Goal: Task Accomplishment & Management: Use online tool/utility

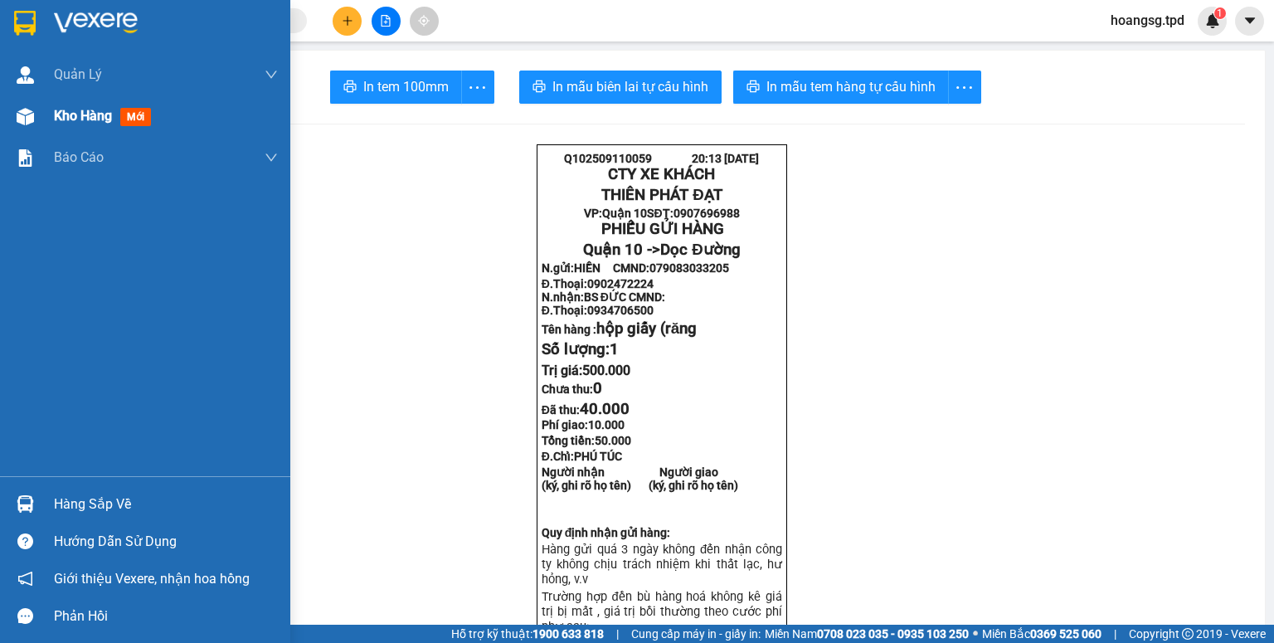
click at [130, 119] on span "mới" at bounding box center [135, 117] width 31 height 18
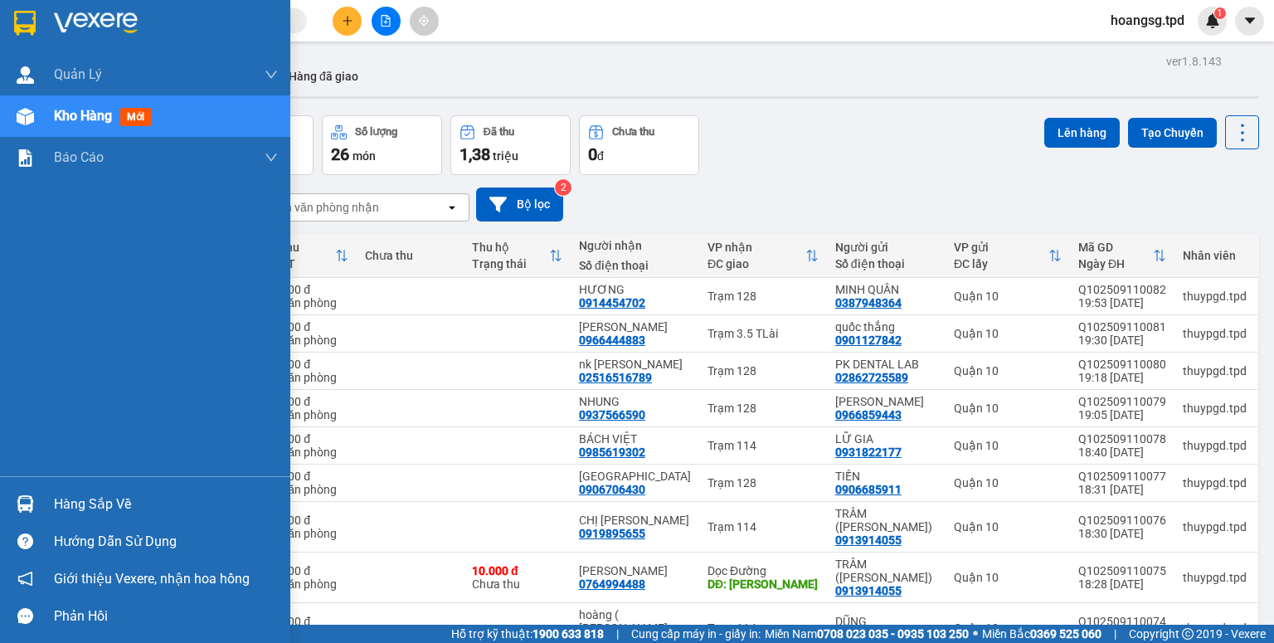
click at [118, 499] on div "Hàng sắp về" at bounding box center [166, 504] width 224 height 25
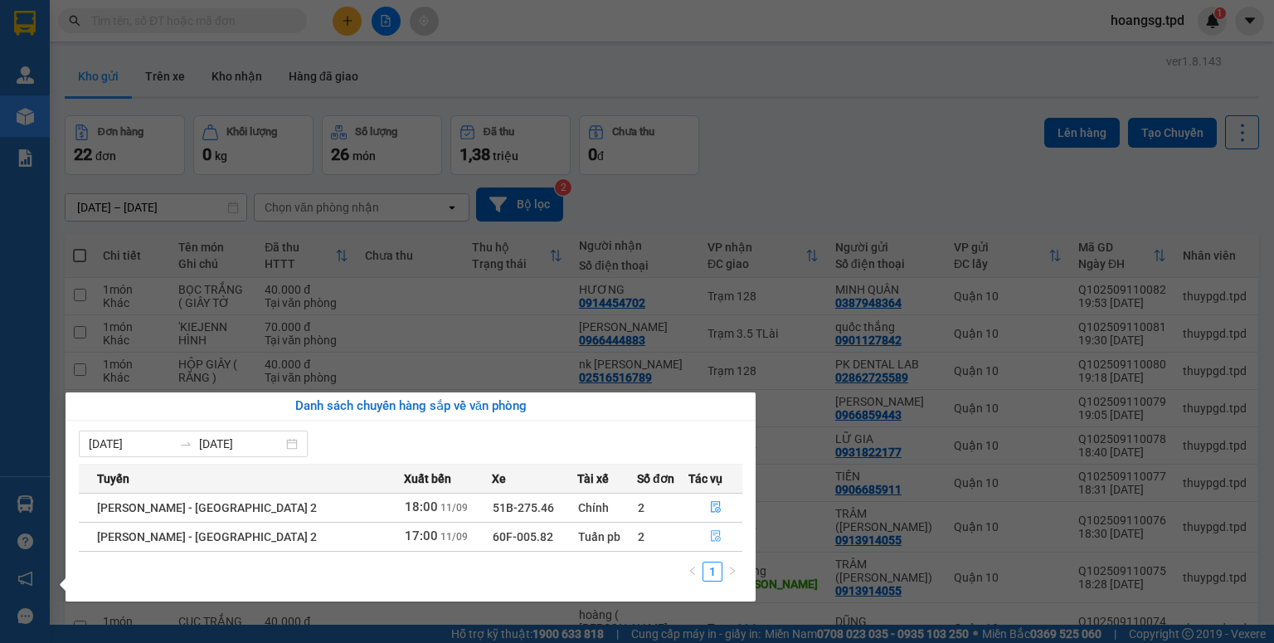
click at [700, 537] on button "button" at bounding box center [715, 536] width 52 height 27
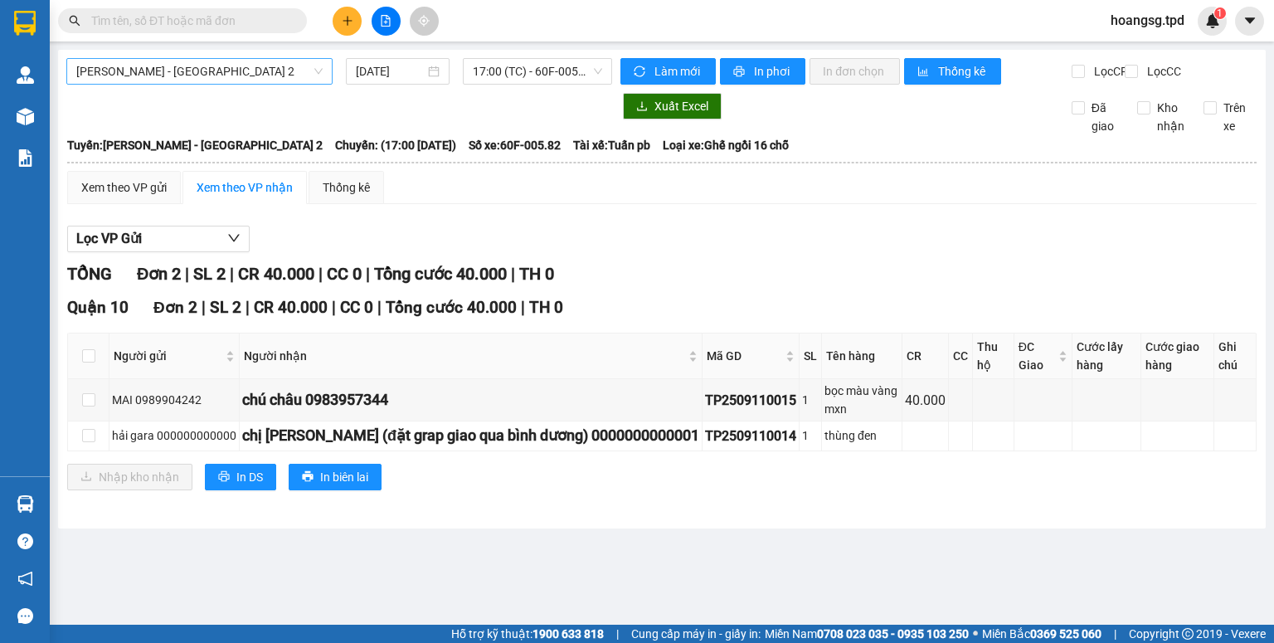
click at [284, 70] on span "[PERSON_NAME] - [GEOGRAPHIC_DATA] 2" at bounding box center [199, 71] width 246 height 25
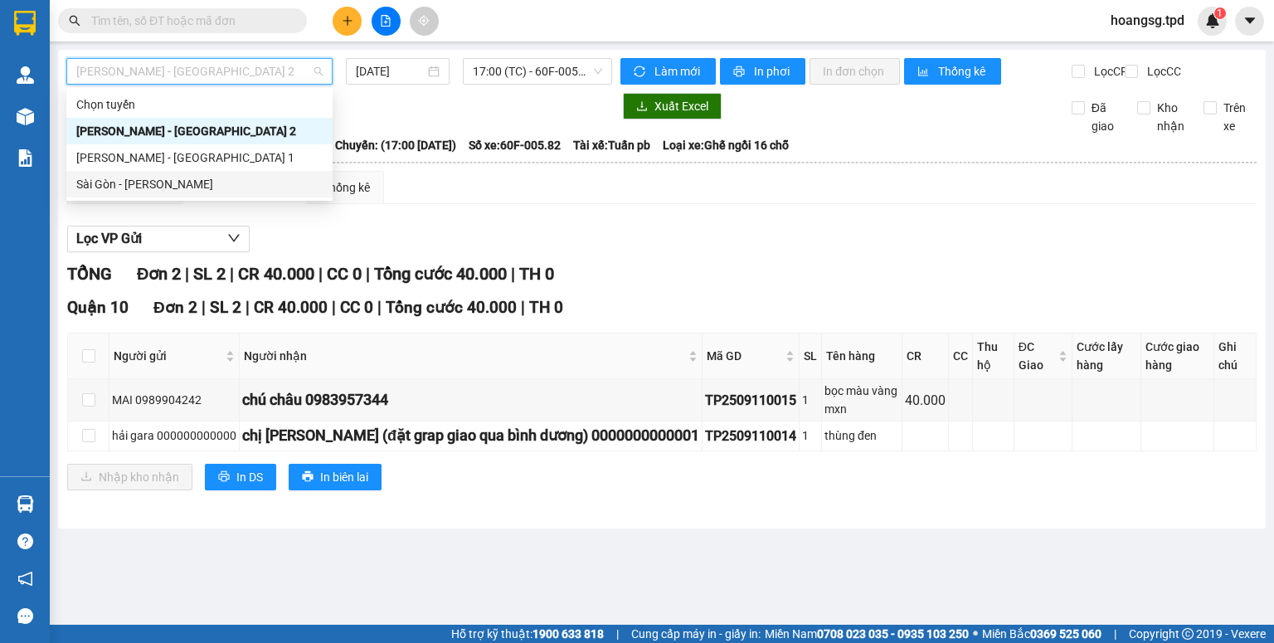
click at [211, 183] on div "Sài Gòn - [PERSON_NAME]" at bounding box center [199, 184] width 246 height 18
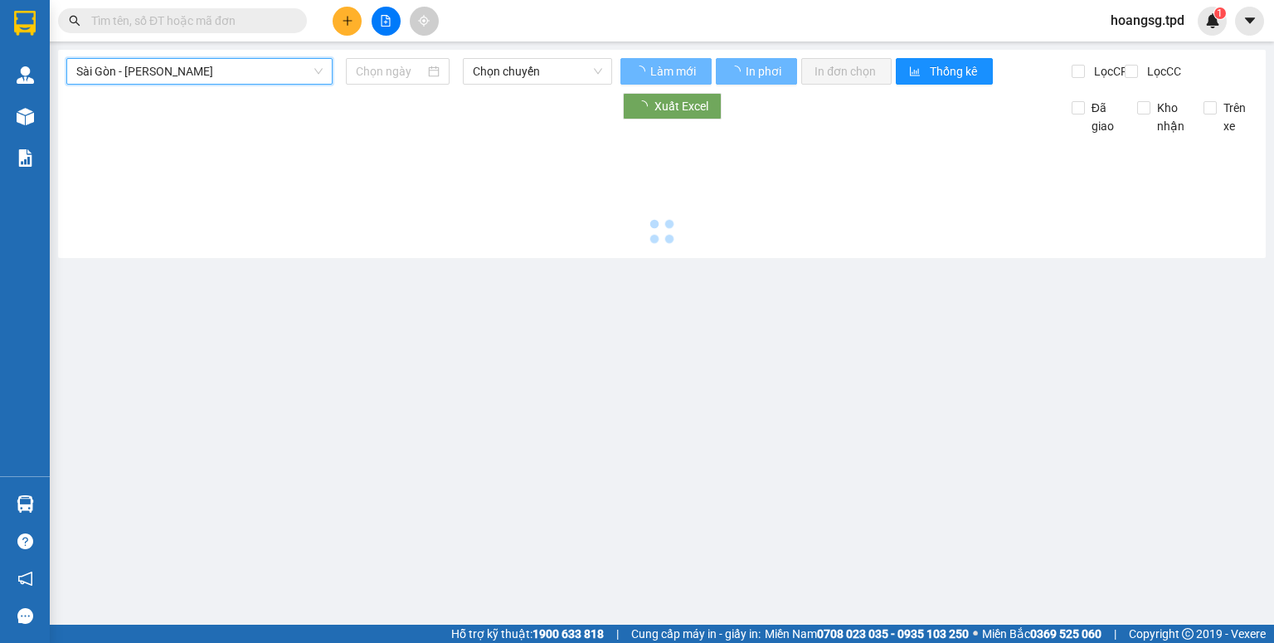
type input "[DATE]"
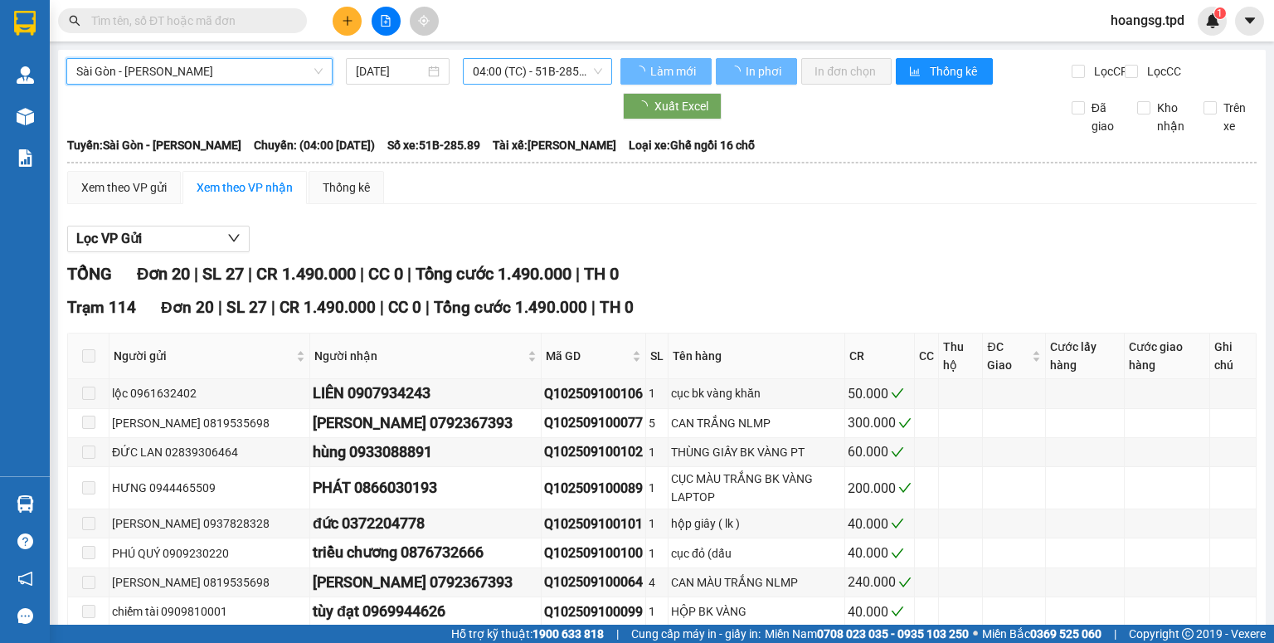
click at [525, 76] on span "04:00 (TC) - 51B-285.89" at bounding box center [538, 71] width 130 height 25
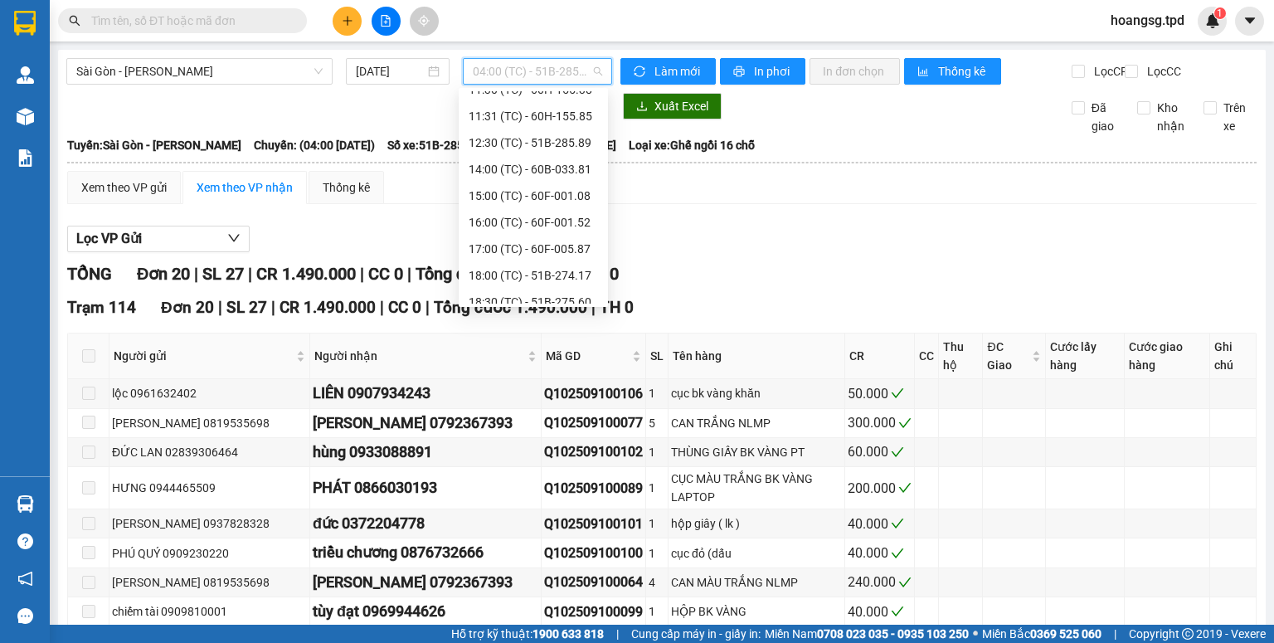
scroll to position [318, 0]
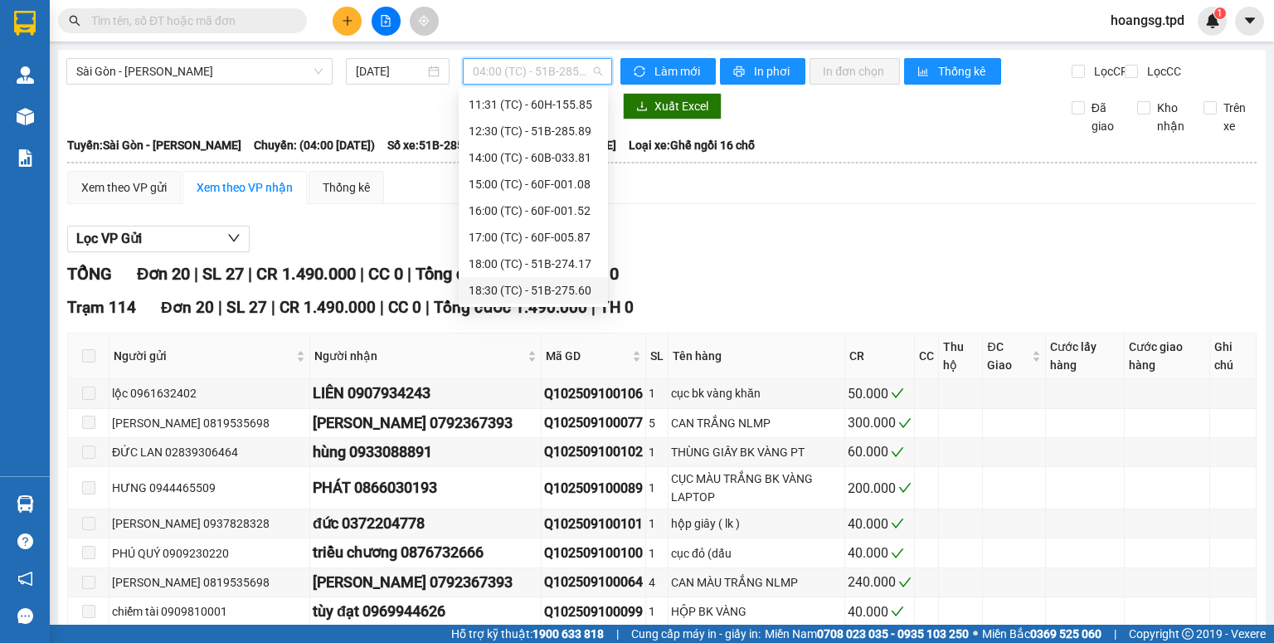
click at [524, 284] on div "18:30 (TC) - 51B-275.60" at bounding box center [533, 290] width 129 height 18
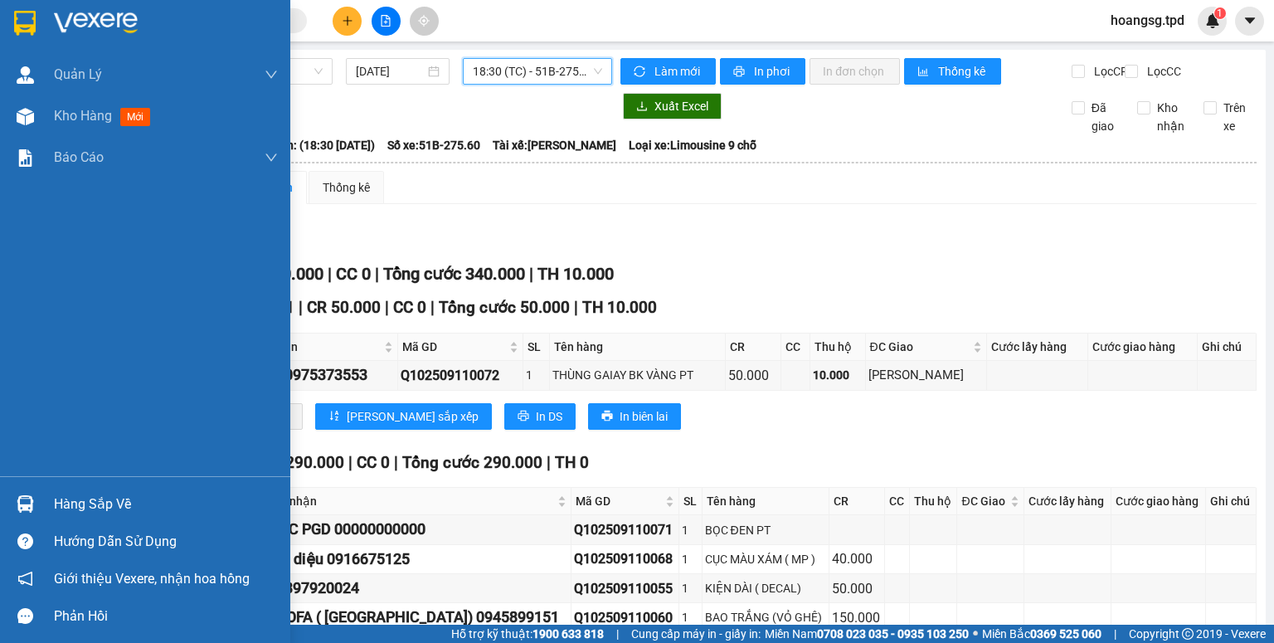
click at [56, 499] on div "Hàng sắp về" at bounding box center [166, 504] width 224 height 25
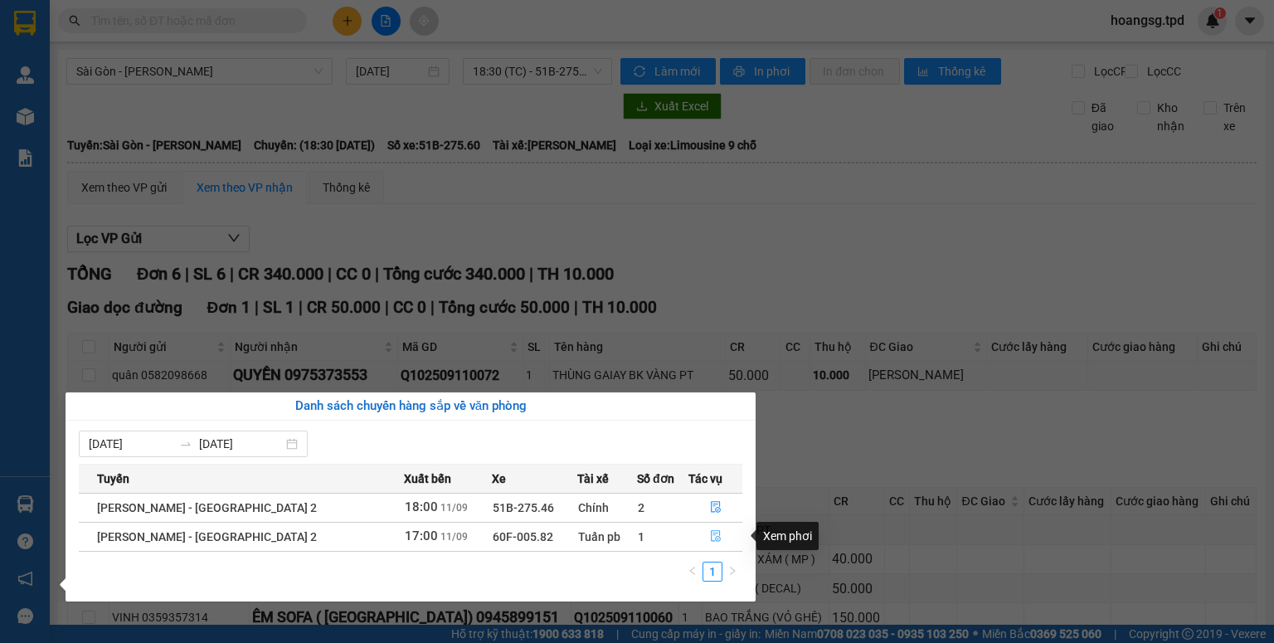
click at [702, 532] on button "button" at bounding box center [715, 536] width 52 height 27
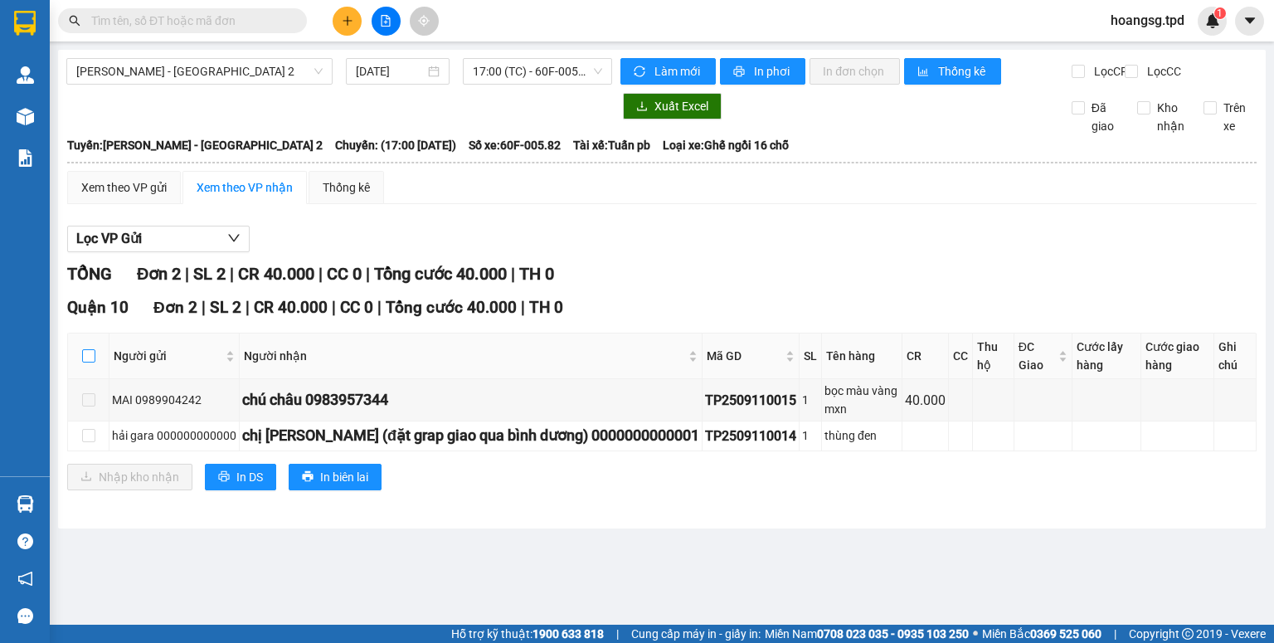
click at [86, 362] on input "checkbox" at bounding box center [88, 355] width 13 height 13
checkbox input "true"
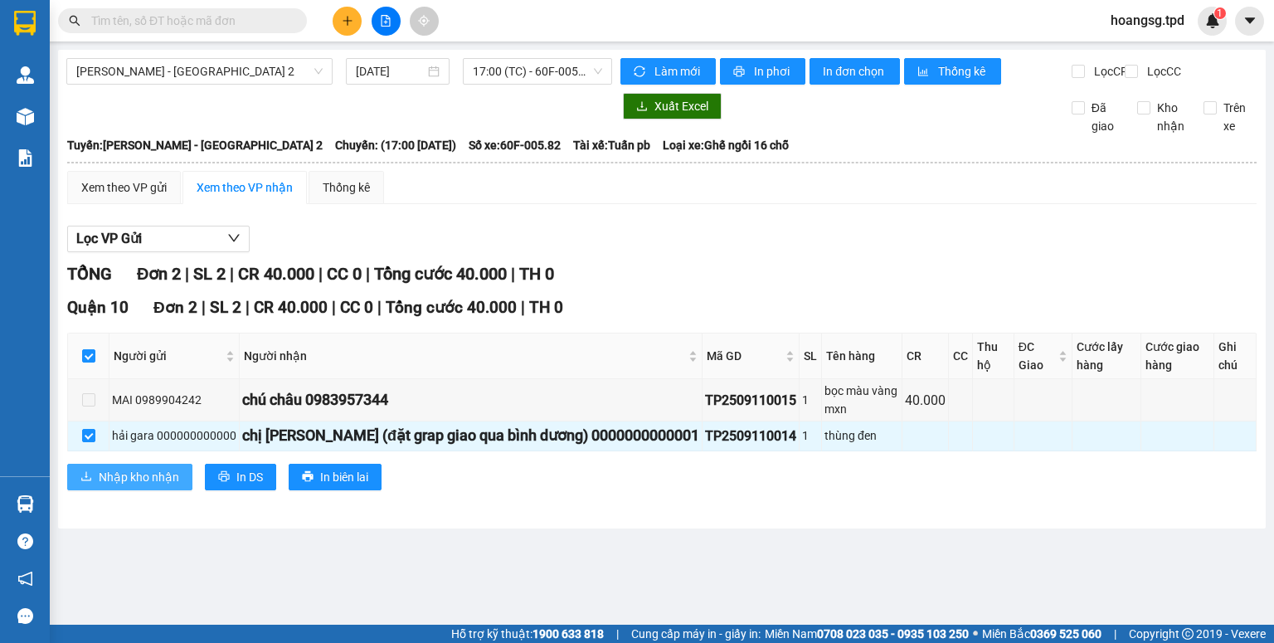
click at [87, 478] on button "Nhập kho nhận" at bounding box center [129, 477] width 125 height 27
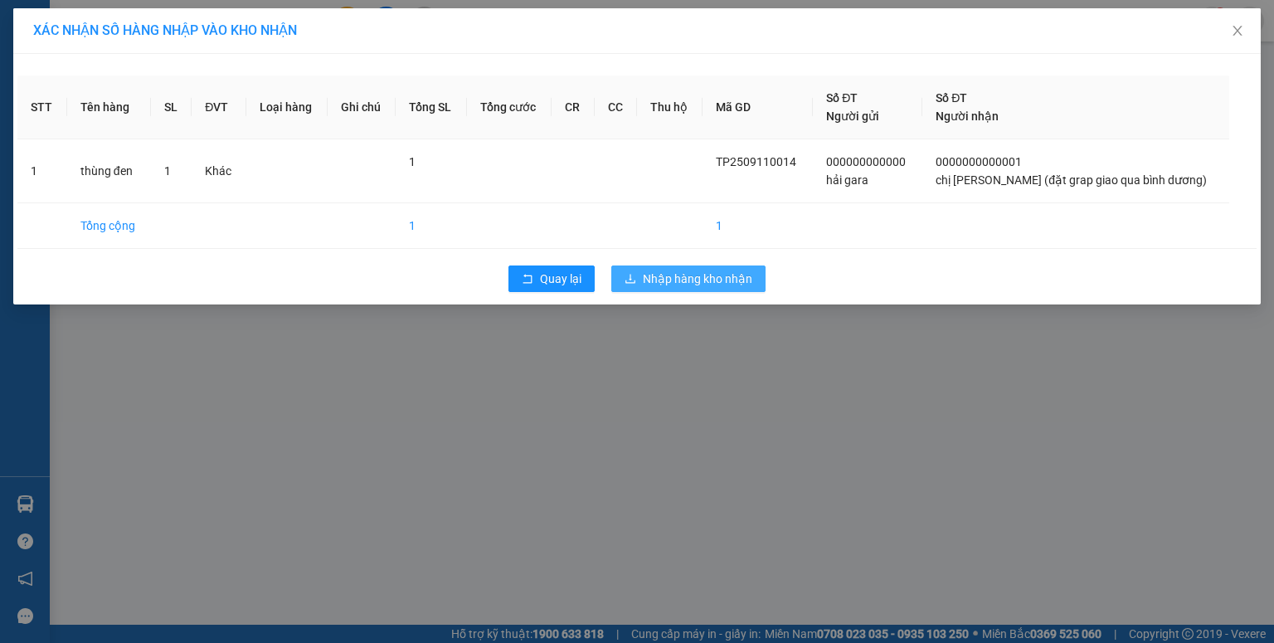
click at [661, 284] on span "Nhập hàng kho nhận" at bounding box center [697, 279] width 109 height 18
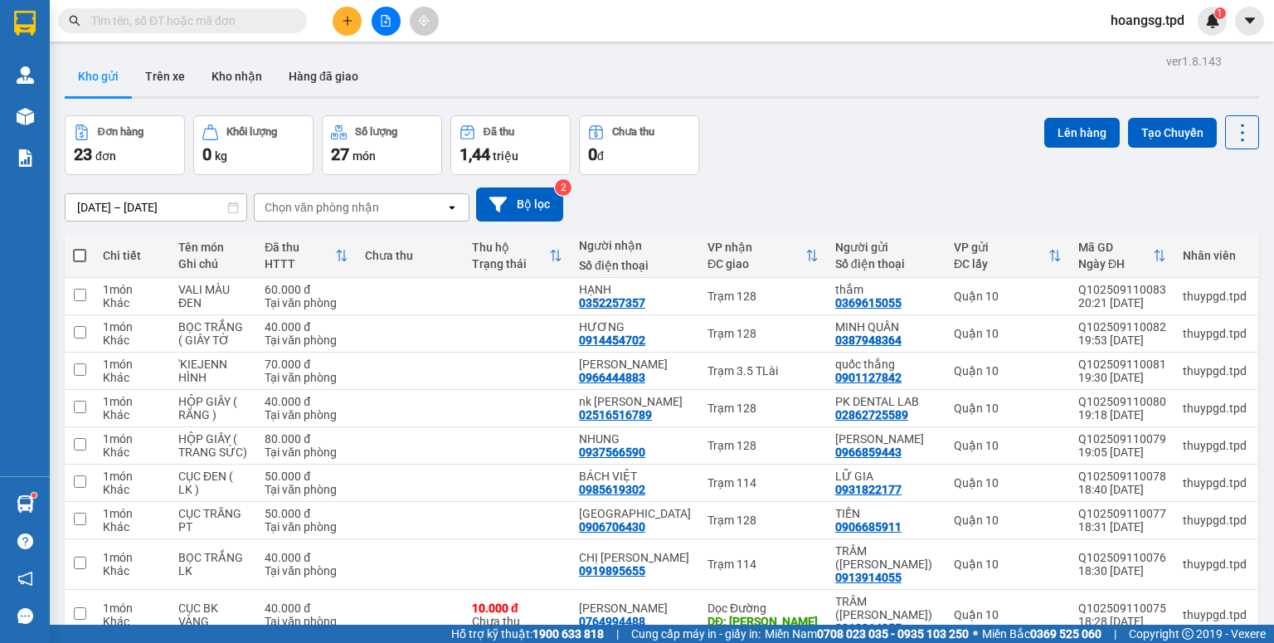
click at [382, 25] on icon "file-add" at bounding box center [386, 21] width 9 height 12
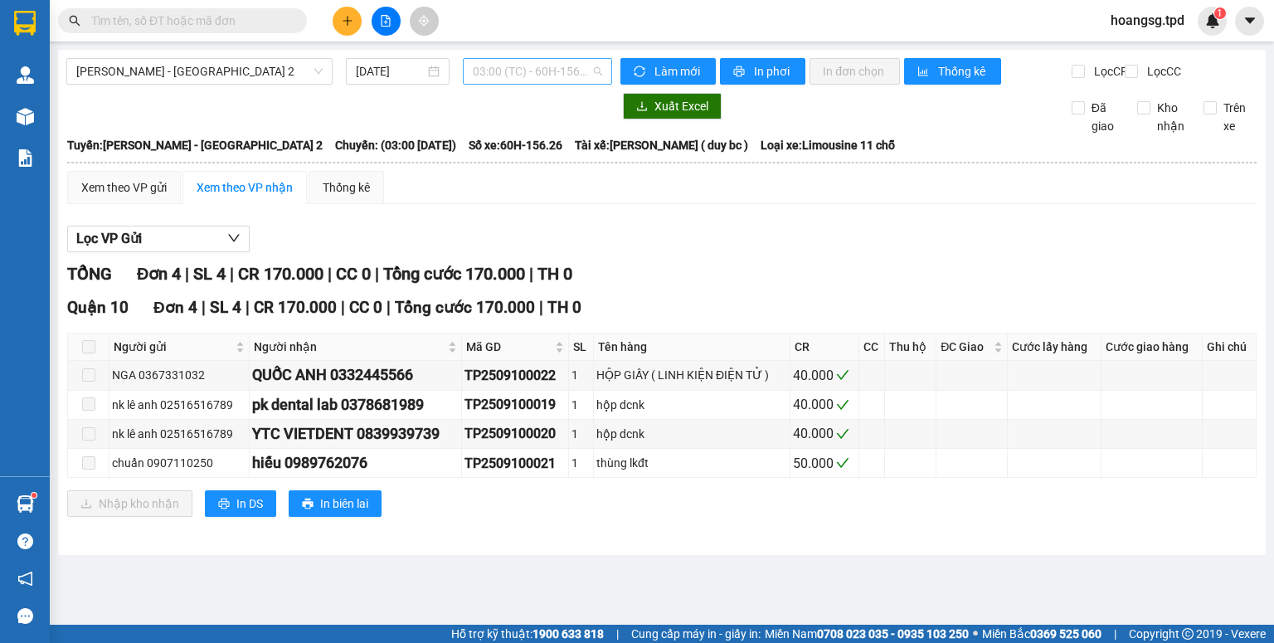
click at [538, 72] on span "03:00 (TC) - 60H-156.26" at bounding box center [538, 71] width 130 height 25
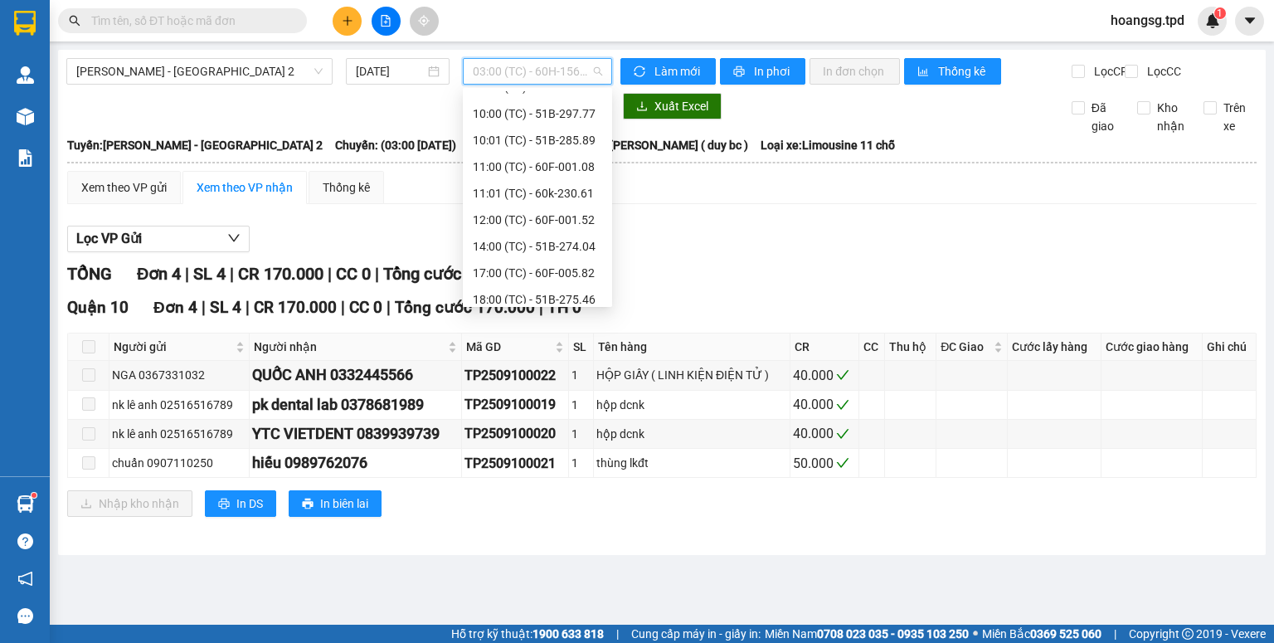
scroll to position [159, 0]
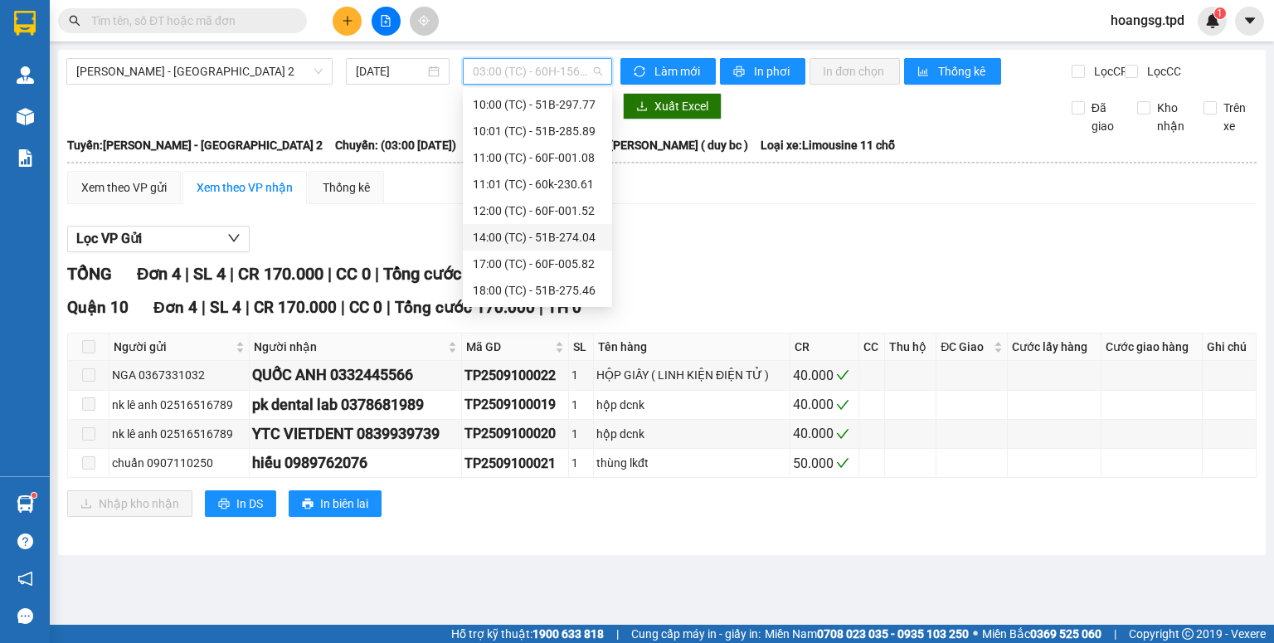
click at [546, 230] on div "14:00 (TC) - 51B-274.04" at bounding box center [537, 237] width 129 height 18
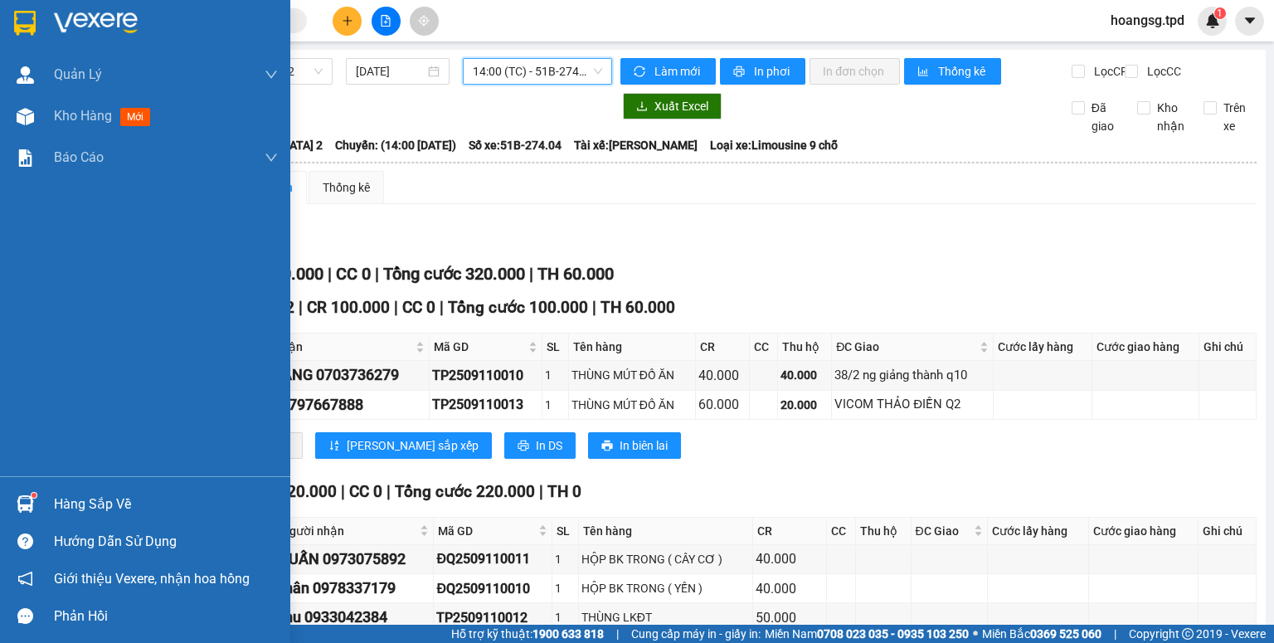
click at [106, 512] on div "Hàng sắp về" at bounding box center [166, 504] width 224 height 25
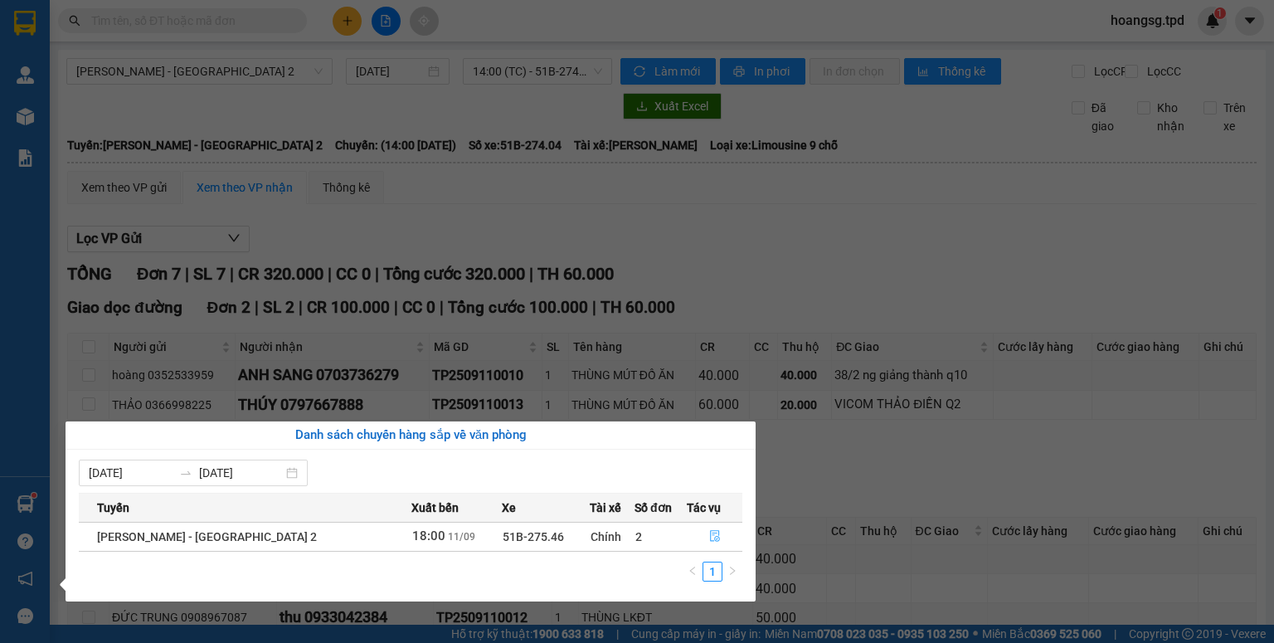
click at [709, 530] on icon "file-done" at bounding box center [715, 536] width 12 height 12
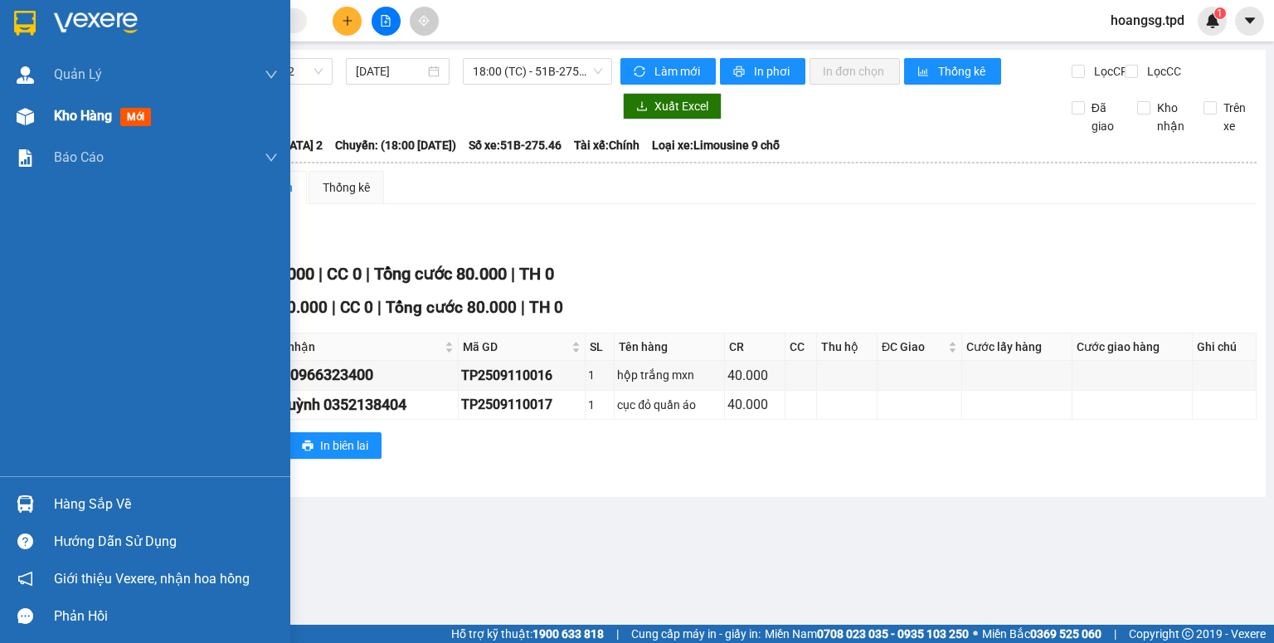
click at [136, 117] on span "mới" at bounding box center [135, 117] width 31 height 18
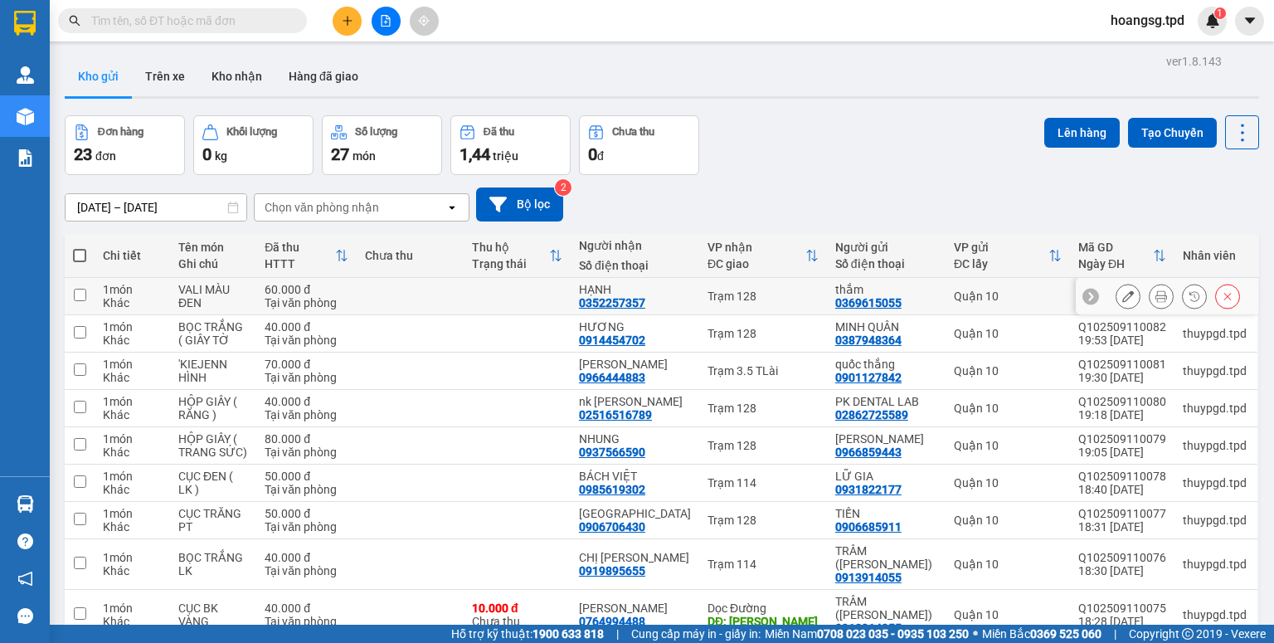
click at [76, 299] on input "checkbox" at bounding box center [80, 295] width 12 height 12
checkbox input "true"
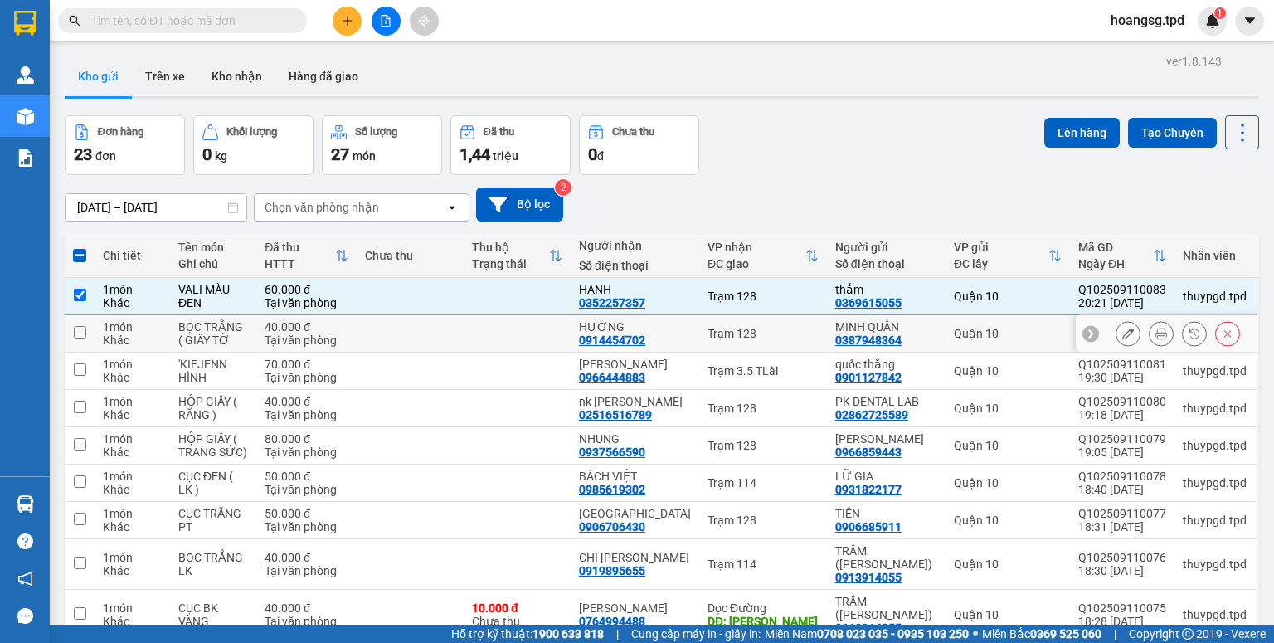
drag, startPoint x: 80, startPoint y: 330, endPoint x: 83, endPoint y: 349, distance: 19.4
click at [80, 332] on input "checkbox" at bounding box center [80, 332] width 12 height 12
checkbox input "true"
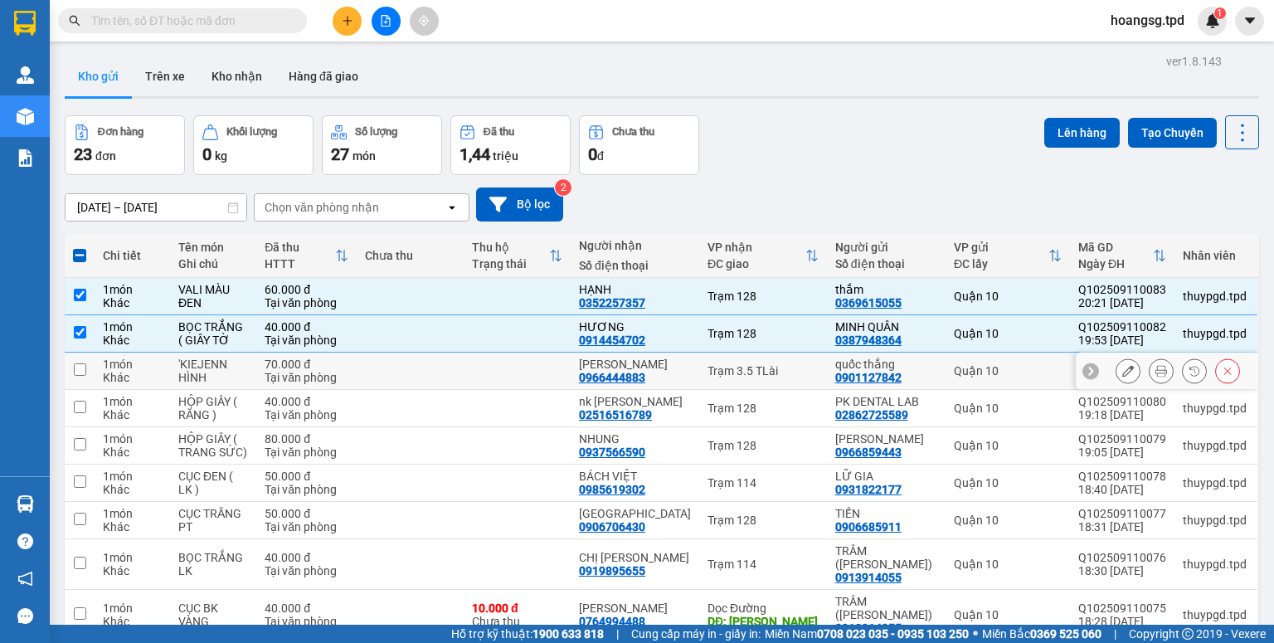
click at [83, 369] on input "checkbox" at bounding box center [80, 369] width 12 height 12
checkbox input "true"
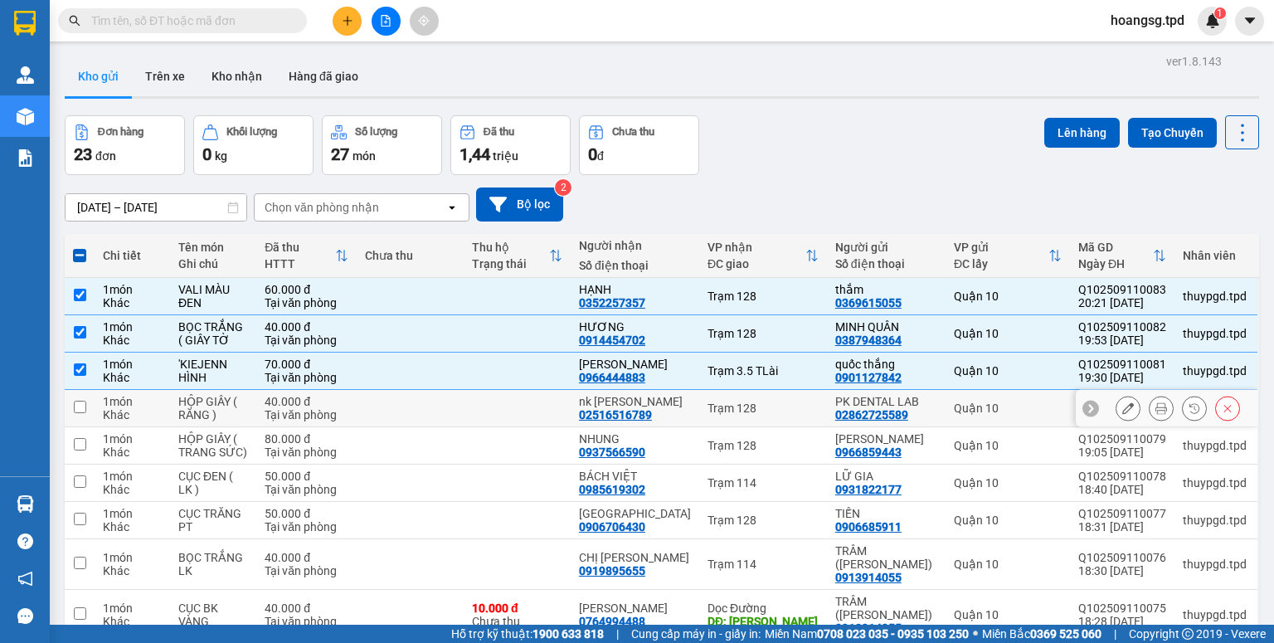
click at [80, 408] on input "checkbox" at bounding box center [80, 407] width 12 height 12
checkbox input "true"
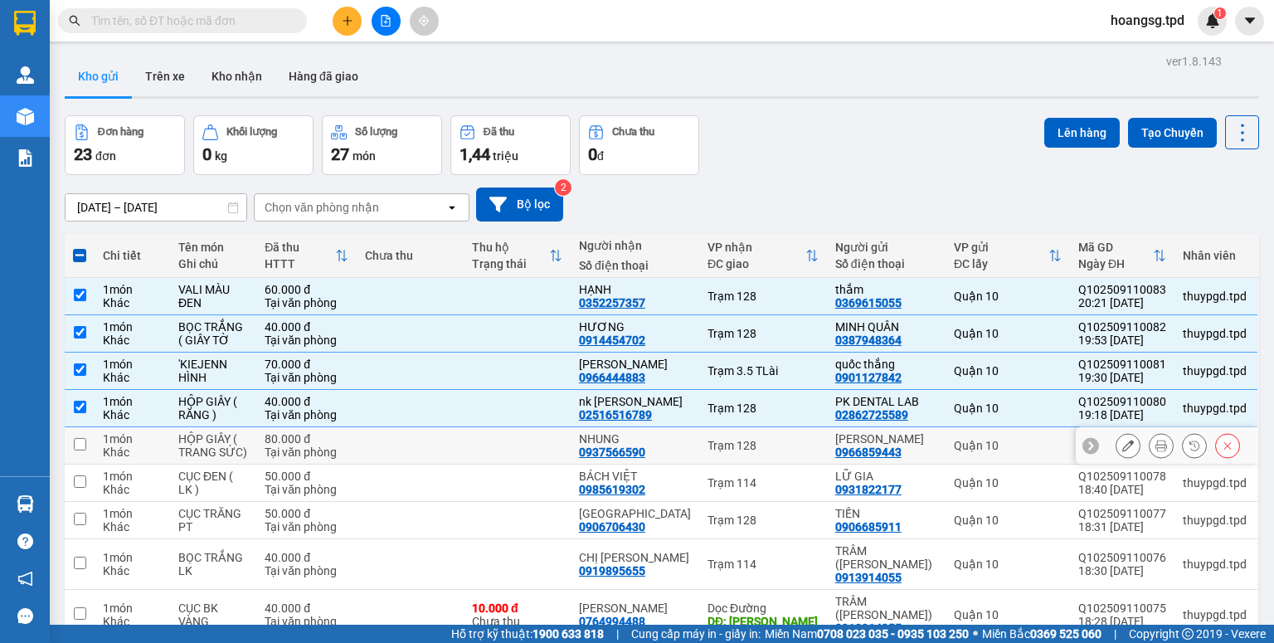
click at [81, 445] on input "checkbox" at bounding box center [80, 444] width 12 height 12
checkbox input "true"
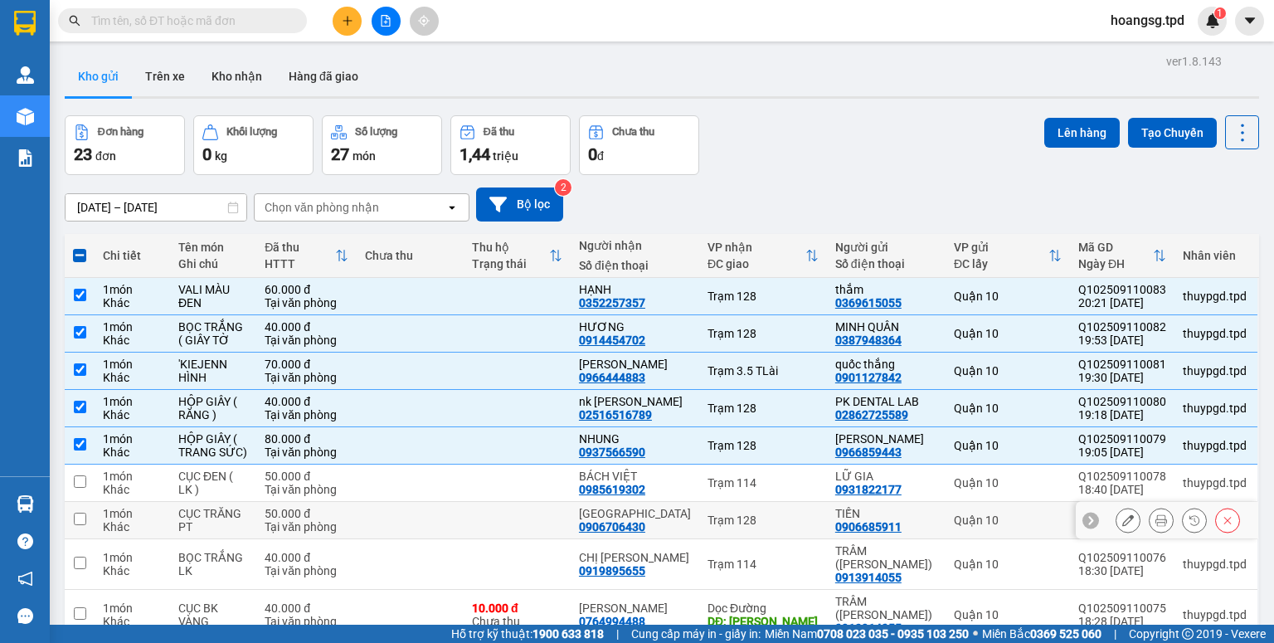
drag, startPoint x: 80, startPoint y: 513, endPoint x: 112, endPoint y: 501, distance: 34.7
click at [80, 513] on input "checkbox" at bounding box center [80, 519] width 12 height 12
checkbox input "true"
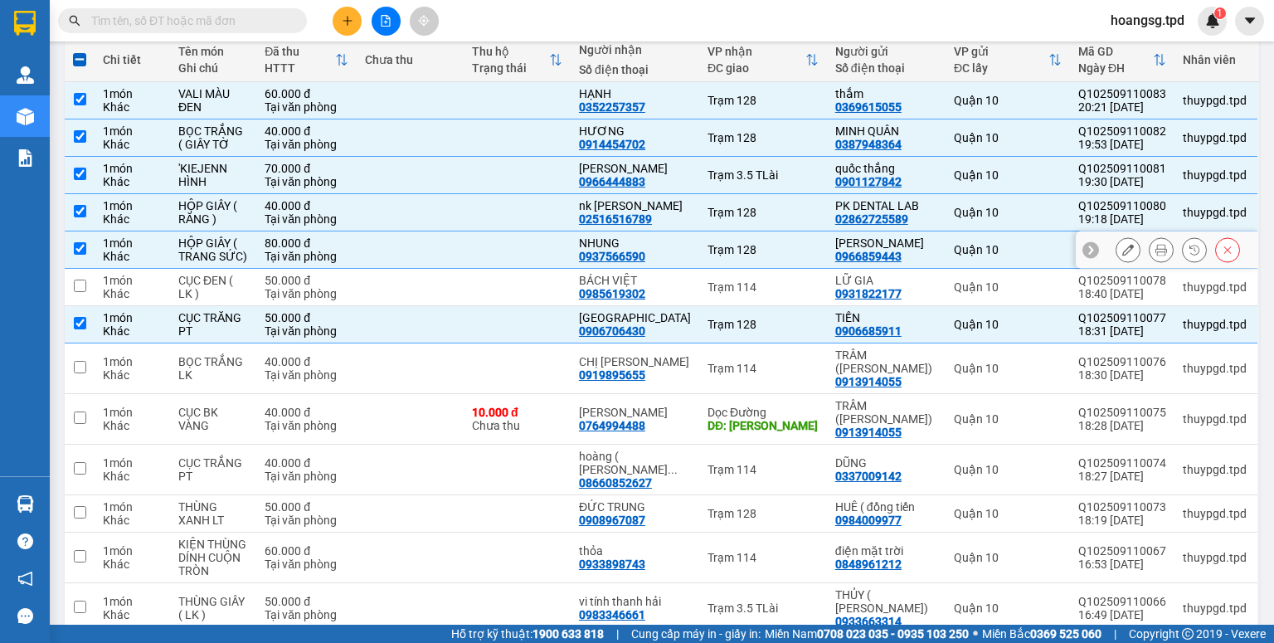
scroll to position [199, 0]
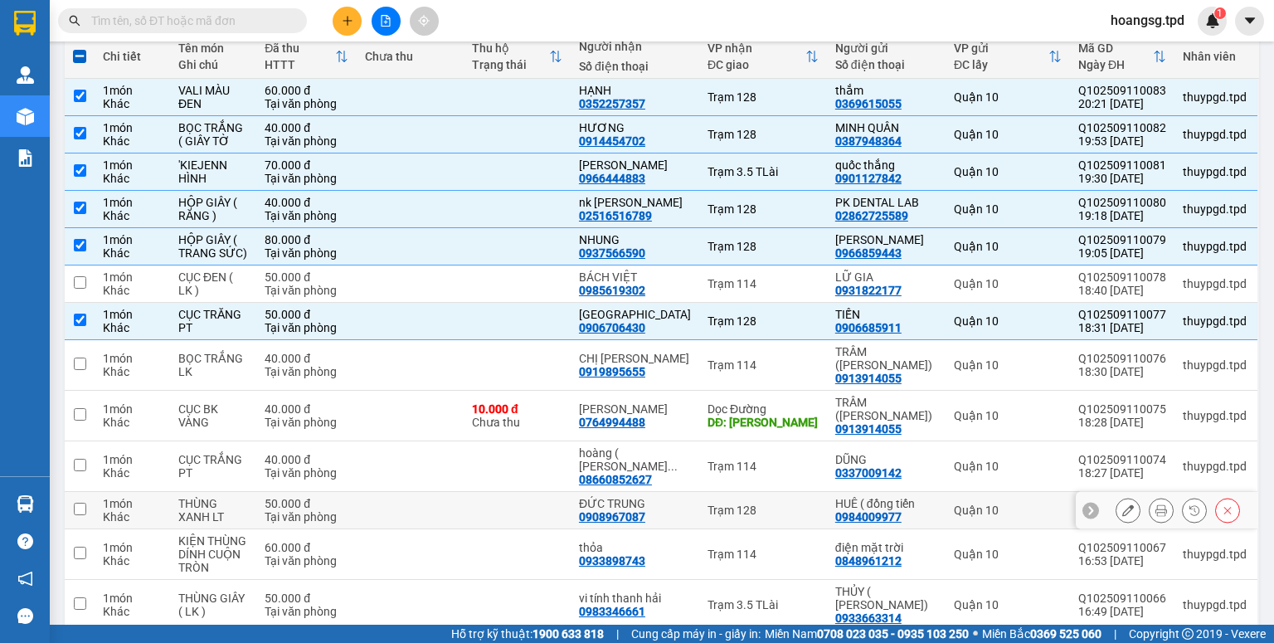
click at [79, 503] on input "checkbox" at bounding box center [80, 509] width 12 height 12
checkbox input "true"
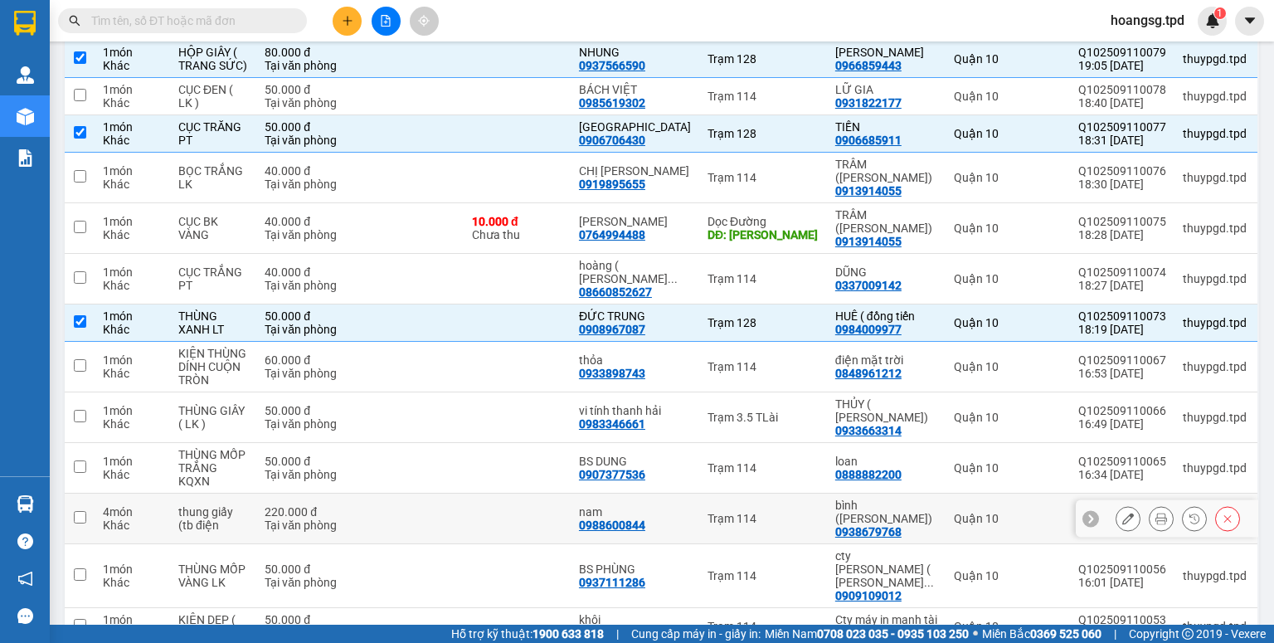
scroll to position [464, 0]
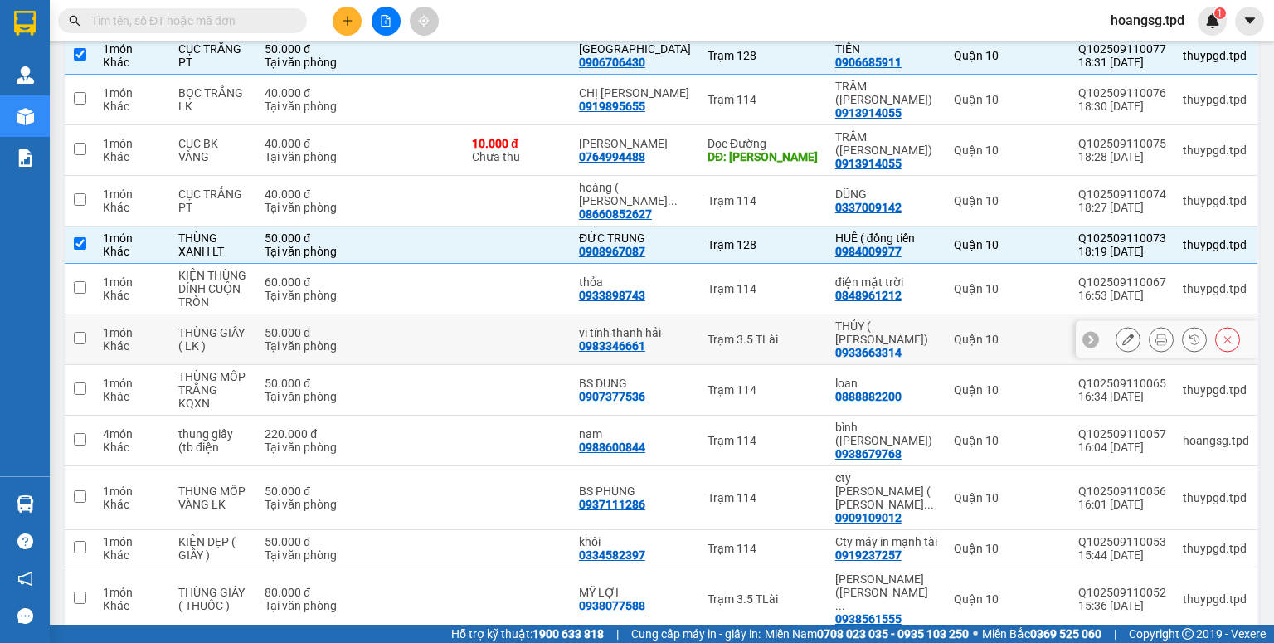
click at [78, 332] on input "checkbox" at bounding box center [80, 338] width 12 height 12
checkbox input "true"
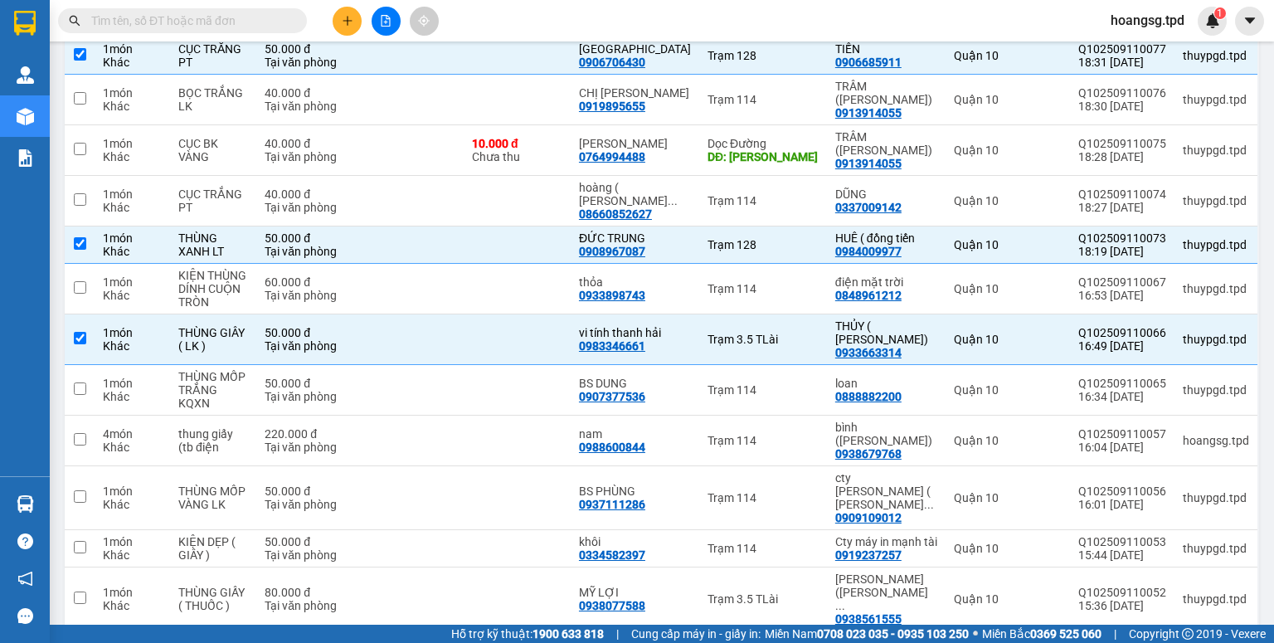
scroll to position [693, 0]
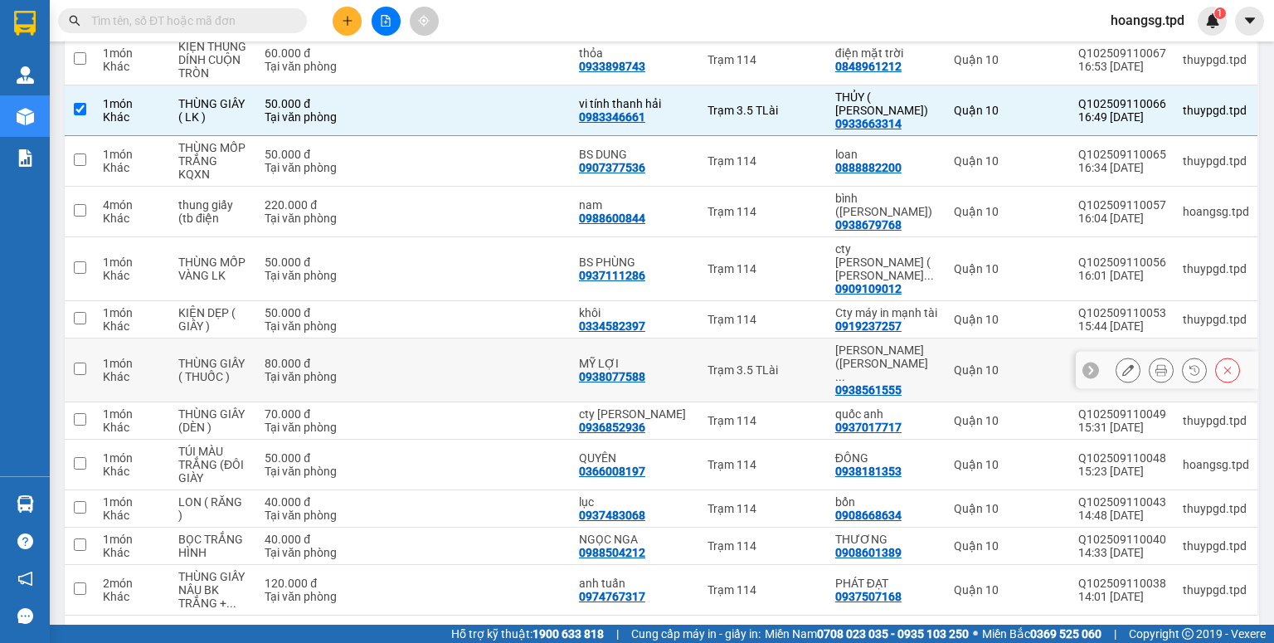
click at [79, 362] on input "checkbox" at bounding box center [80, 368] width 12 height 12
checkbox input "true"
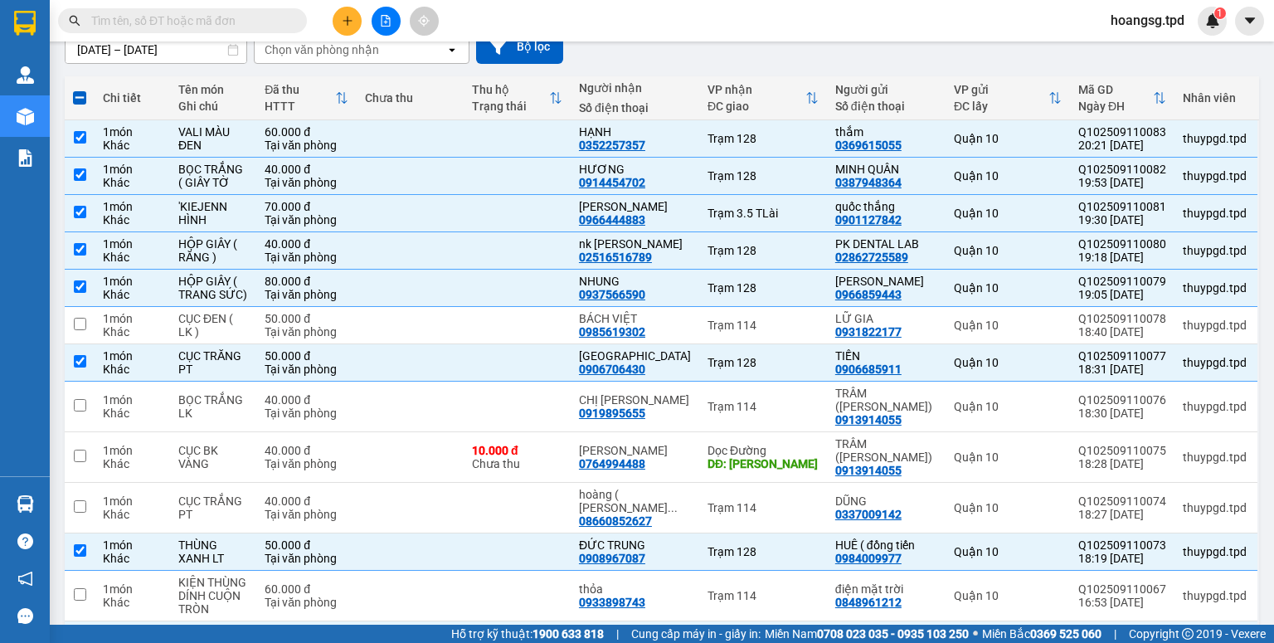
scroll to position [0, 0]
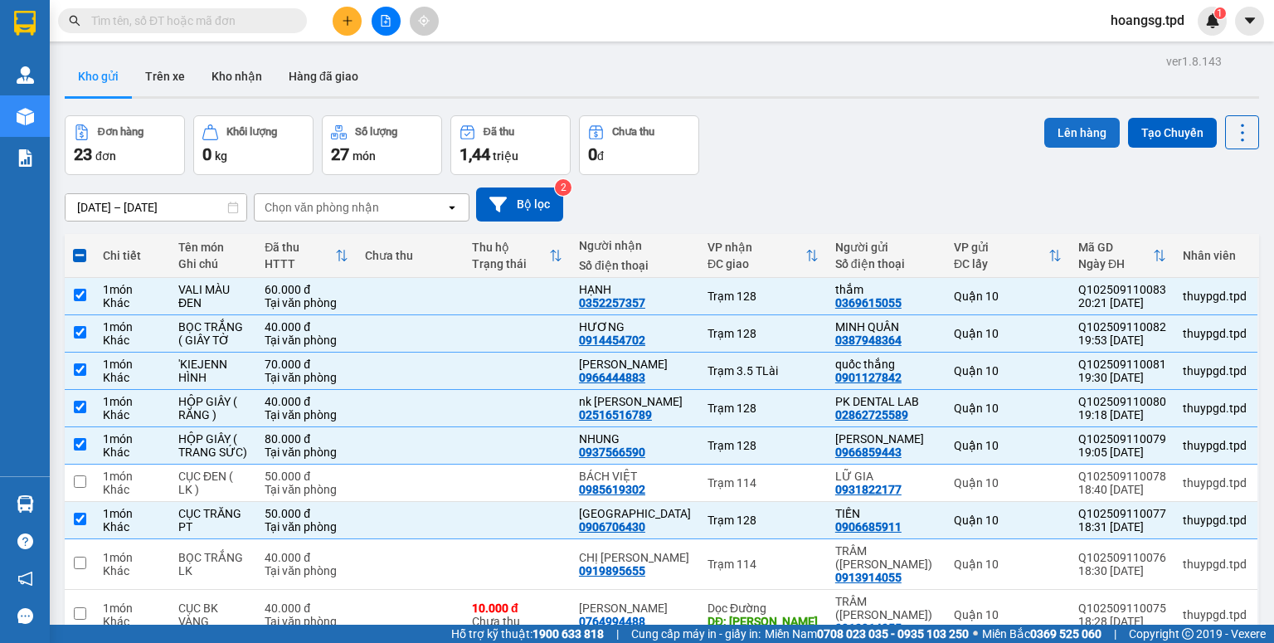
click at [1070, 134] on button "Lên hàng" at bounding box center [1081, 133] width 75 height 30
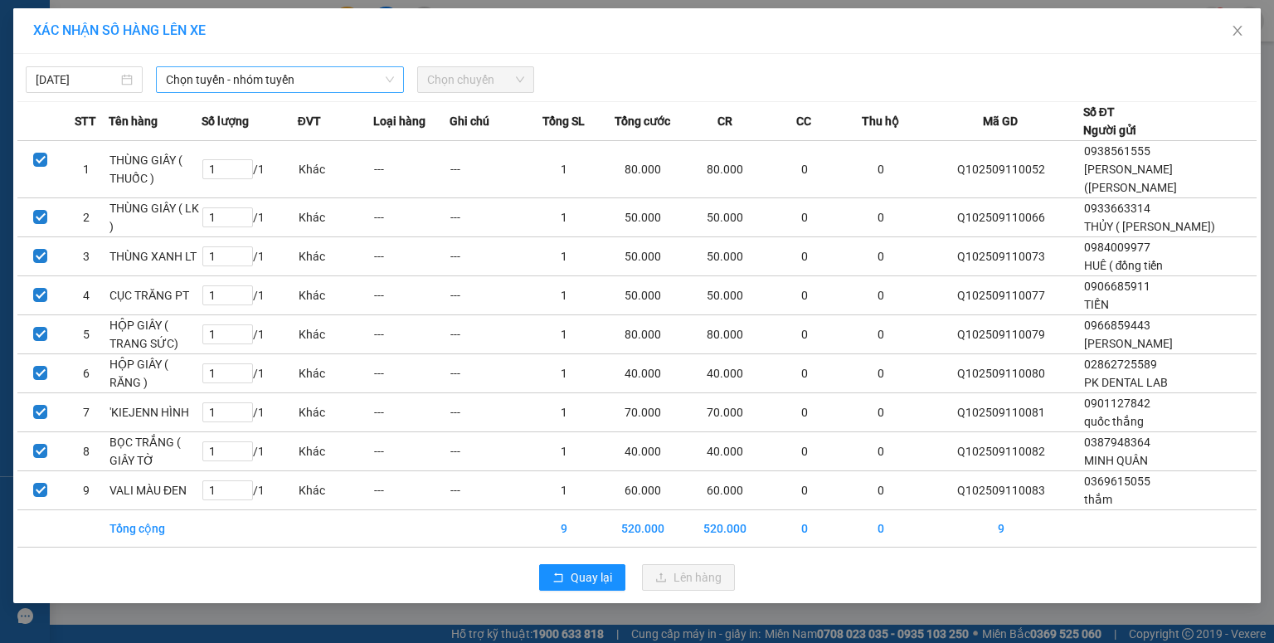
click at [182, 78] on span "Chọn tuyến - nhóm tuyến" at bounding box center [280, 79] width 228 height 25
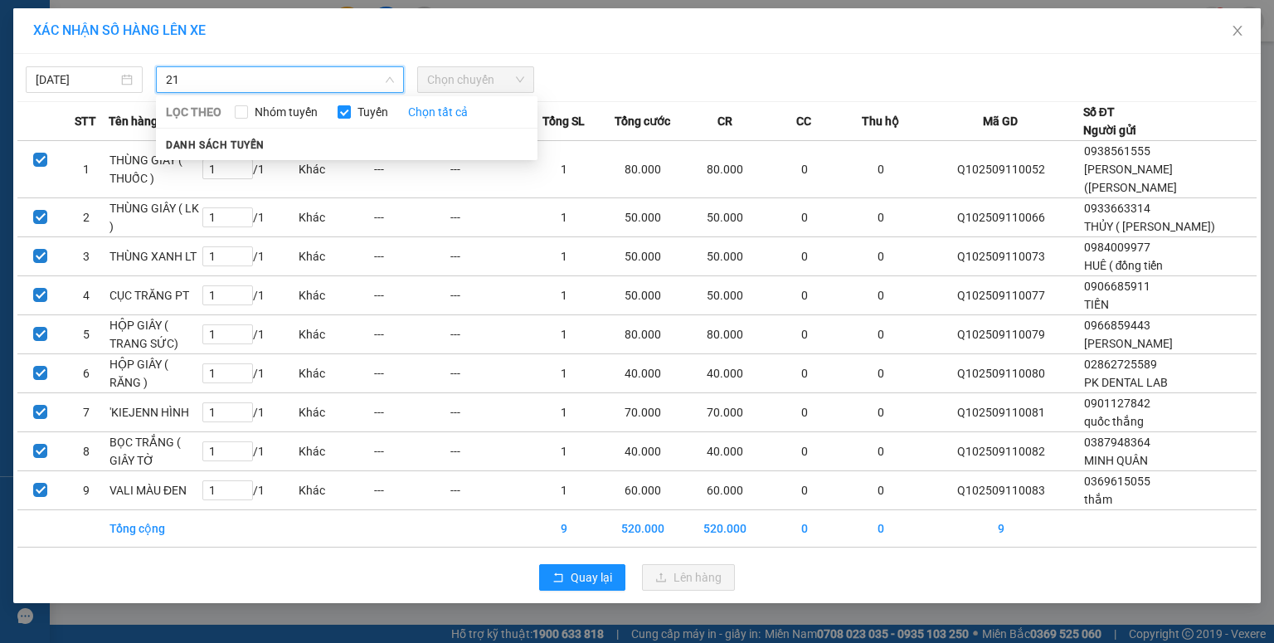
click at [212, 83] on input "21" at bounding box center [274, 79] width 216 height 25
type input "2"
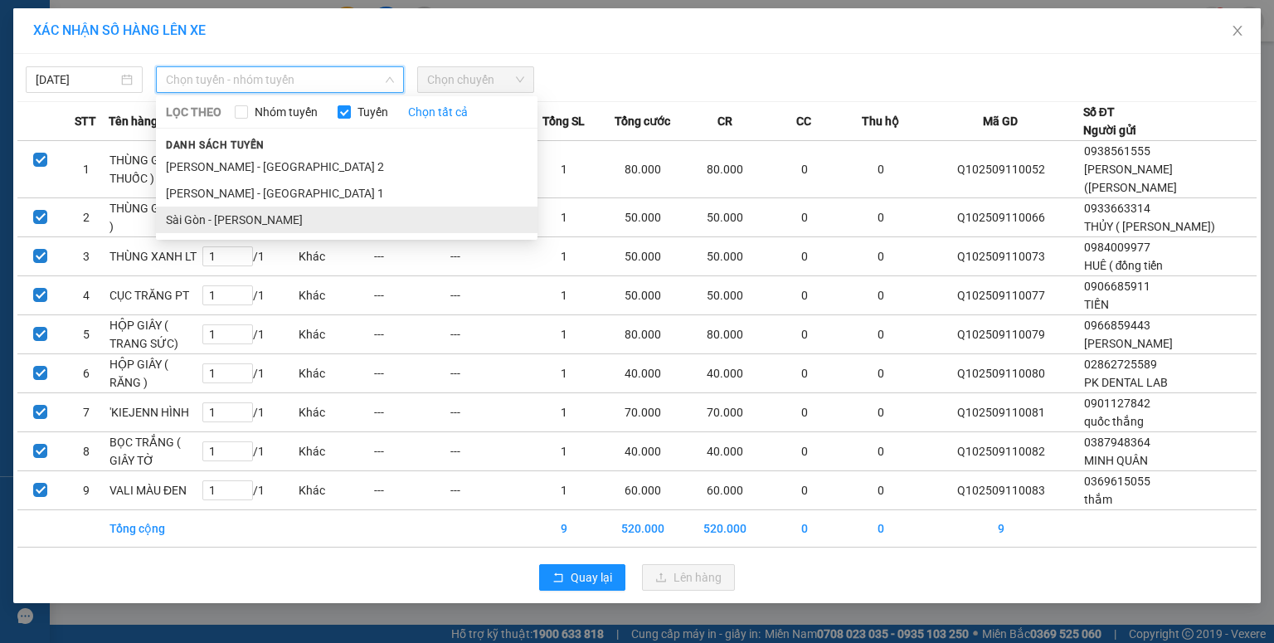
drag, startPoint x: 241, startPoint y: 227, endPoint x: 345, endPoint y: 160, distance: 123.5
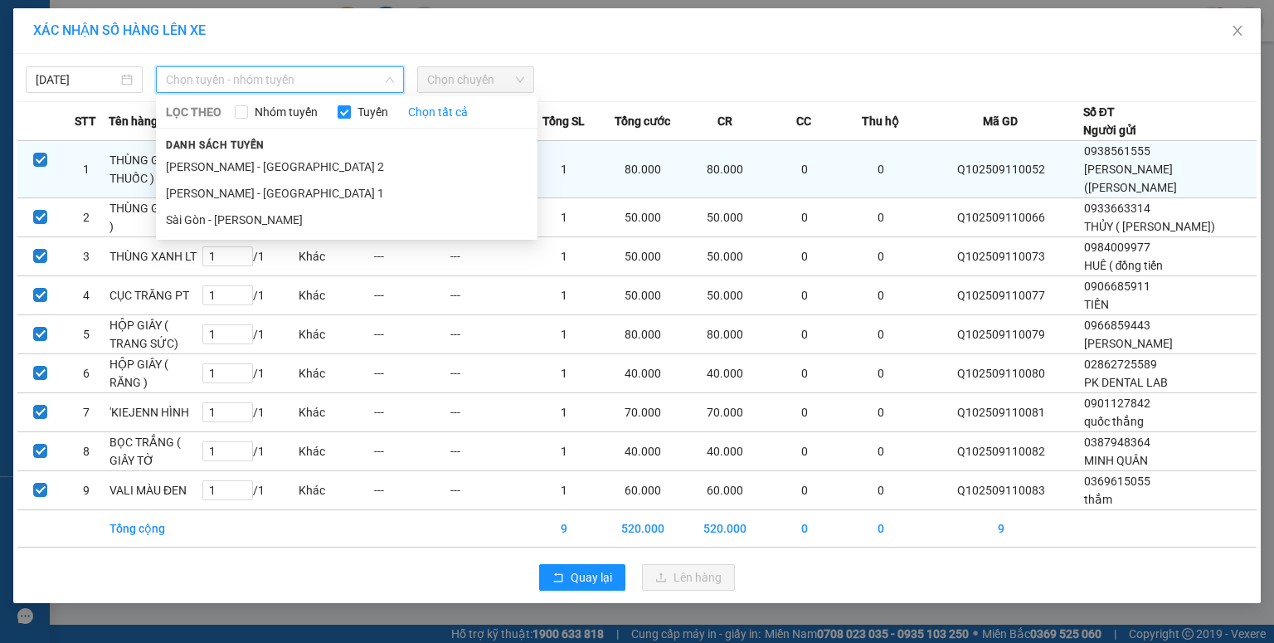
click at [243, 226] on li "Sài Gòn - [PERSON_NAME]" at bounding box center [347, 220] width 382 height 27
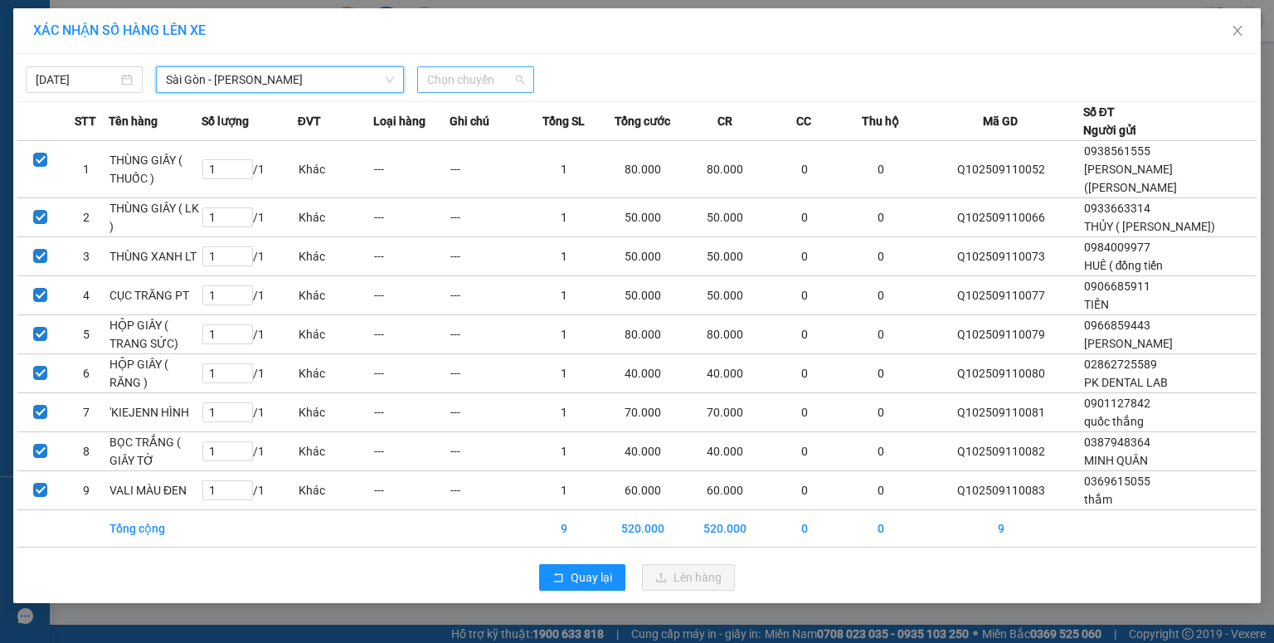
drag, startPoint x: 479, startPoint y: 76, endPoint x: 468, endPoint y: 73, distance: 12.1
click at [479, 76] on span "Chọn chuyến" at bounding box center [475, 79] width 97 height 25
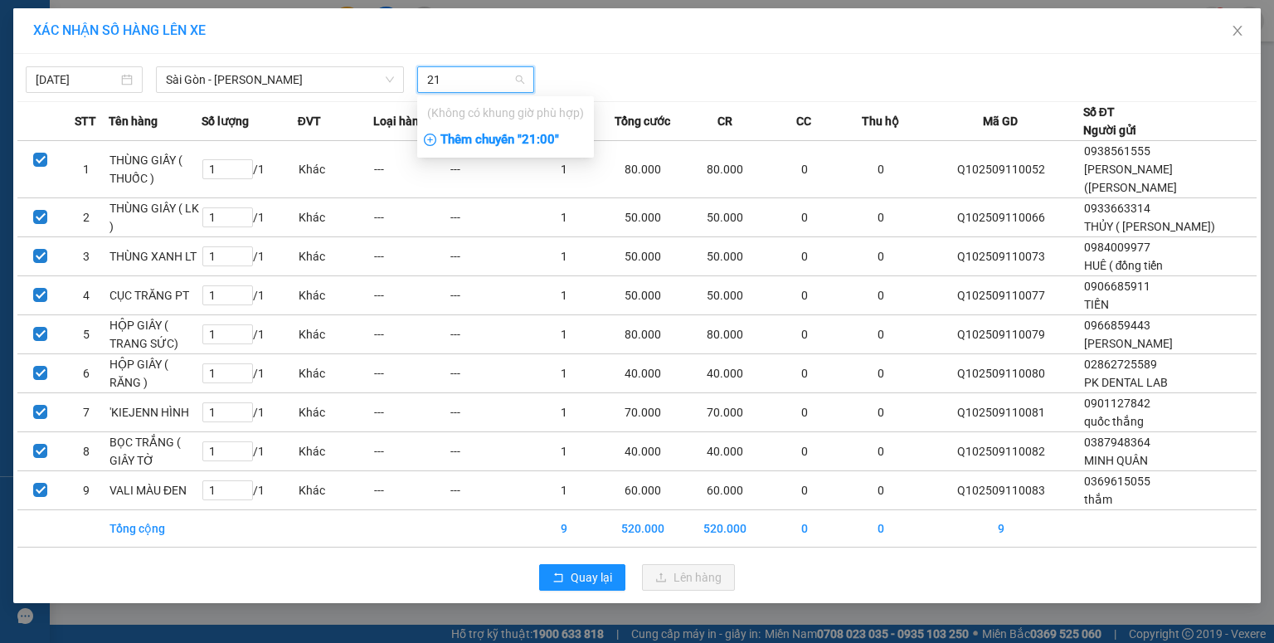
type input "21"
click at [480, 143] on div "Thêm chuyến " 21:00 "" at bounding box center [505, 140] width 177 height 28
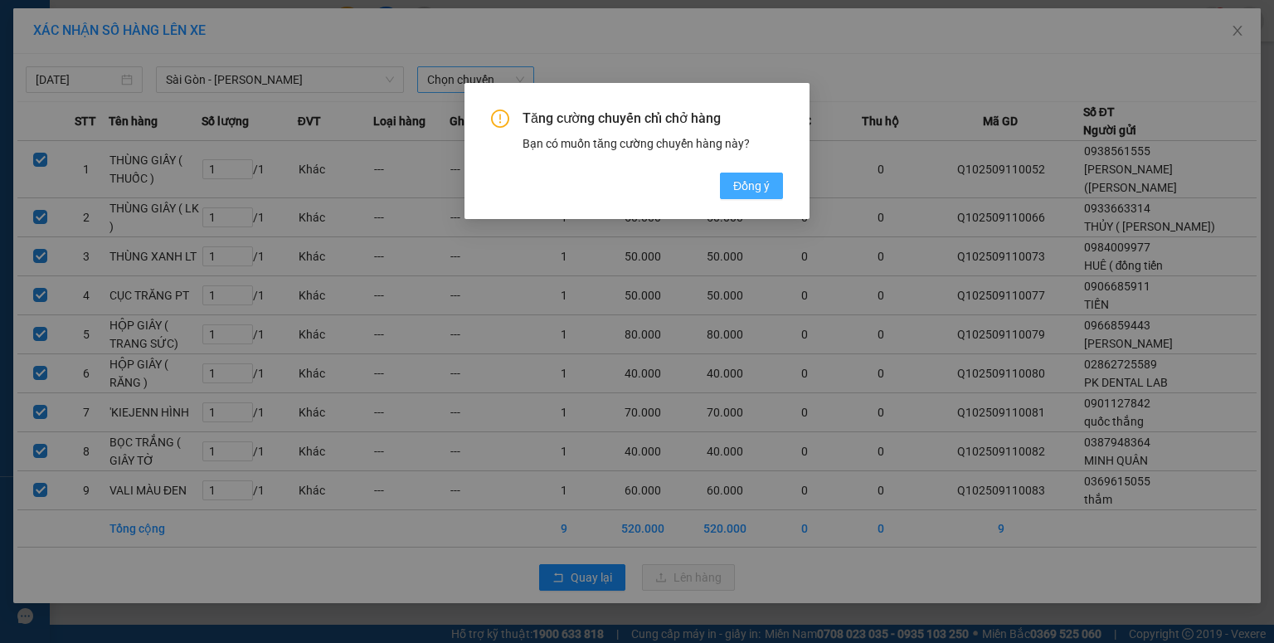
click at [743, 183] on span "Đồng ý" at bounding box center [751, 186] width 36 height 18
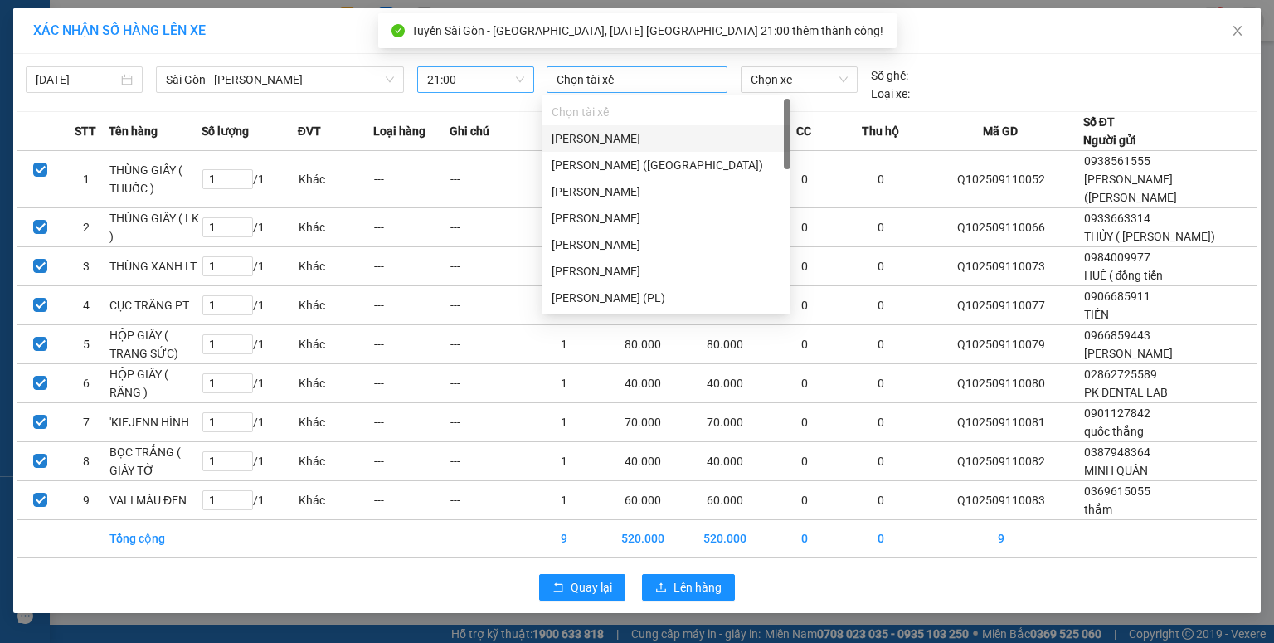
click at [605, 80] on div at bounding box center [637, 80] width 173 height 20
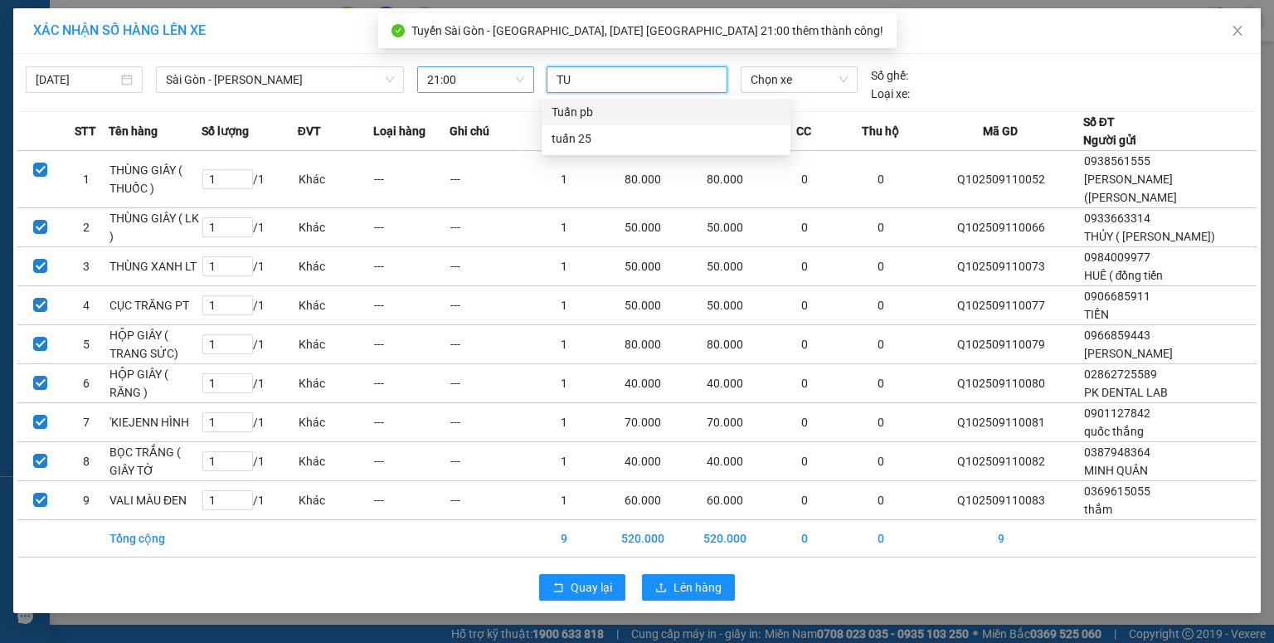
type input "TUẤ"
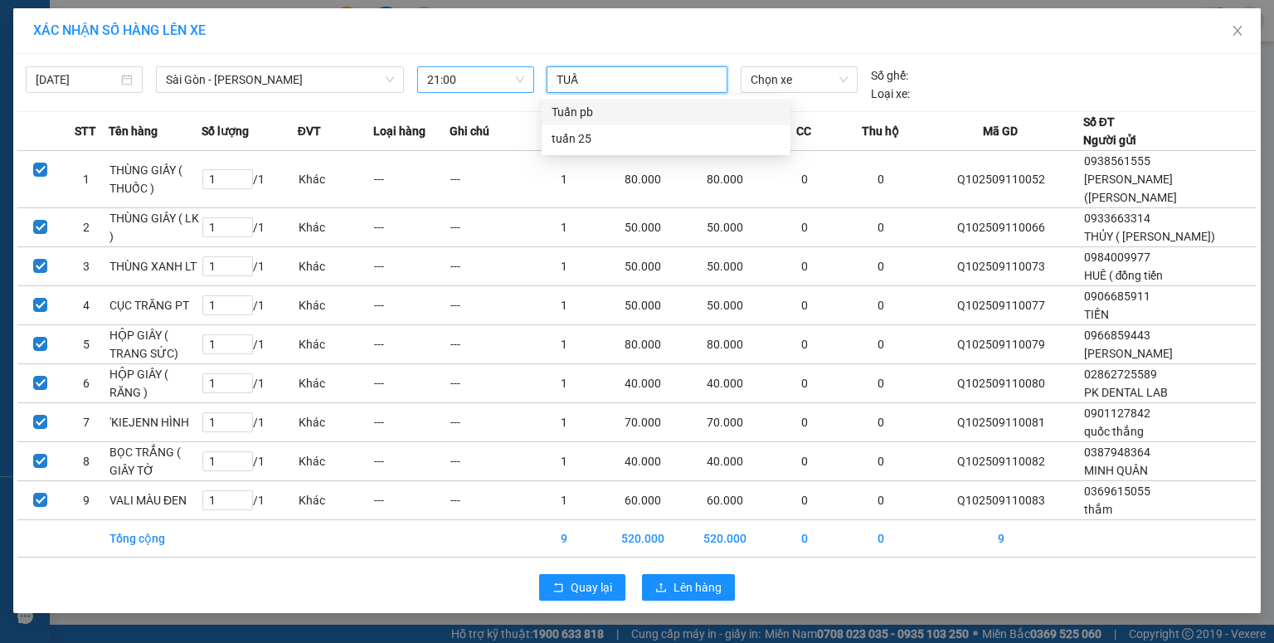
click at [591, 123] on div "Tuấn pb" at bounding box center [666, 112] width 249 height 27
drag, startPoint x: 747, startPoint y: 80, endPoint x: 730, endPoint y: 88, distance: 18.9
click at [751, 82] on span "Chọn xe" at bounding box center [799, 79] width 96 height 25
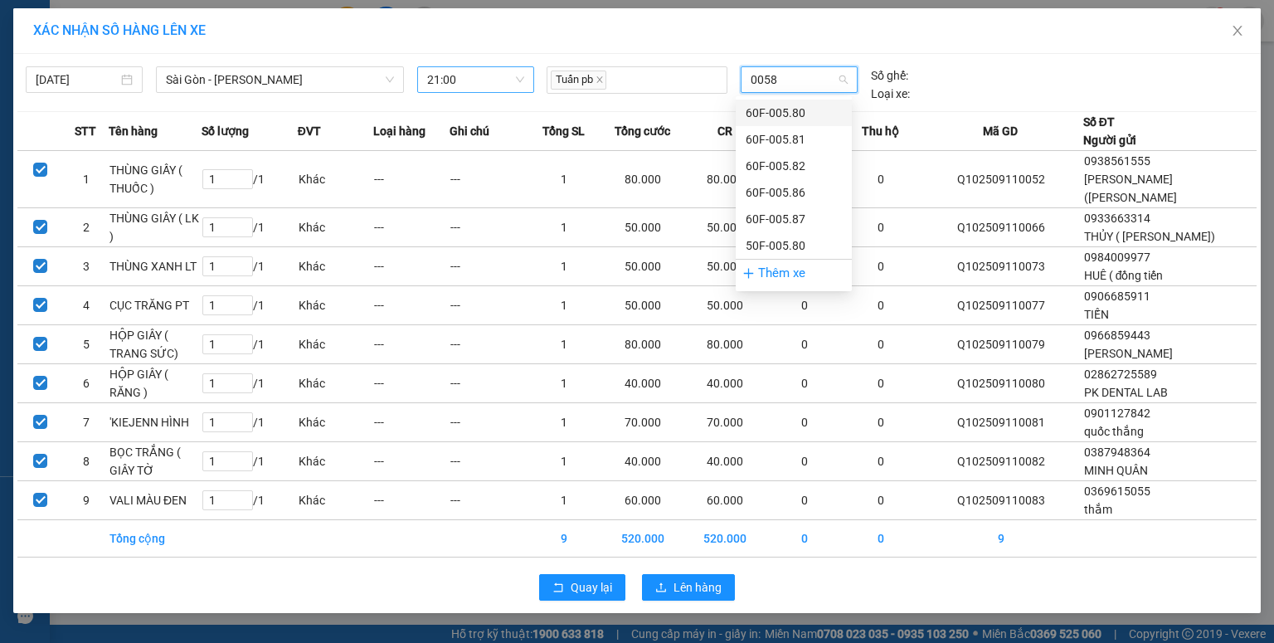
type input "00582"
click at [756, 116] on div "60F-005.82" at bounding box center [794, 113] width 96 height 18
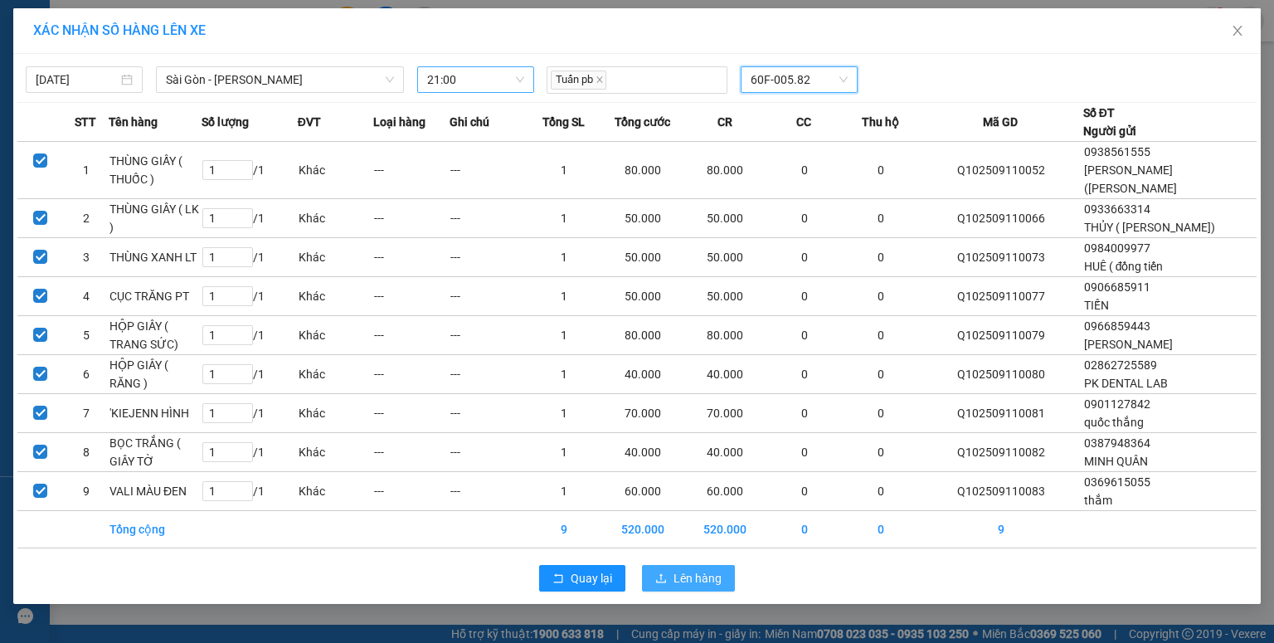
click at [683, 587] on span "Lên hàng" at bounding box center [697, 578] width 48 height 18
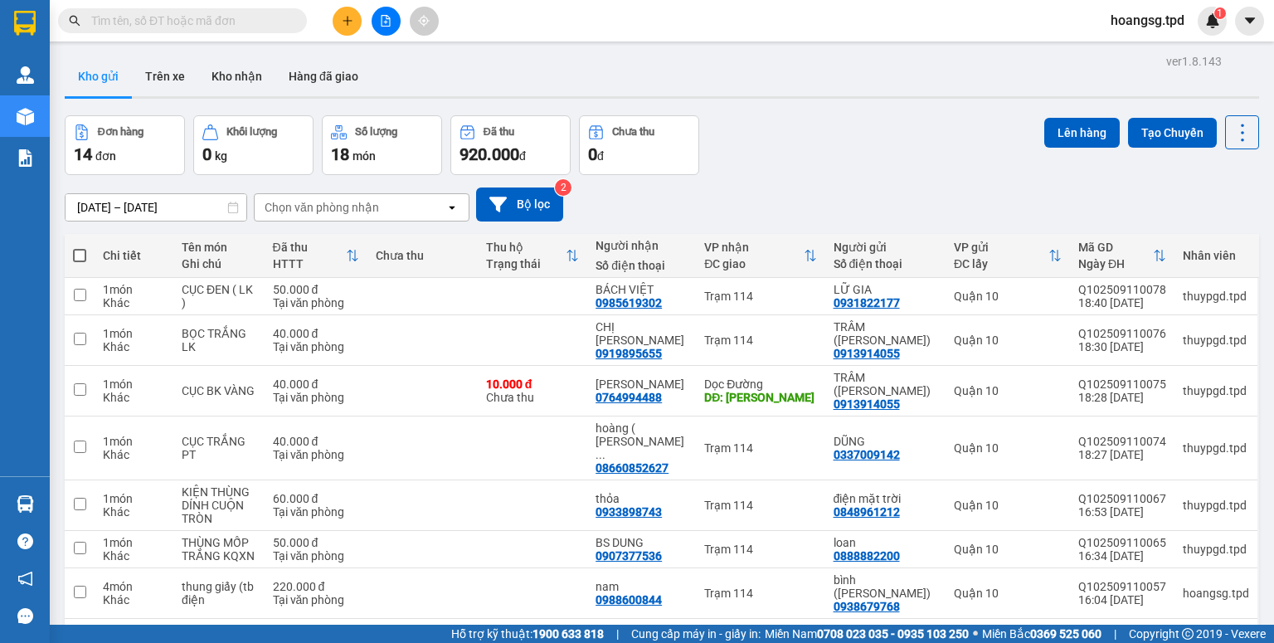
click at [133, 20] on input "text" at bounding box center [189, 21] width 196 height 18
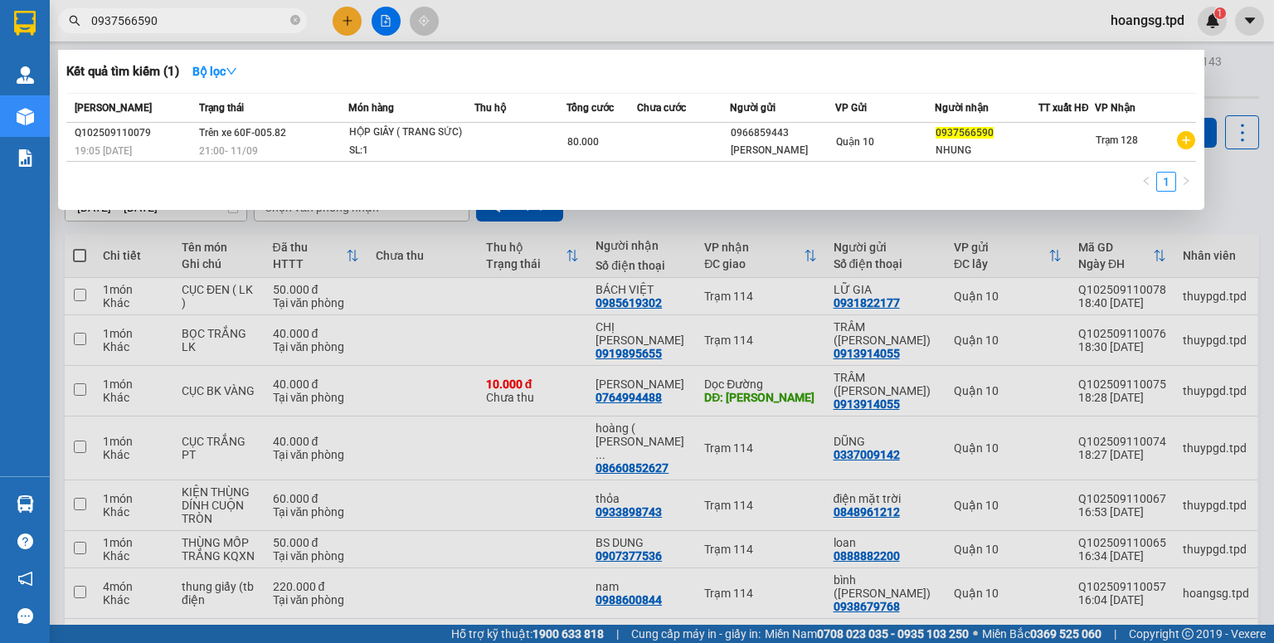
type input "0937566590"
click at [340, 19] on div at bounding box center [637, 321] width 1274 height 643
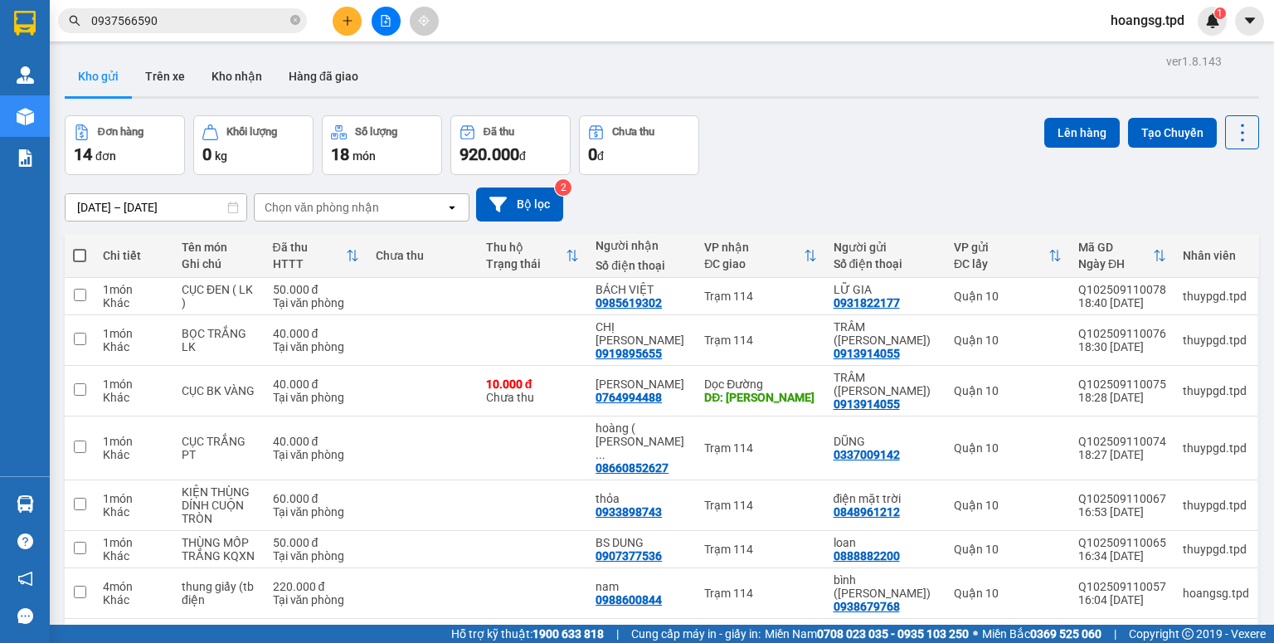
click at [348, 25] on icon "plus" at bounding box center [348, 21] width 12 height 12
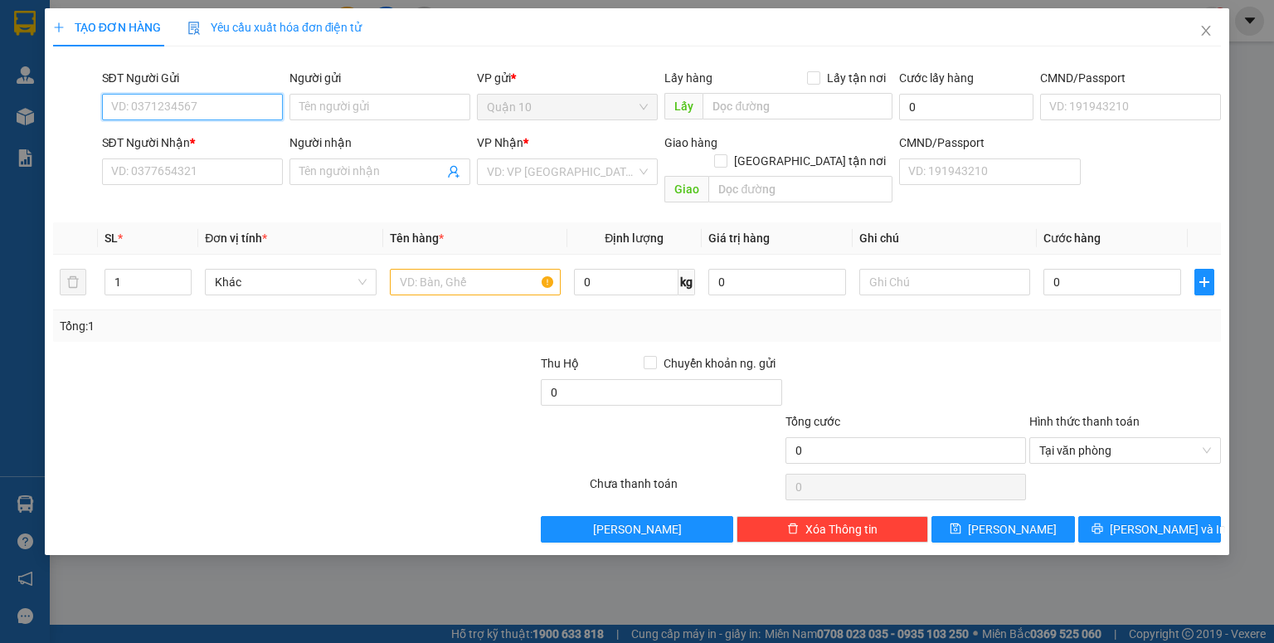
click at [253, 102] on input "SĐT Người Gửi" at bounding box center [192, 107] width 181 height 27
click at [229, 147] on div "0915825925 - mỹ" at bounding box center [192, 140] width 161 height 18
type input "0915825925"
type input "mỹ"
type input "079165003792"
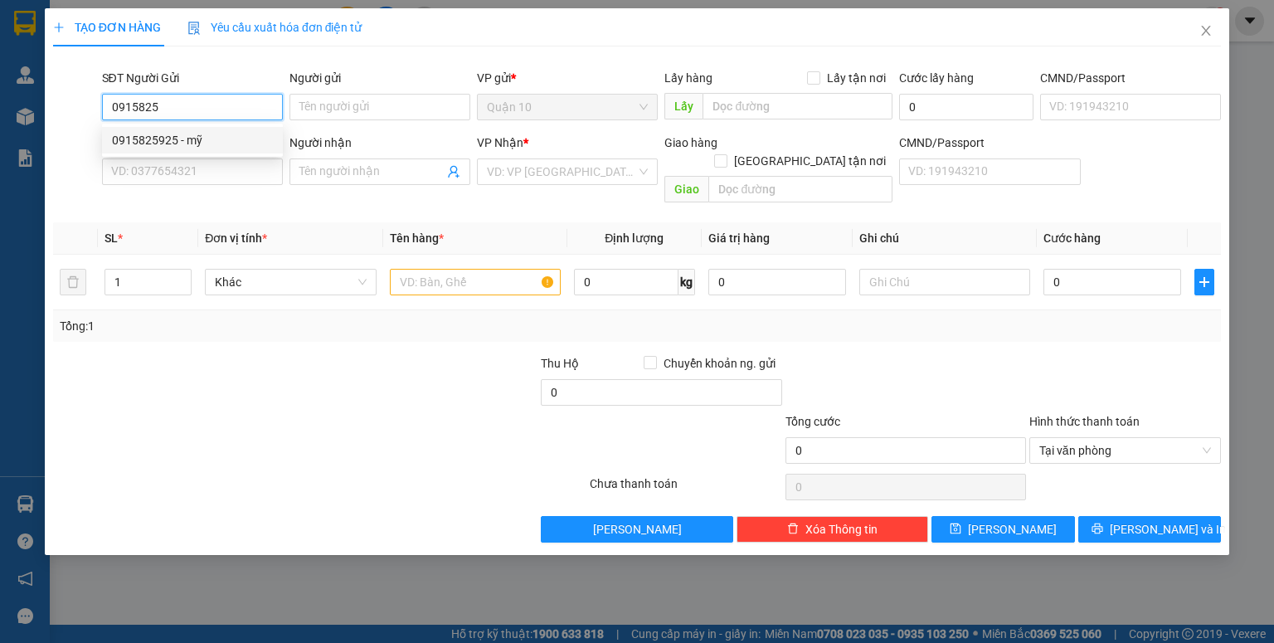
type input "0915204544"
type input "cẩm"
type input "0915825925"
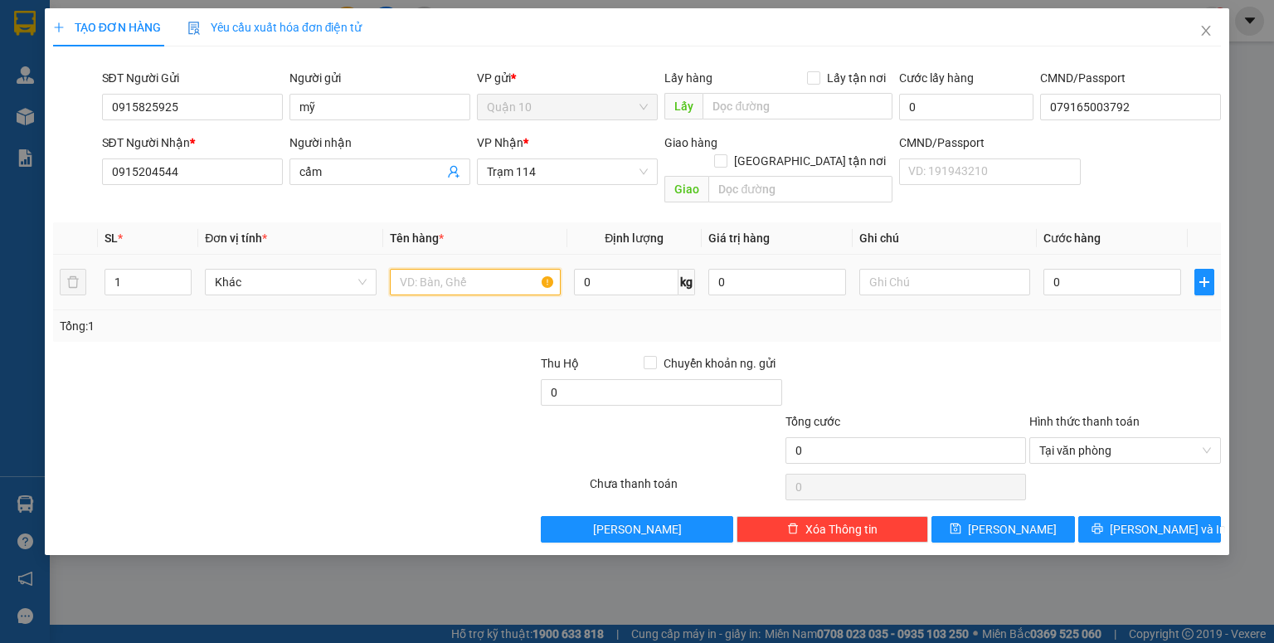
click at [481, 269] on input "text" at bounding box center [475, 282] width 171 height 27
type input "P"
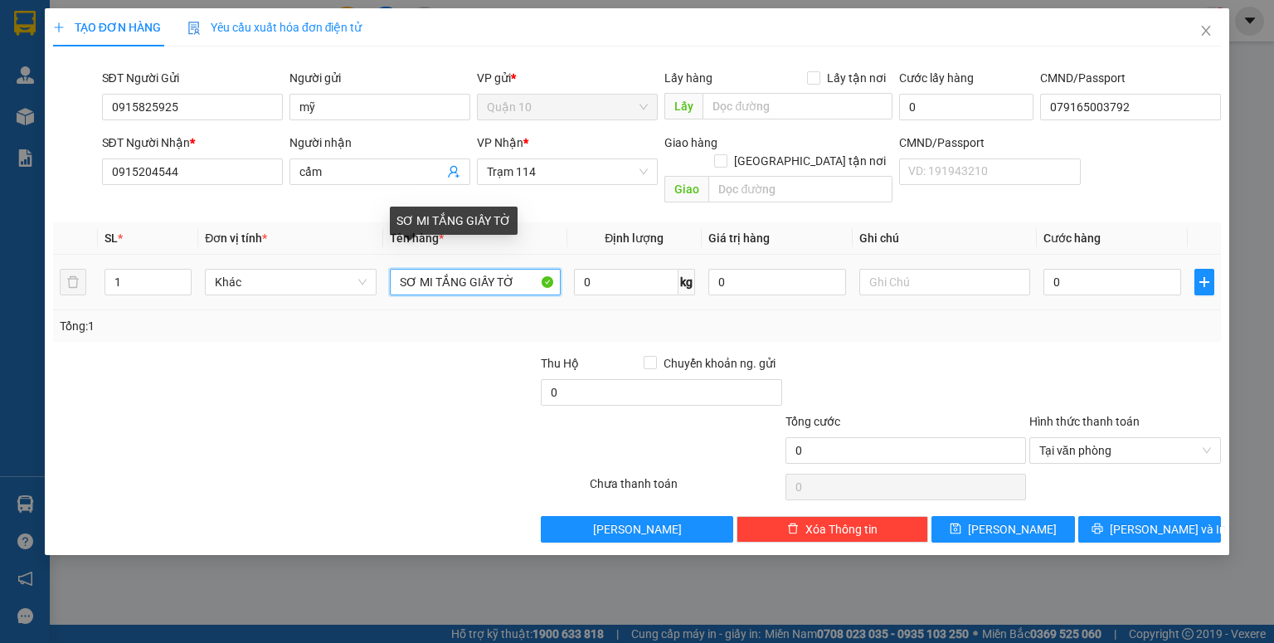
click at [440, 269] on input "SƠ MI TẮNG GIẤY TỜ" at bounding box center [475, 282] width 171 height 27
type input "SƠ MI TRẮNG GIẤY TỜ"
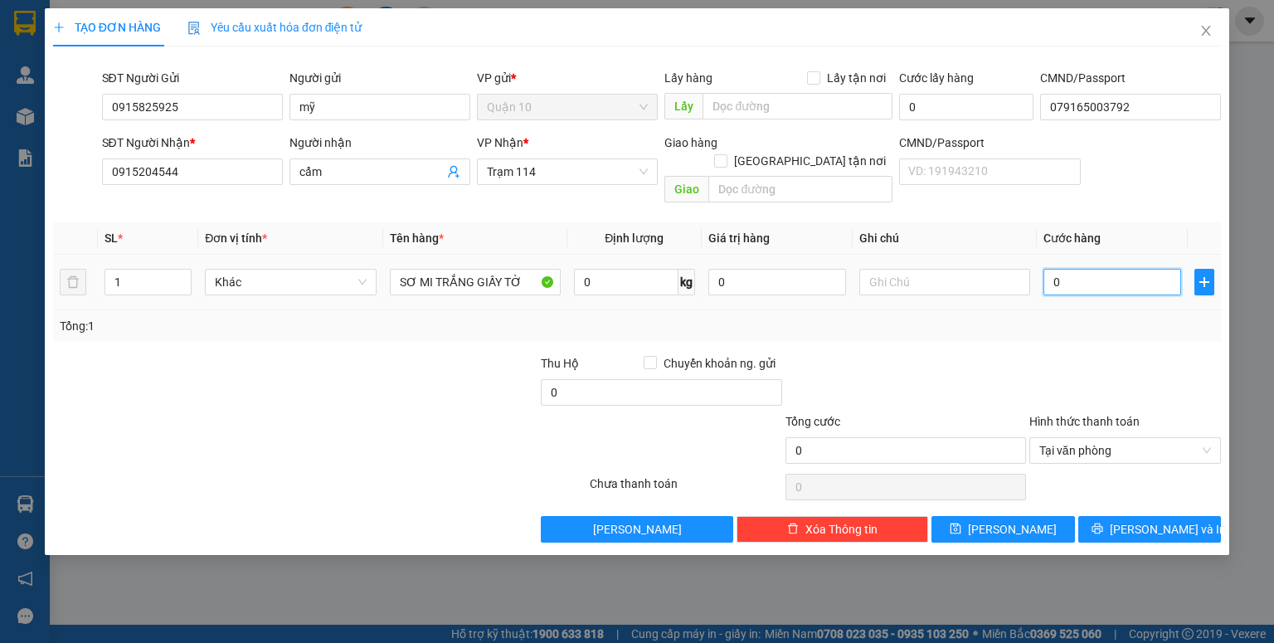
click at [1047, 269] on input "0" at bounding box center [1112, 282] width 138 height 27
type input "4"
type input "40"
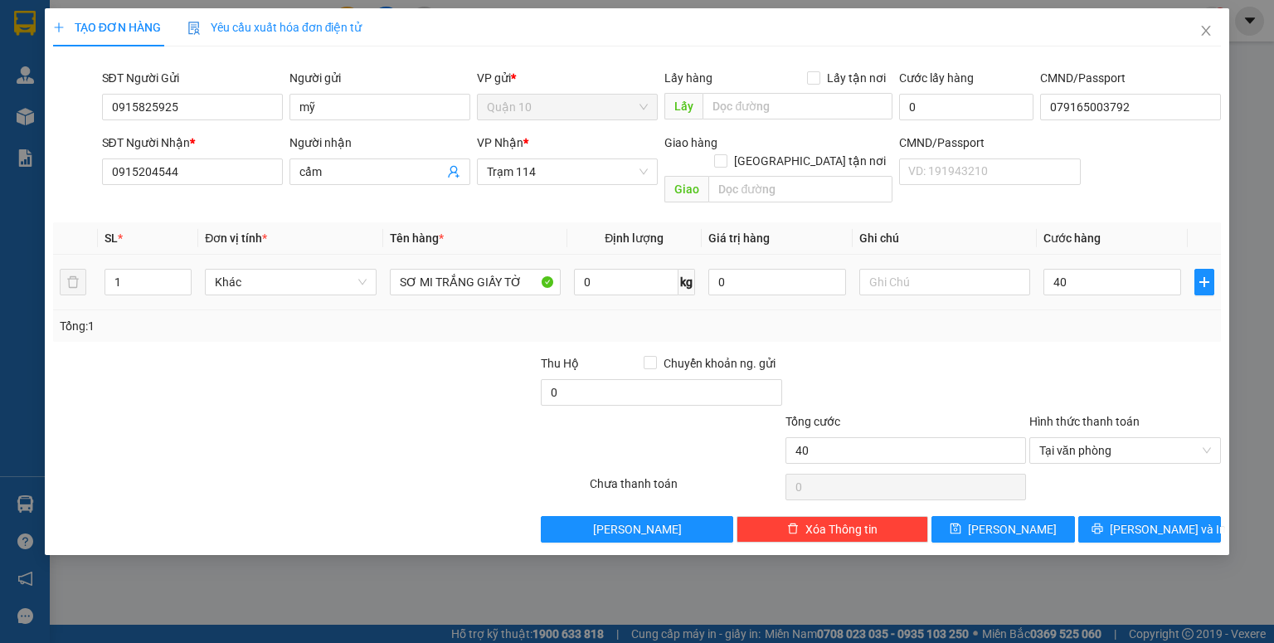
type input "40.000"
click at [1062, 328] on div "Transit Pickup Surcharge Ids Transit Deliver Surcharge Ids Transit Deliver Surc…" at bounding box center [637, 301] width 1168 height 483
drag, startPoint x: 1015, startPoint y: 503, endPoint x: 1001, endPoint y: 491, distance: 18.8
click at [1014, 520] on span "[PERSON_NAME]" at bounding box center [1012, 529] width 89 height 18
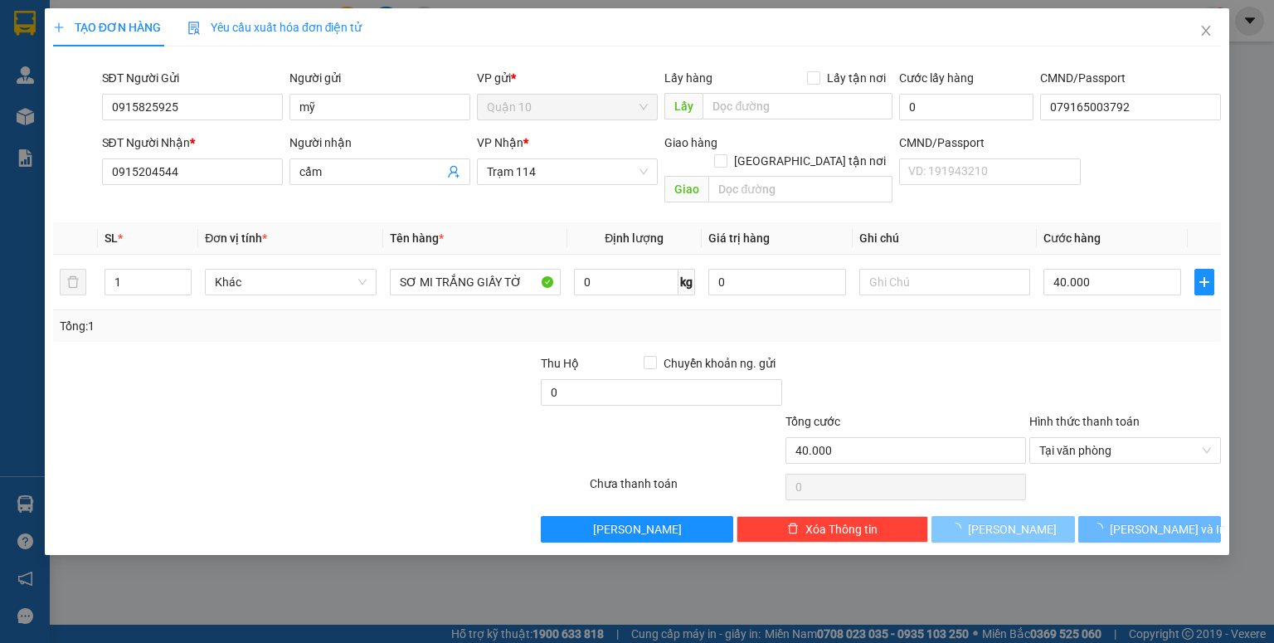
type input "0"
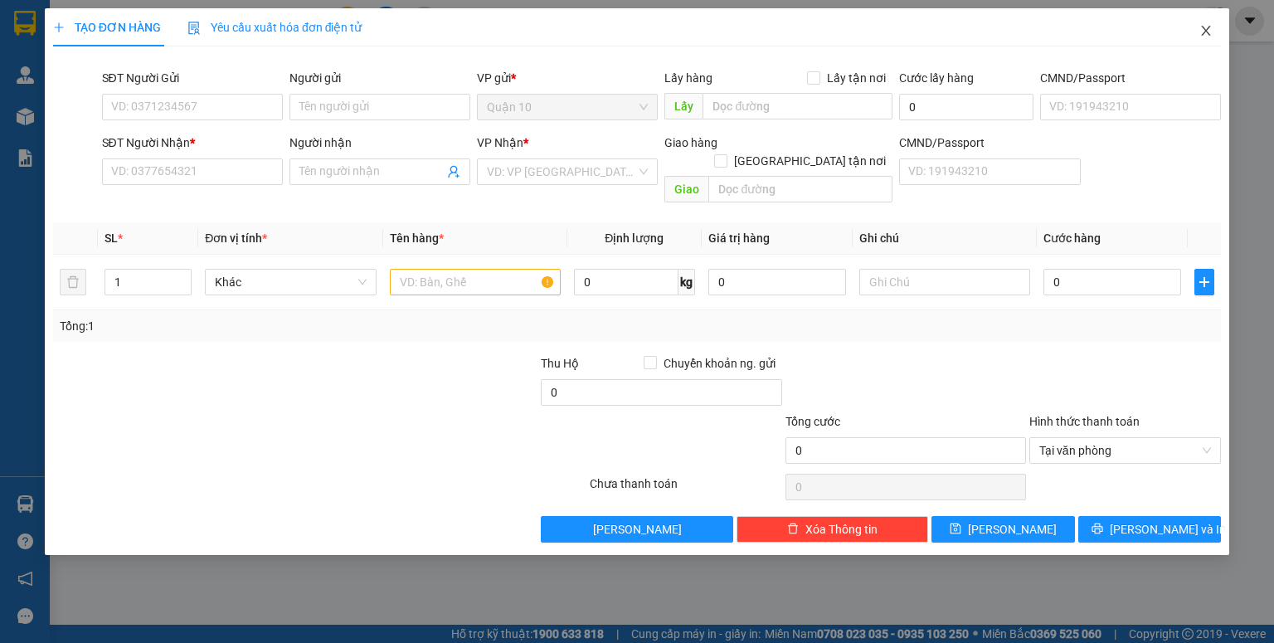
click at [1204, 31] on icon "close" at bounding box center [1206, 31] width 9 height 10
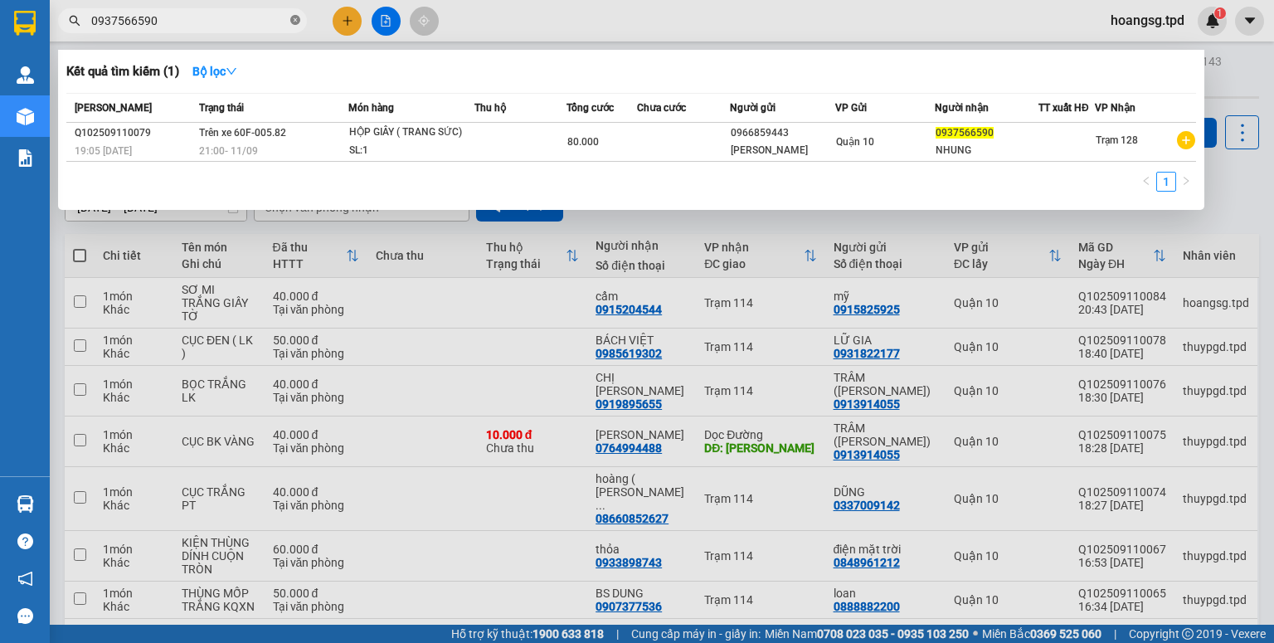
click at [295, 18] on icon "close-circle" at bounding box center [295, 20] width 10 height 10
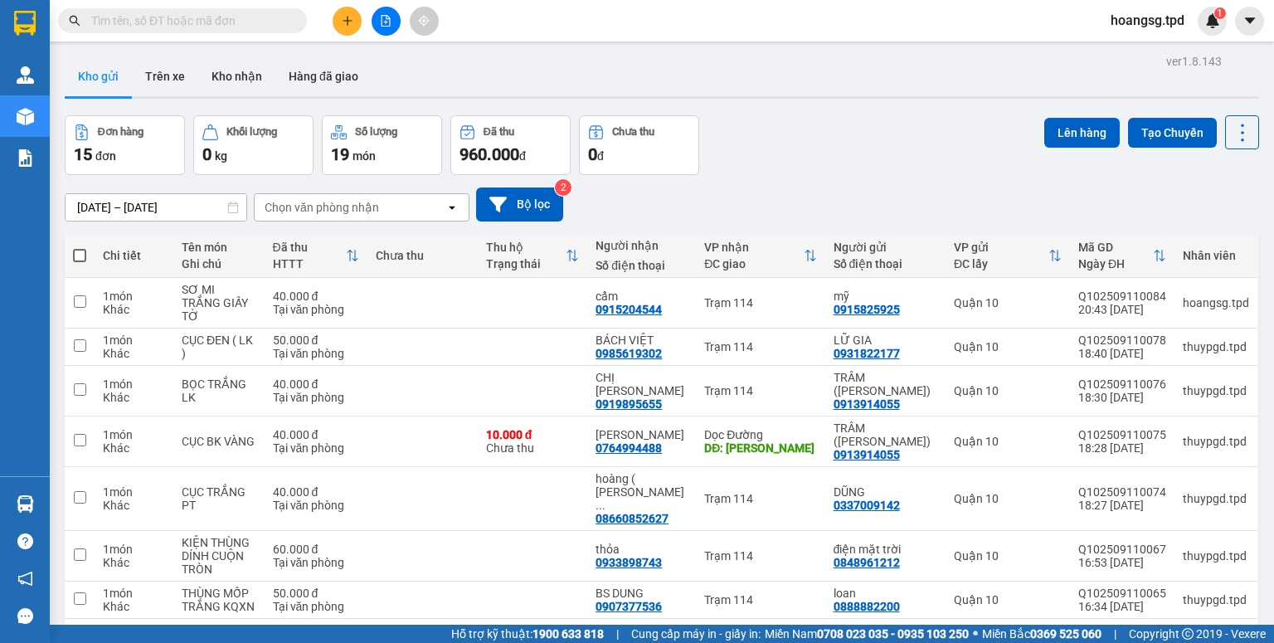
click at [276, 23] on input "text" at bounding box center [189, 21] width 196 height 18
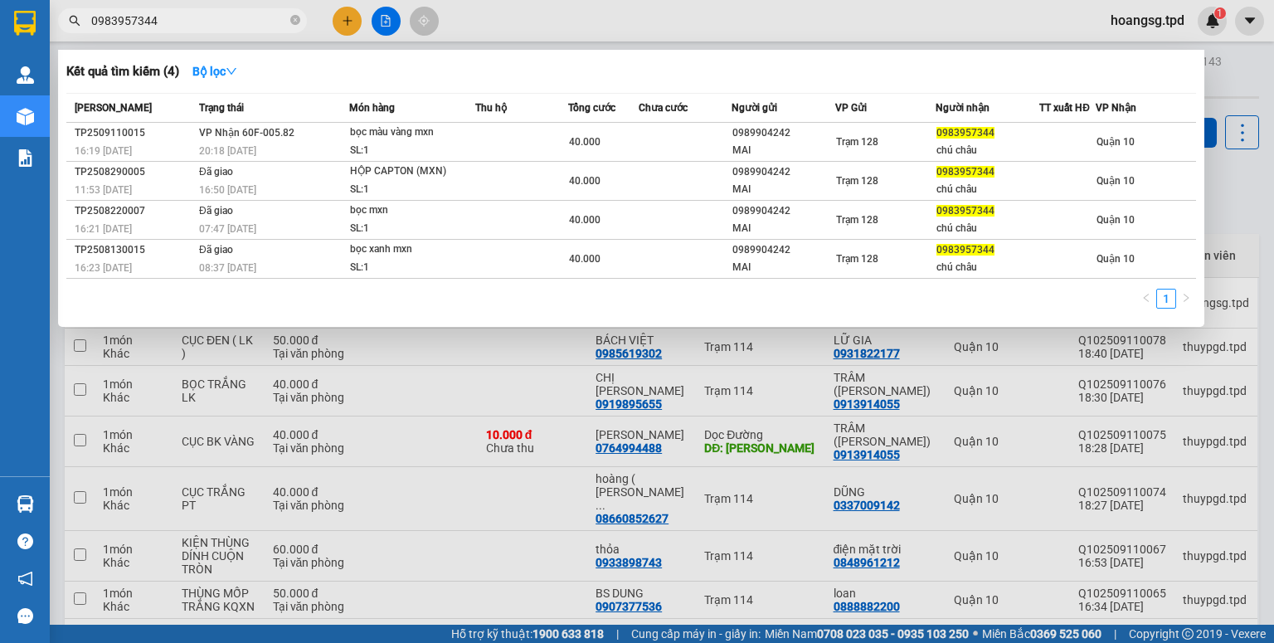
type input "0983957344"
click at [292, 20] on icon "close-circle" at bounding box center [295, 20] width 10 height 10
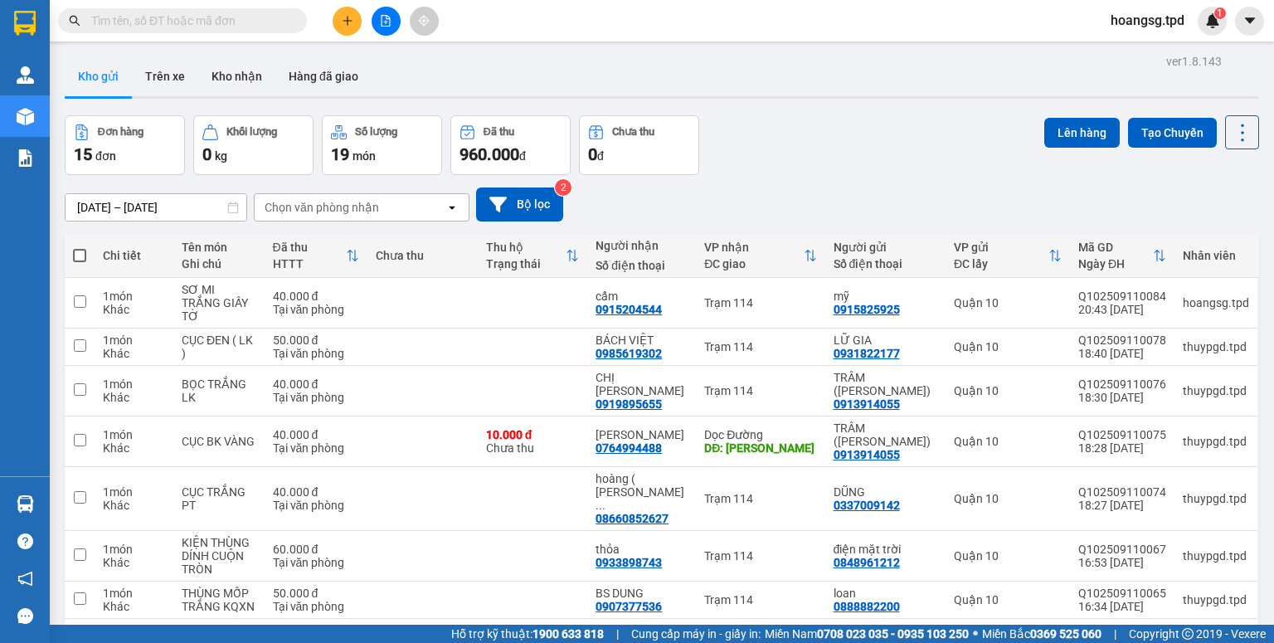
click at [394, 27] on button at bounding box center [386, 21] width 29 height 29
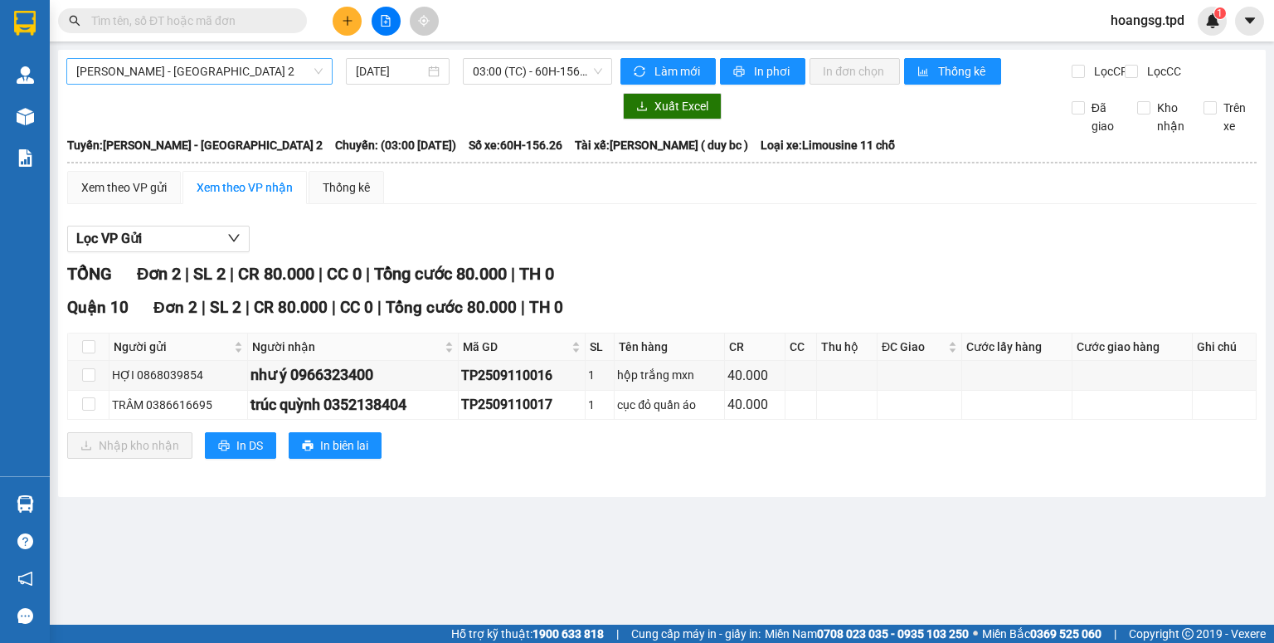
click at [259, 79] on span "[PERSON_NAME] - [GEOGRAPHIC_DATA] 2" at bounding box center [199, 71] width 246 height 25
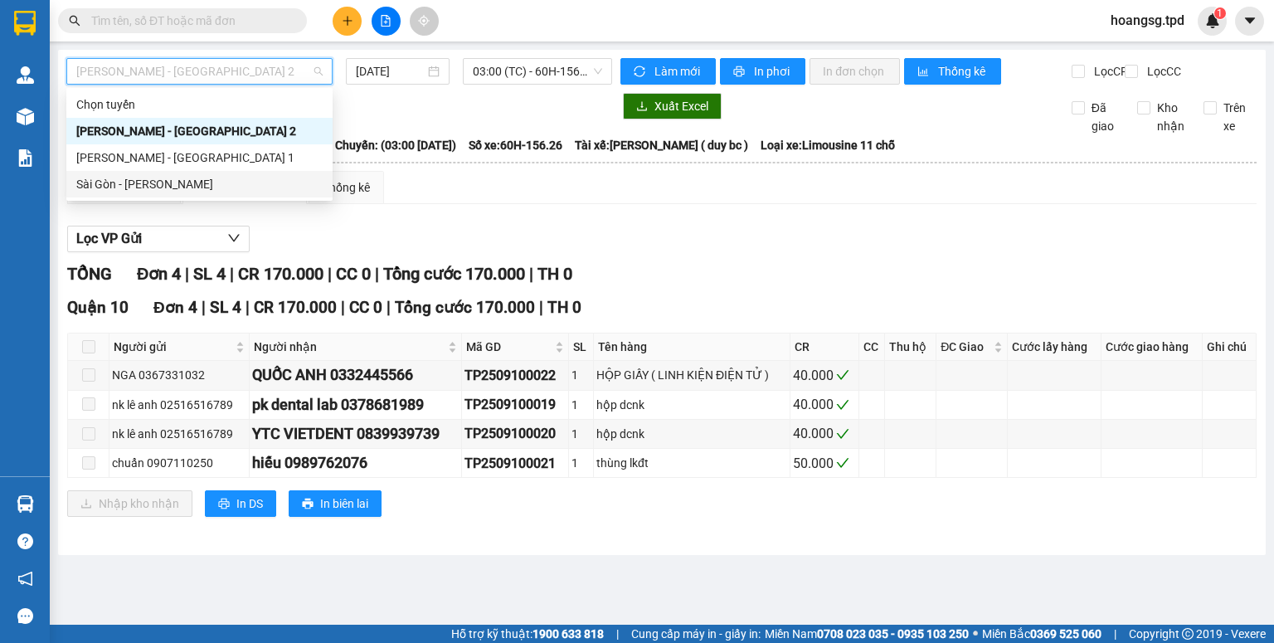
click at [224, 180] on div "Sài Gòn - [PERSON_NAME]" at bounding box center [199, 184] width 246 height 18
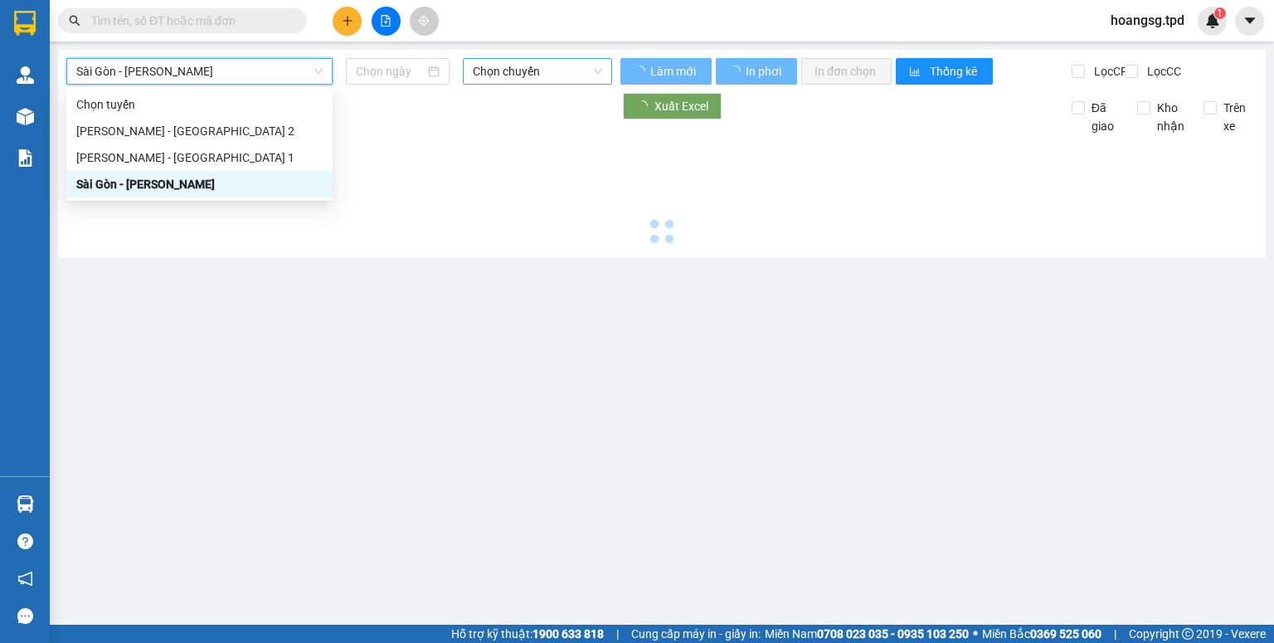
type input "[DATE]"
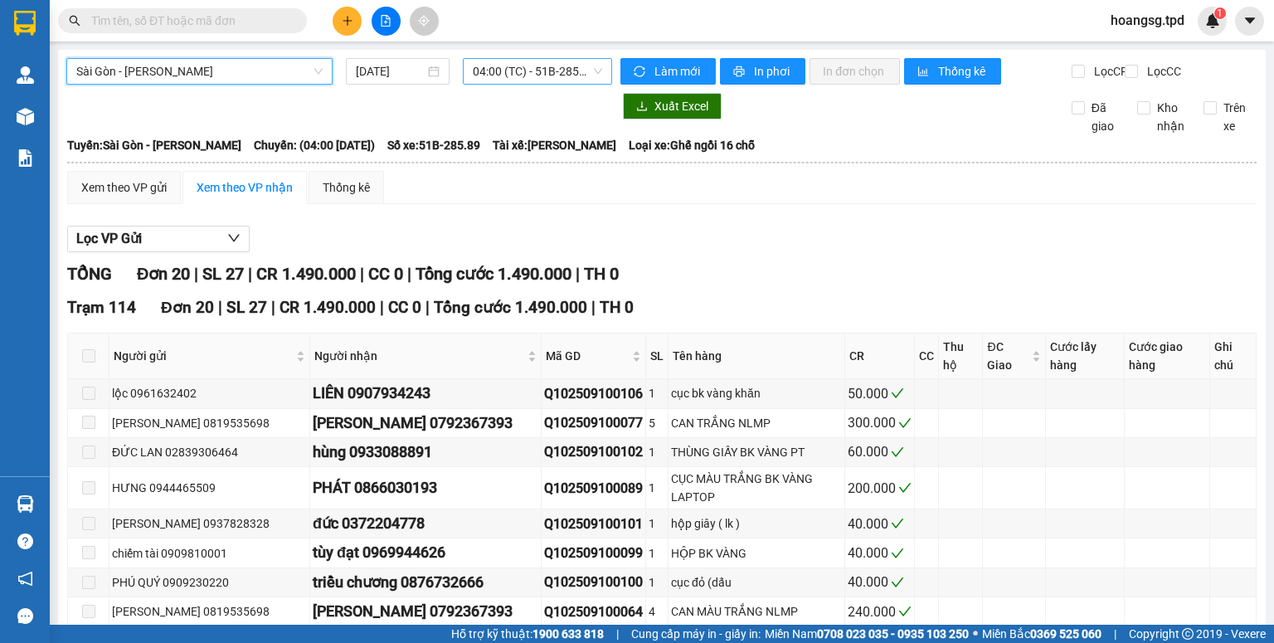
click at [507, 75] on span "04:00 (TC) - 51B-285.89" at bounding box center [538, 71] width 130 height 25
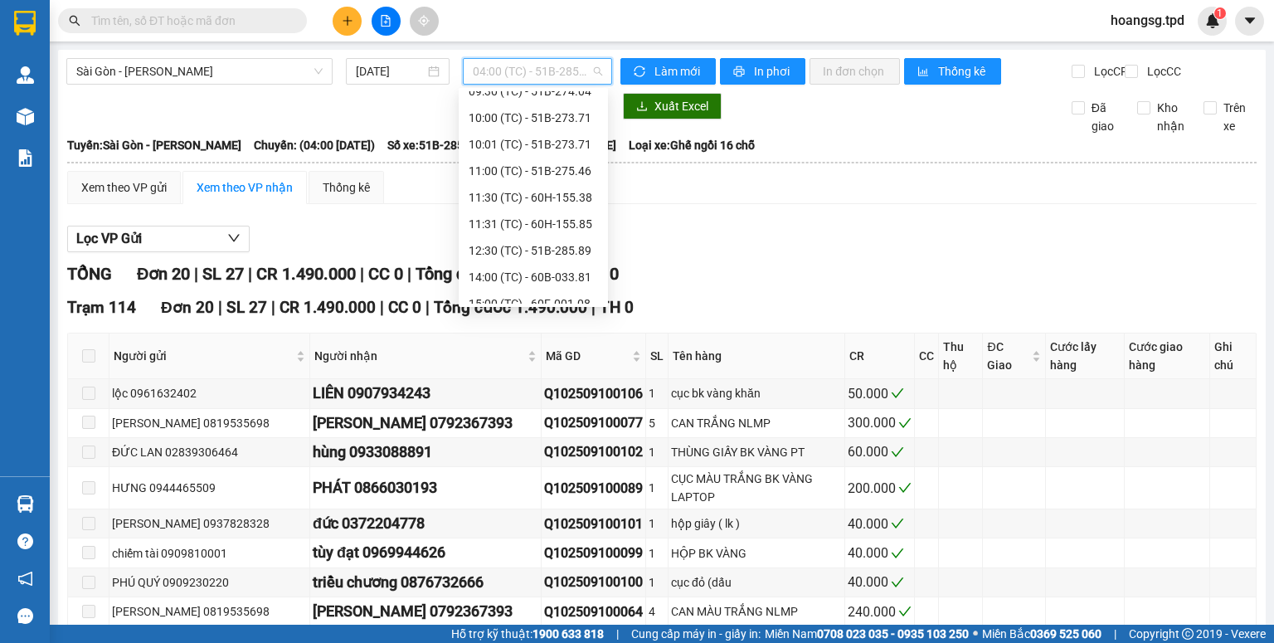
scroll to position [345, 0]
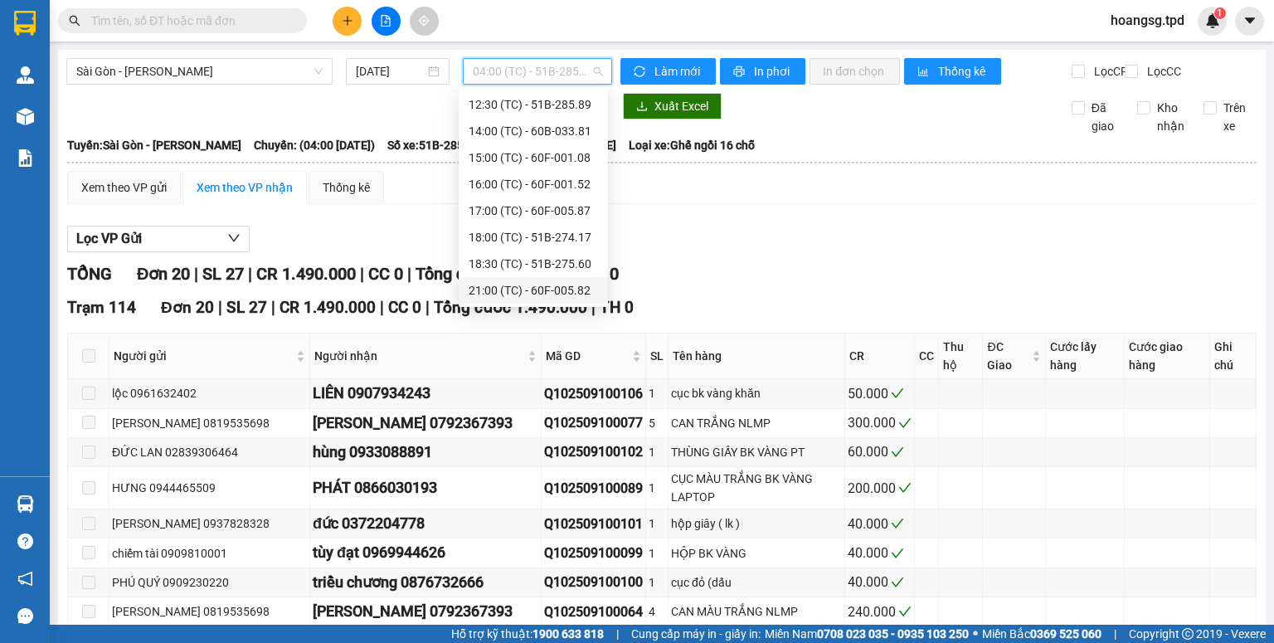
click at [555, 292] on div "21:00 (TC) - 60F-005.82" at bounding box center [533, 290] width 129 height 18
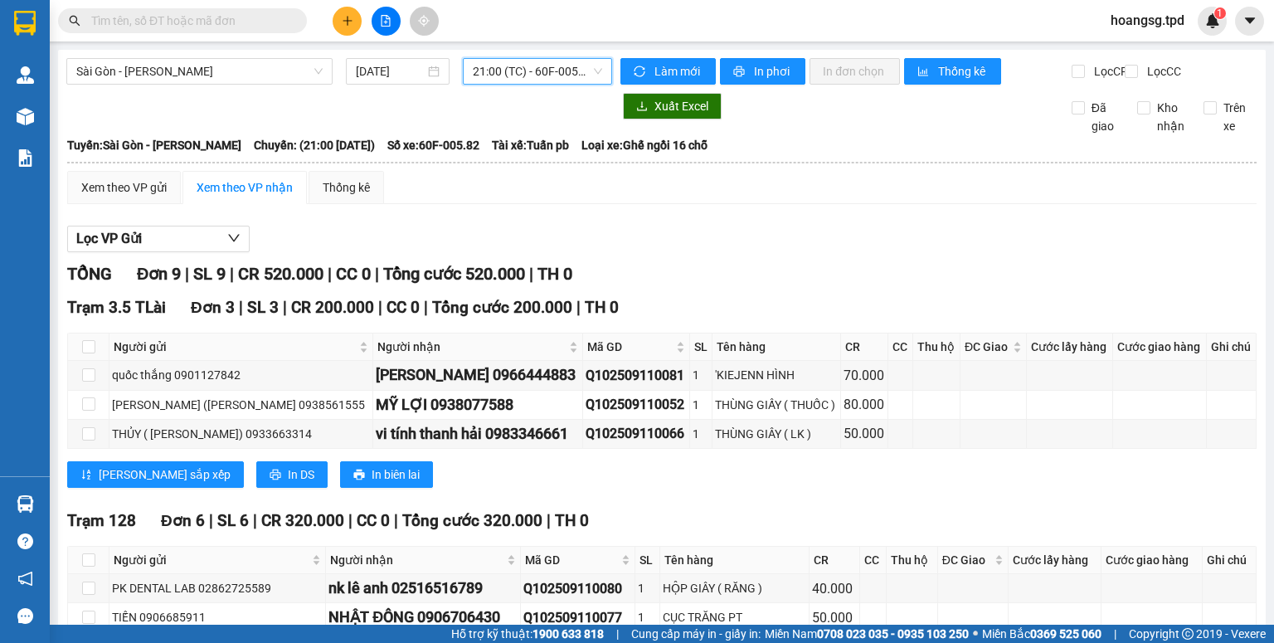
click at [541, 75] on span "21:00 (TC) - 60F-005.82" at bounding box center [538, 71] width 130 height 25
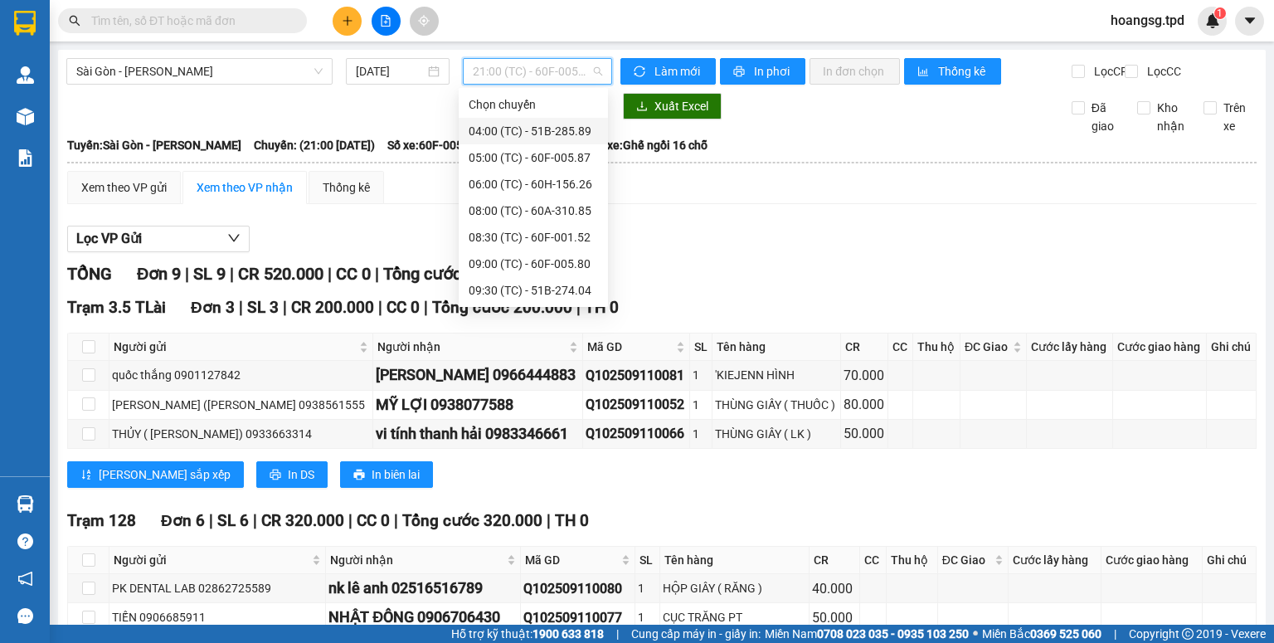
drag, startPoint x: 533, startPoint y: 138, endPoint x: 518, endPoint y: 125, distance: 20.1
click at [527, 134] on div "04:00 (TC) - 51B-285.89" at bounding box center [533, 131] width 129 height 18
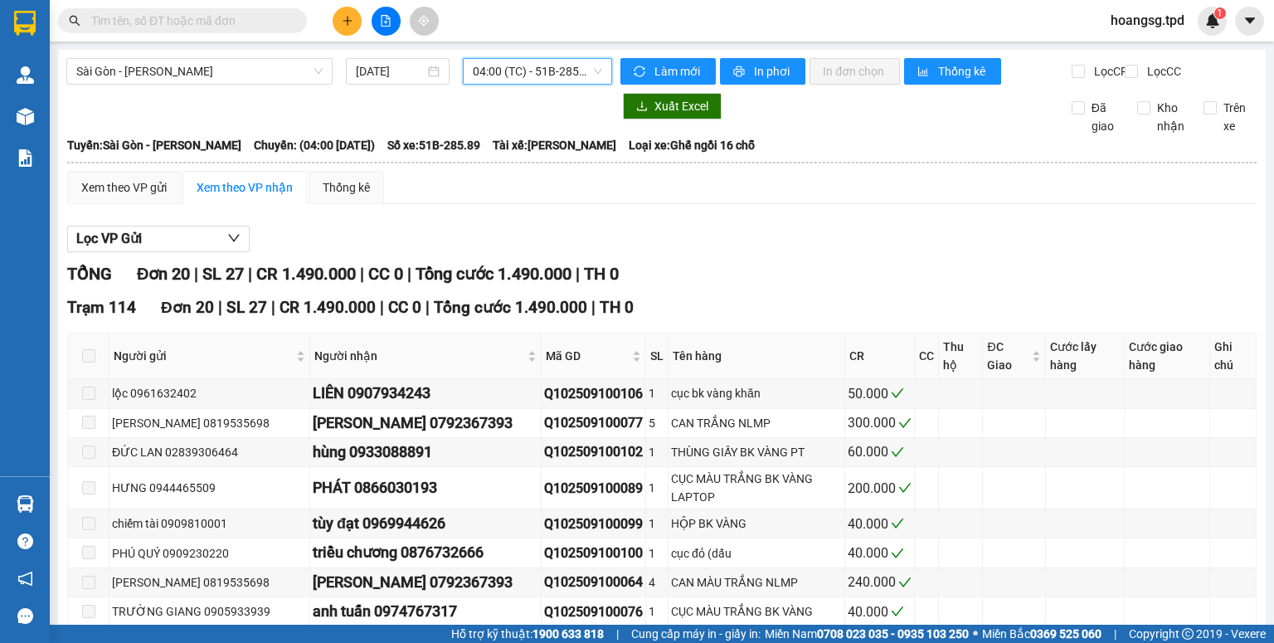
click at [569, 80] on span "04:00 (TC) - 51B-285.89" at bounding box center [538, 71] width 130 height 25
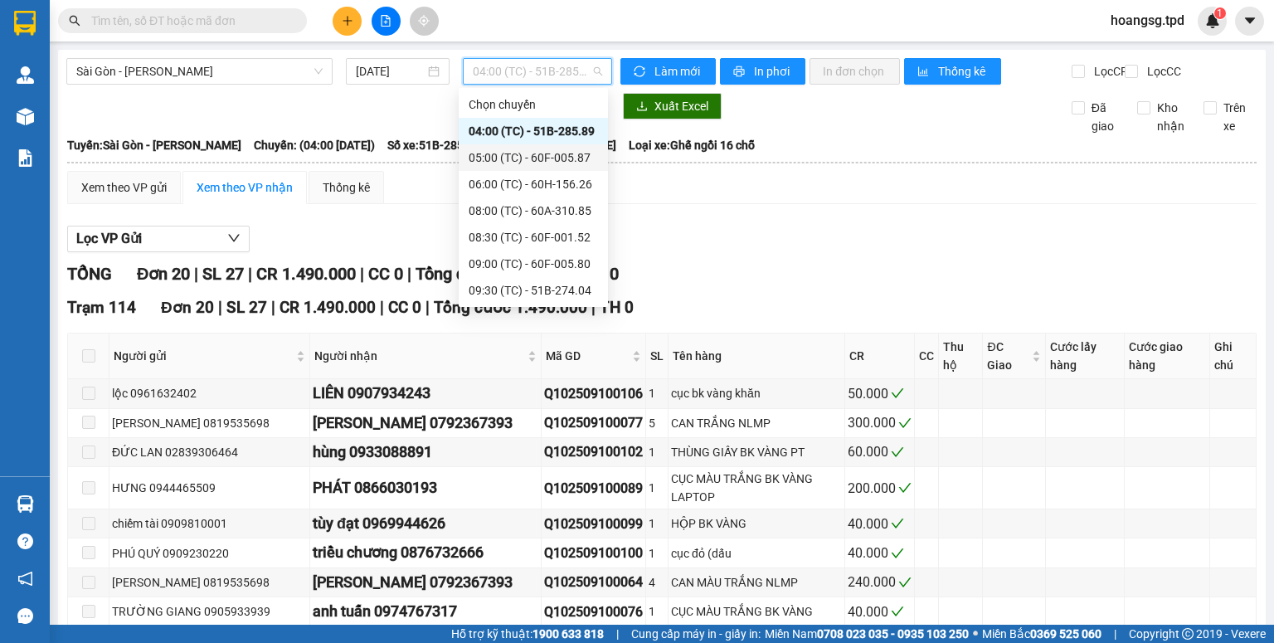
click at [570, 157] on div "05:00 (TC) - 60F-005.87" at bounding box center [533, 157] width 129 height 18
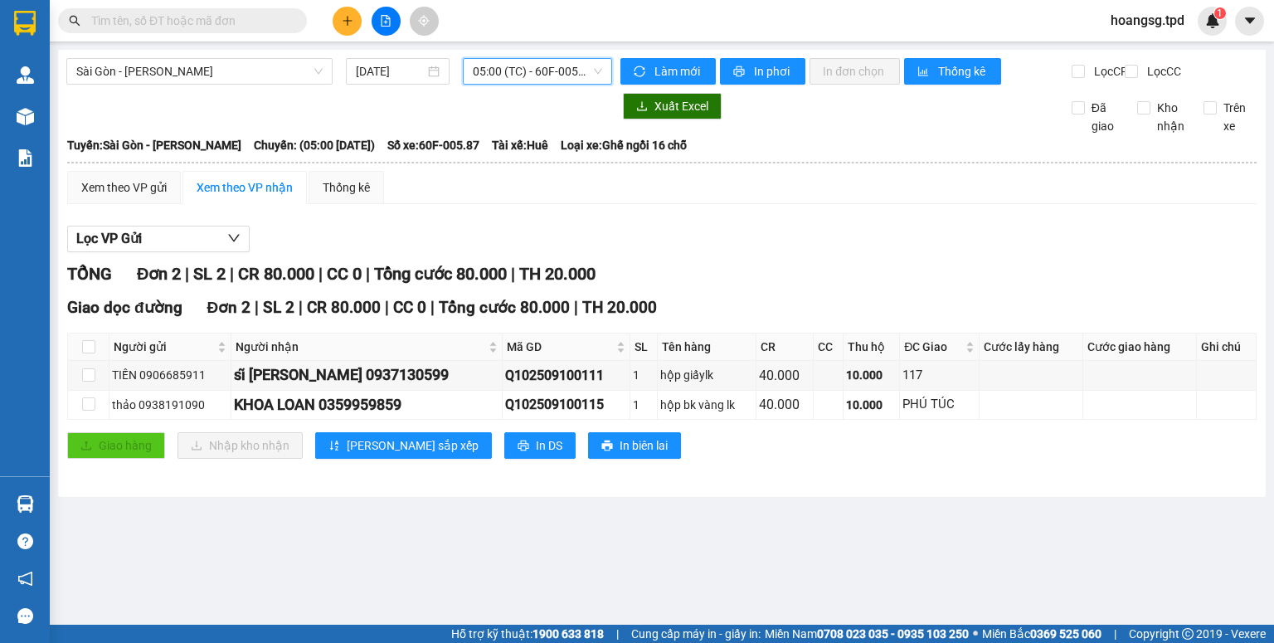
click at [598, 83] on span "05:00 (TC) - 60F-005.87" at bounding box center [538, 71] width 130 height 25
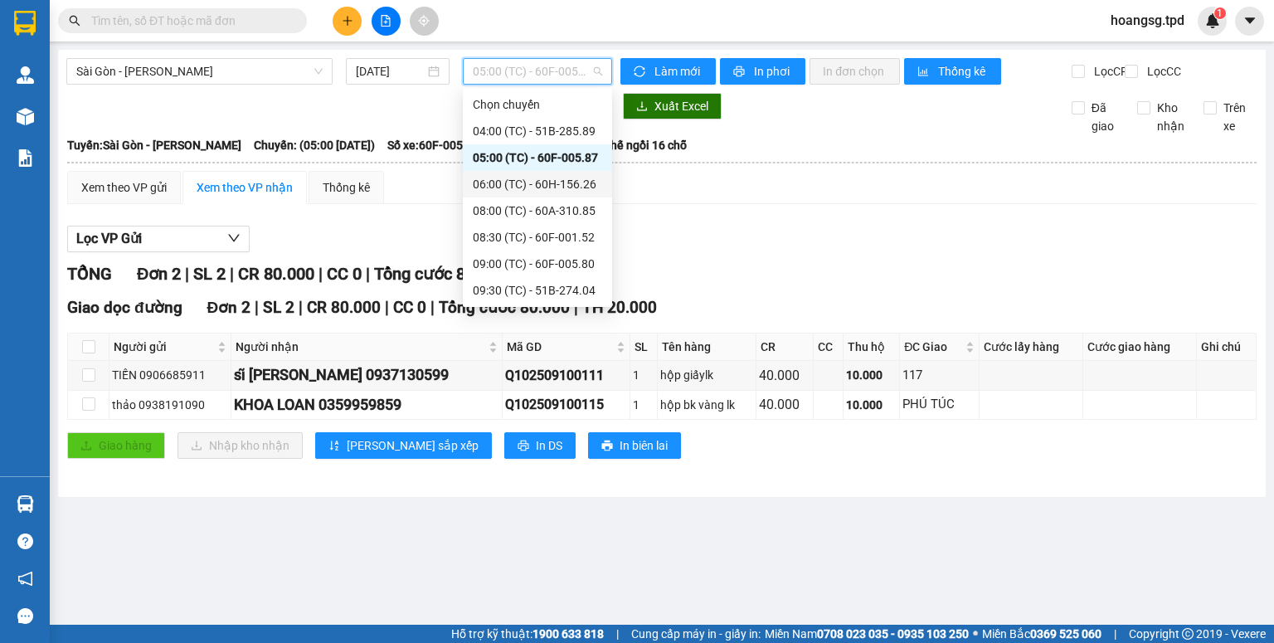
click at [583, 181] on div "06:00 (TC) - 60H-156.26" at bounding box center [537, 184] width 129 height 18
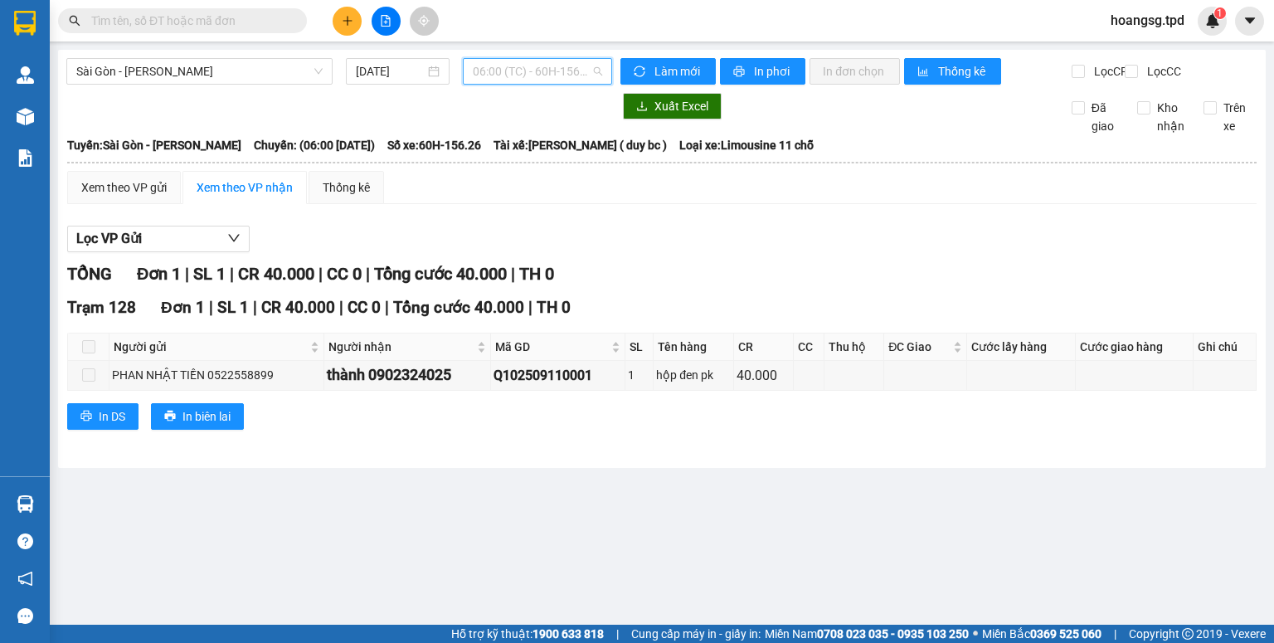
drag, startPoint x: 537, startPoint y: 76, endPoint x: 535, endPoint y: 109, distance: 33.3
click at [537, 78] on span "06:00 (TC) - 60H-156.26" at bounding box center [538, 71] width 130 height 25
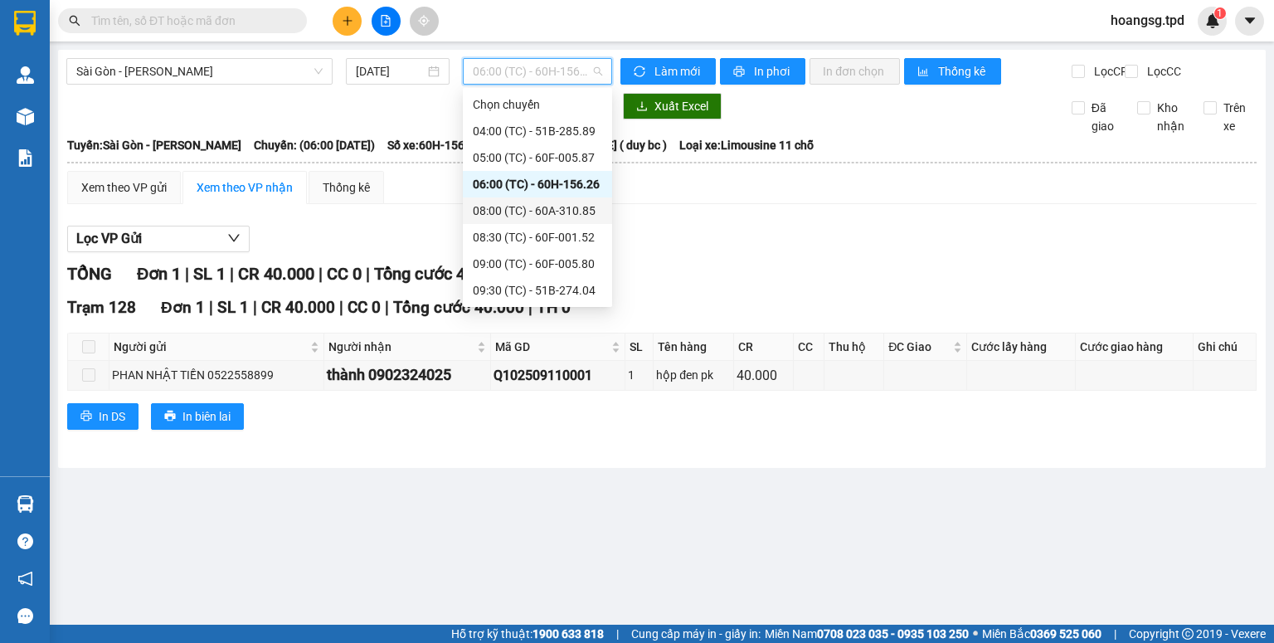
click at [537, 210] on div "08:00 (TC) - 60A-310.85" at bounding box center [537, 211] width 129 height 18
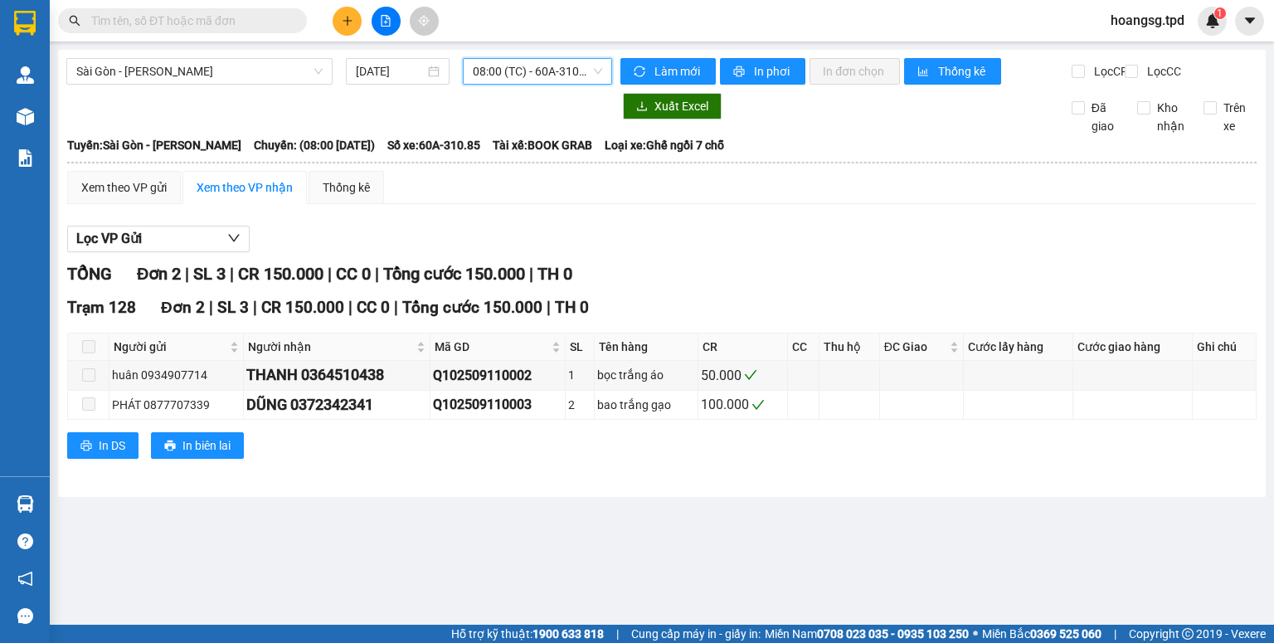
click at [567, 80] on span "08:00 (TC) - 60A-310.85" at bounding box center [538, 71] width 130 height 25
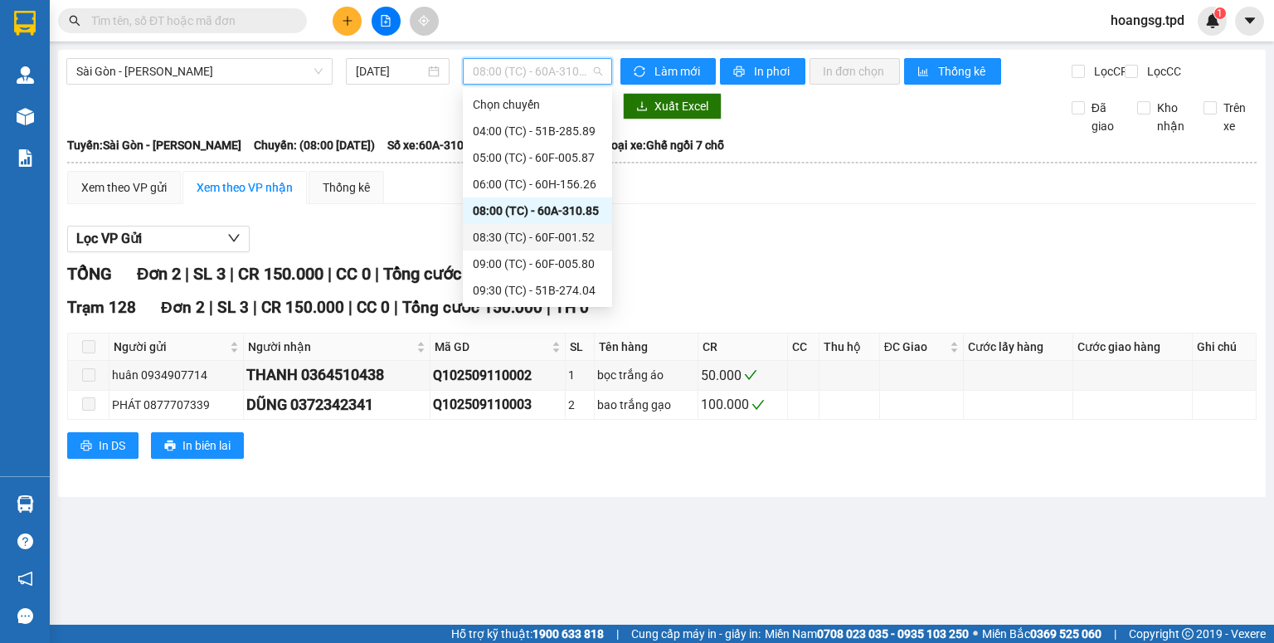
click at [565, 231] on div "08:30 (TC) - 60F-001.52" at bounding box center [537, 237] width 129 height 18
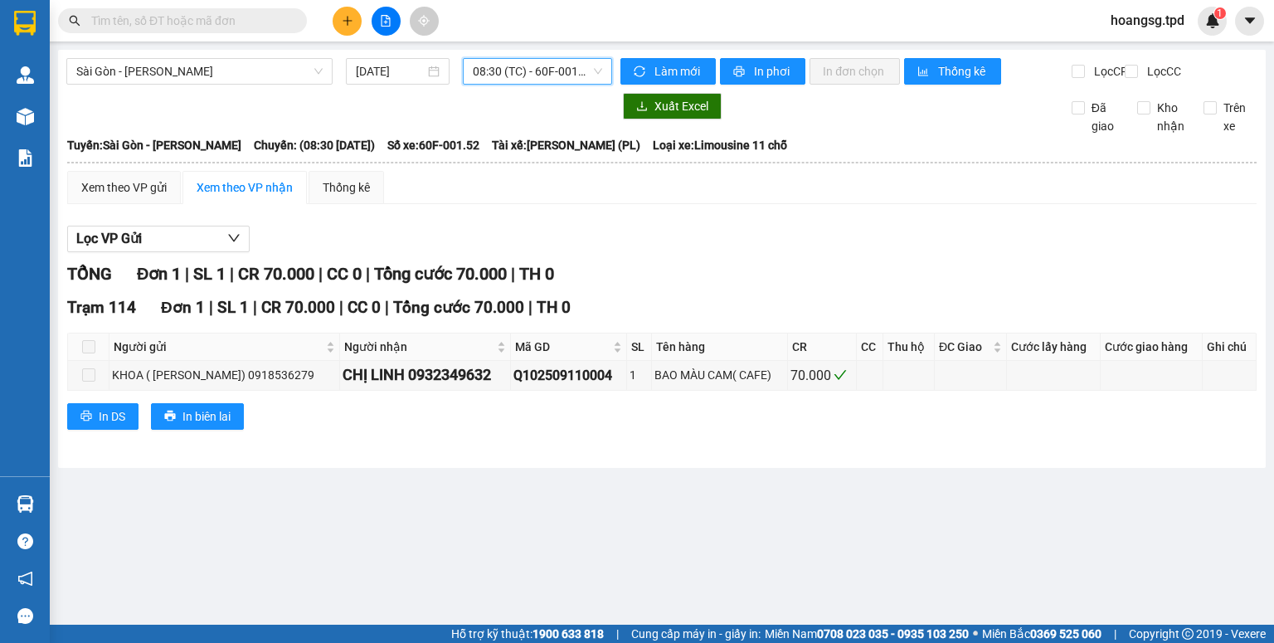
drag, startPoint x: 596, startPoint y: 85, endPoint x: 592, endPoint y: 76, distance: 10.0
click at [594, 82] on div "Sài Gòn - [PERSON_NAME] [DATE] 08:30 08:30 (TC) - 60F-001.52" at bounding box center [339, 71] width 546 height 27
click at [583, 76] on span "08:30 (TC) - 60F-001.52" at bounding box center [538, 71] width 130 height 25
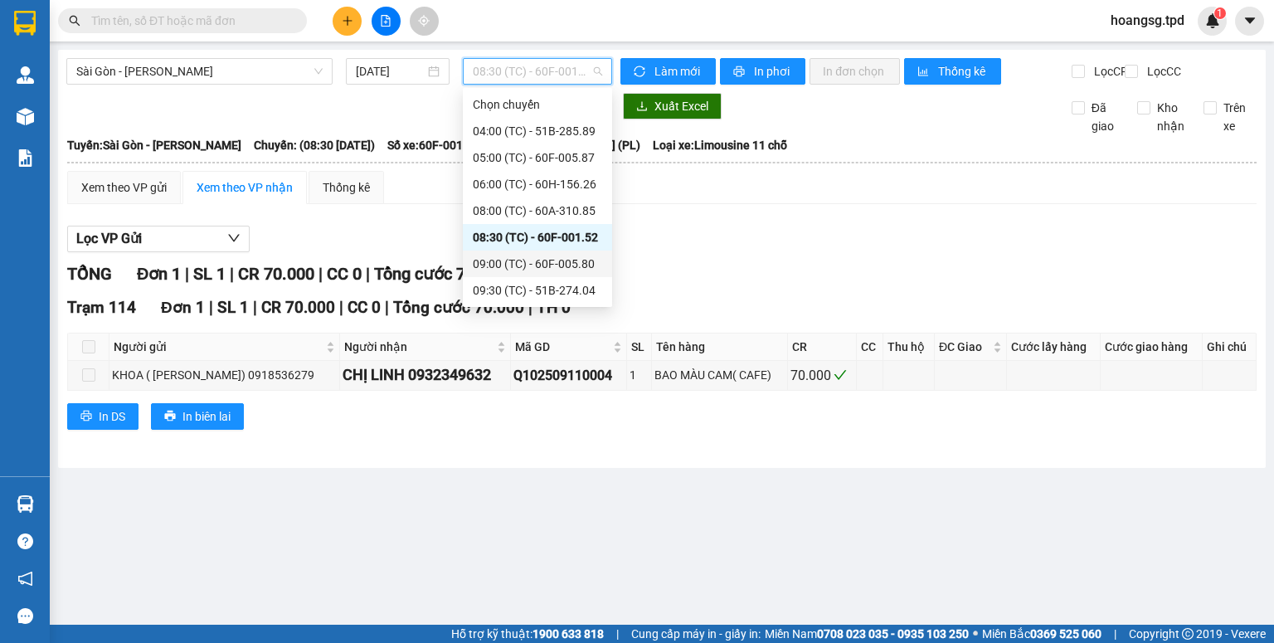
click at [557, 257] on div "09:00 (TC) - 60F-005.80" at bounding box center [537, 264] width 129 height 18
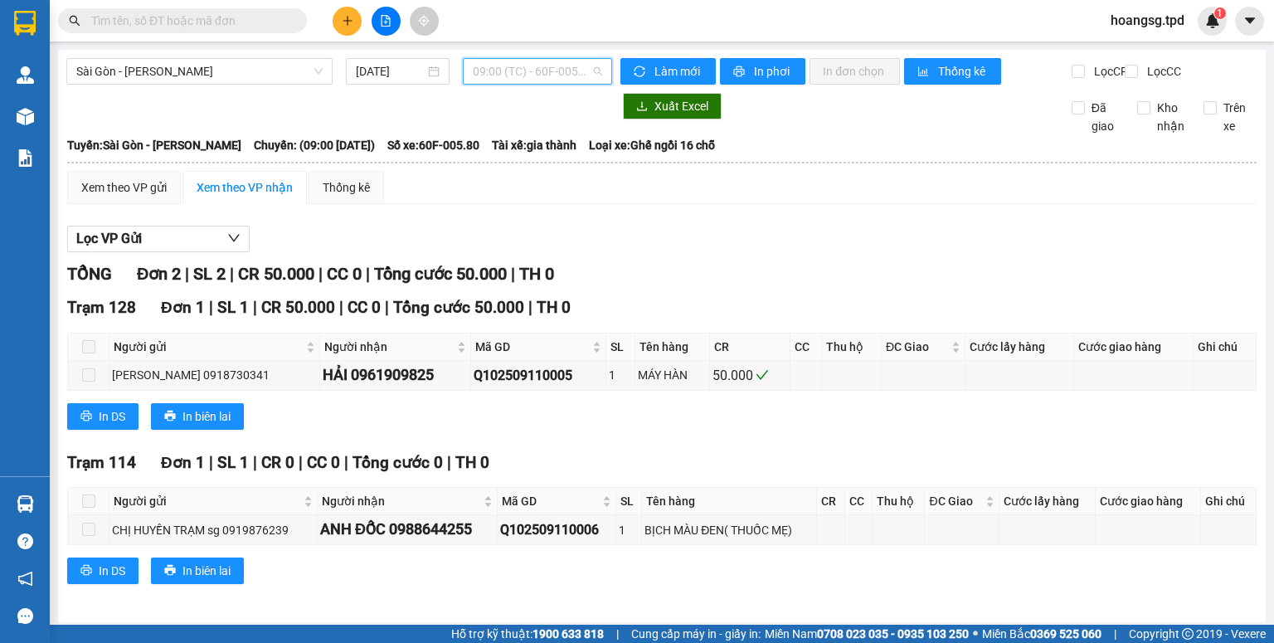
click at [566, 80] on span "09:00 (TC) - 60F-005.80" at bounding box center [538, 71] width 130 height 25
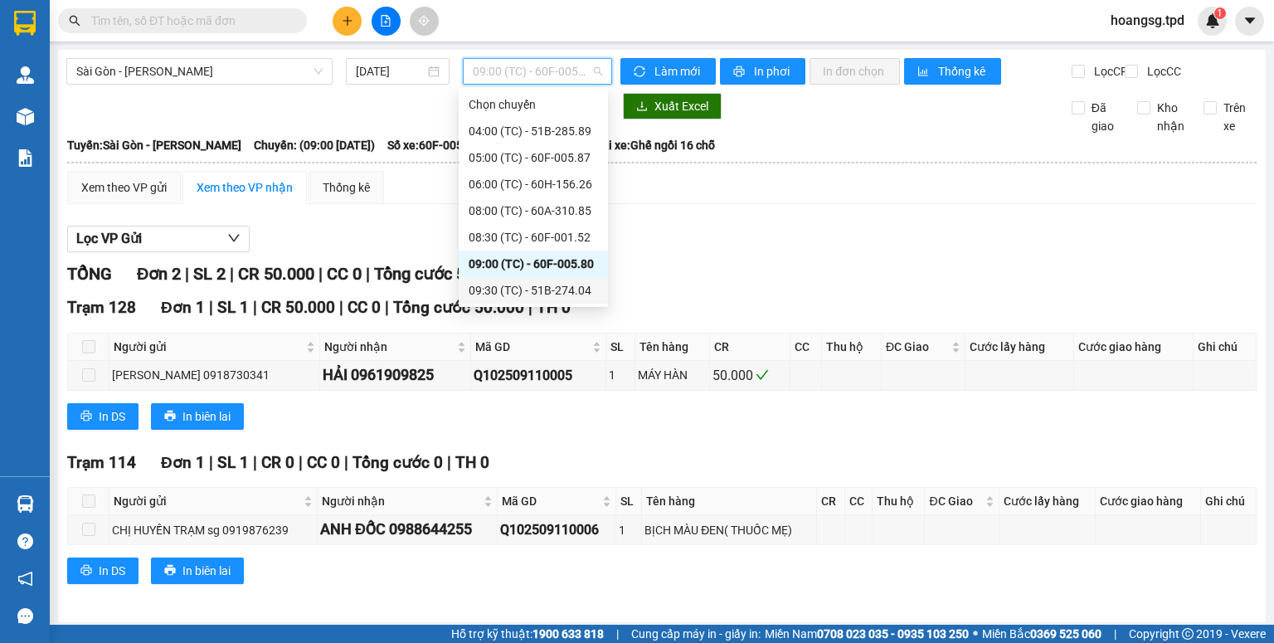
click at [546, 287] on div "09:30 (TC) - 51B-274.04" at bounding box center [533, 290] width 129 height 18
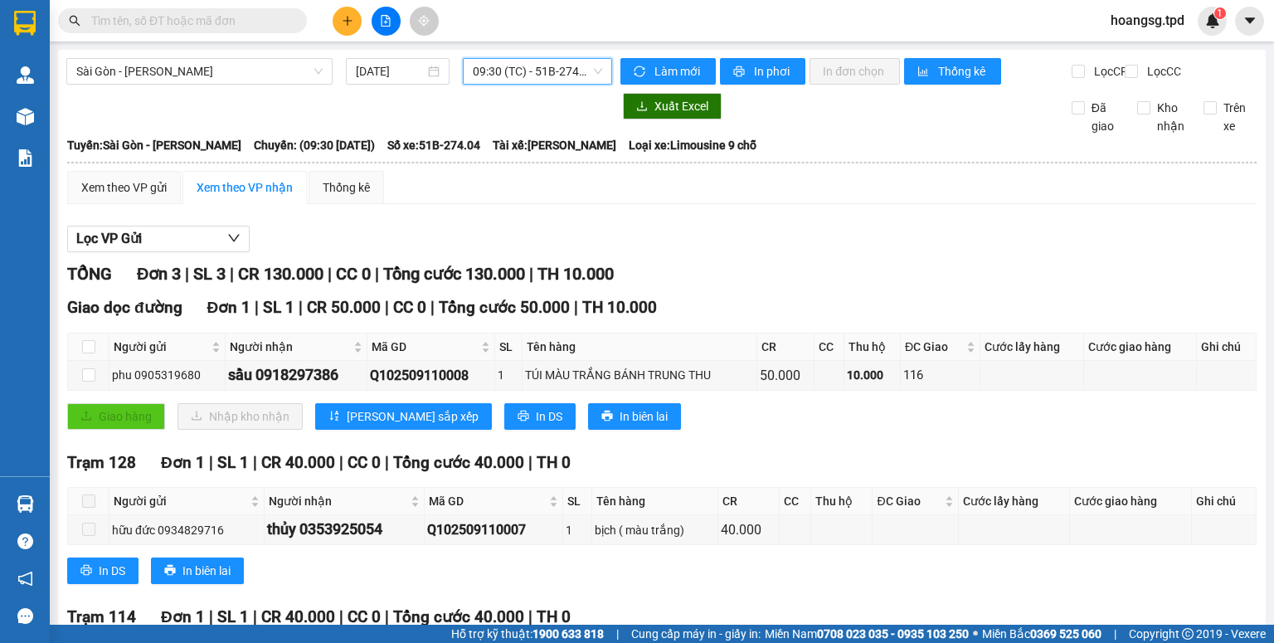
click at [518, 74] on span "09:30 (TC) - 51B-274.04" at bounding box center [538, 71] width 130 height 25
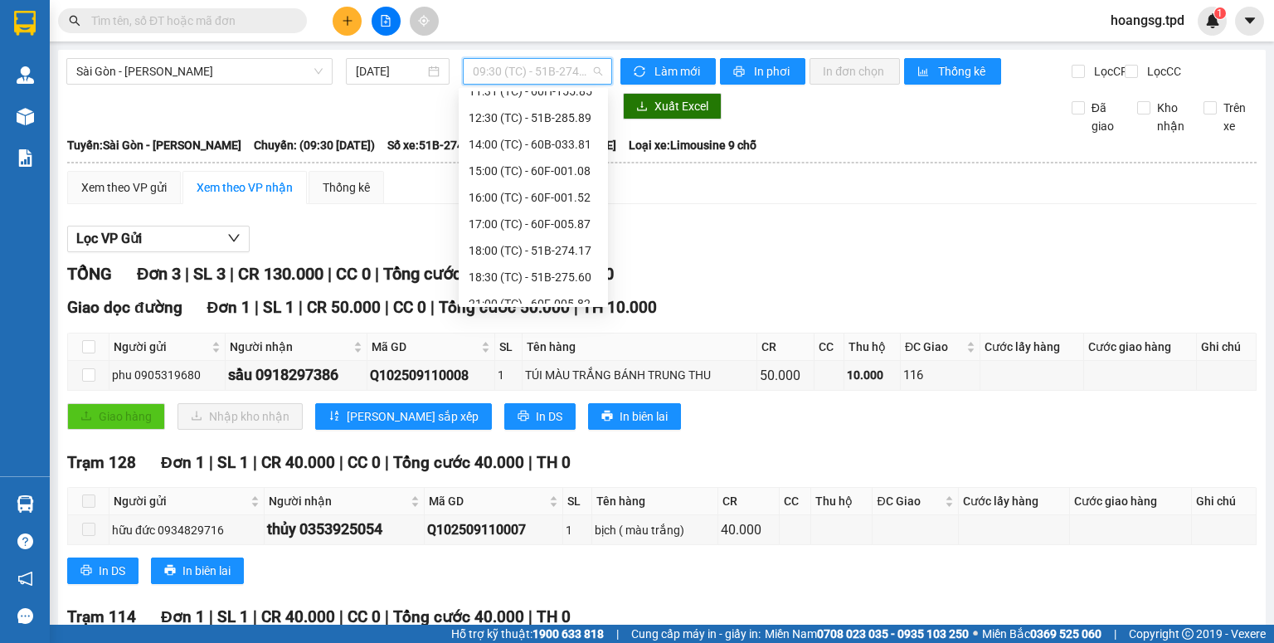
scroll to position [345, 0]
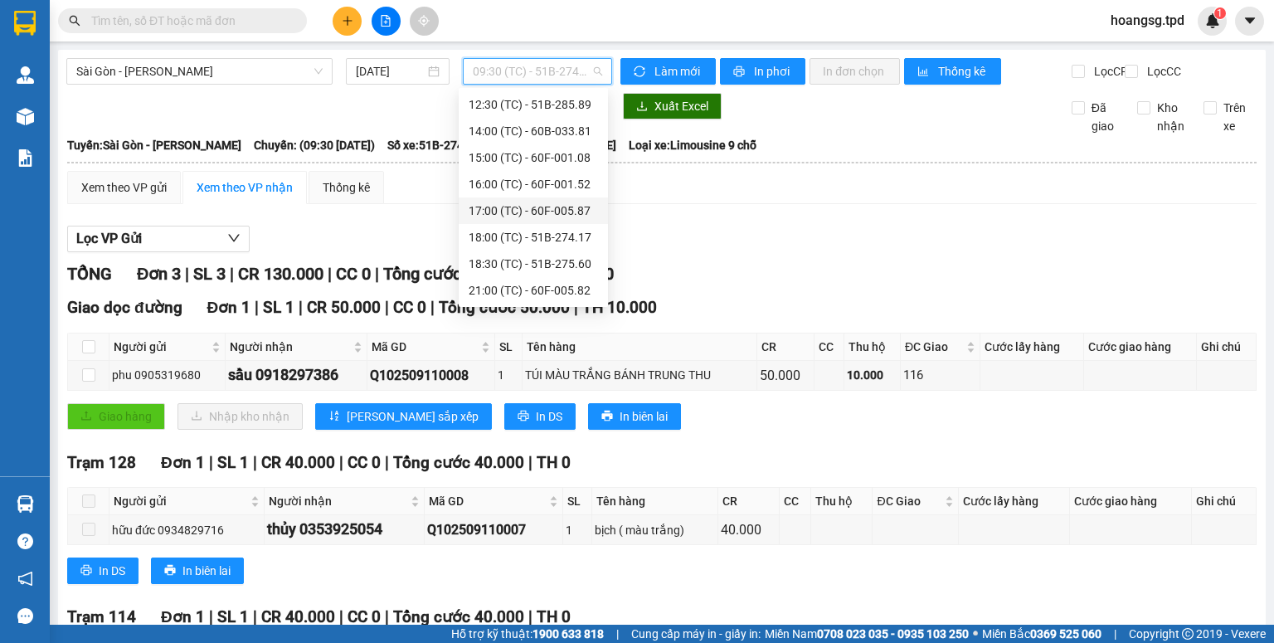
click at [531, 210] on div "17:00 (TC) - 60F-005.87" at bounding box center [533, 211] width 129 height 18
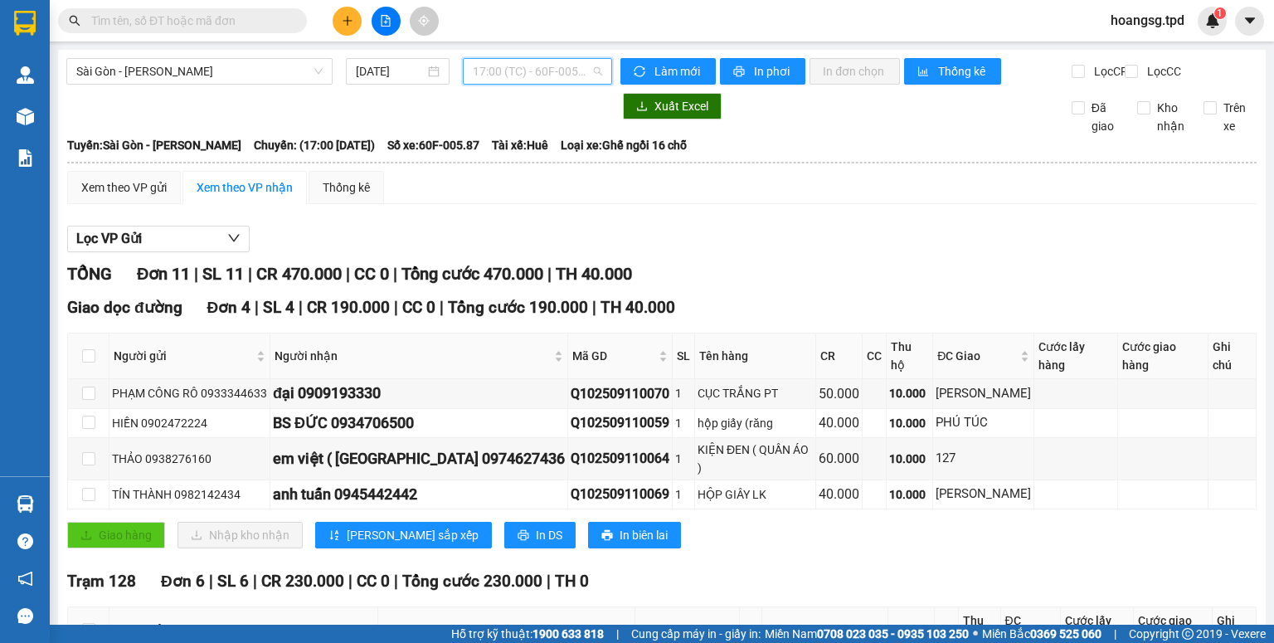
click at [541, 78] on span "17:00 (TC) - 60F-005.87" at bounding box center [538, 71] width 130 height 25
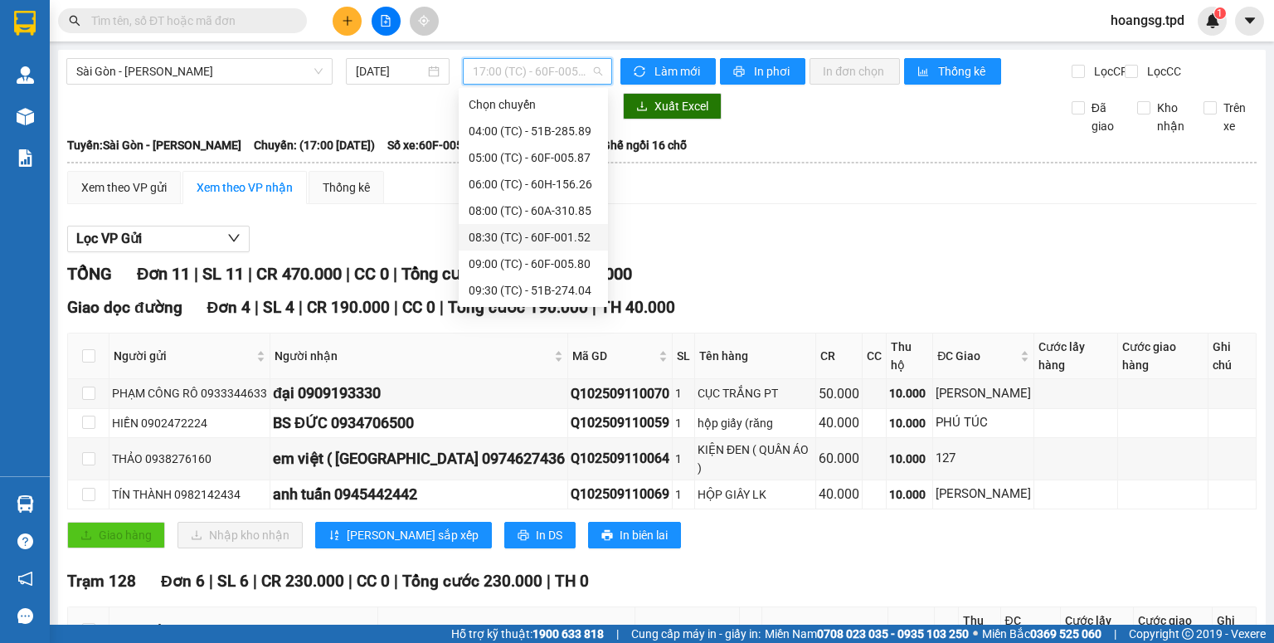
scroll to position [66, 0]
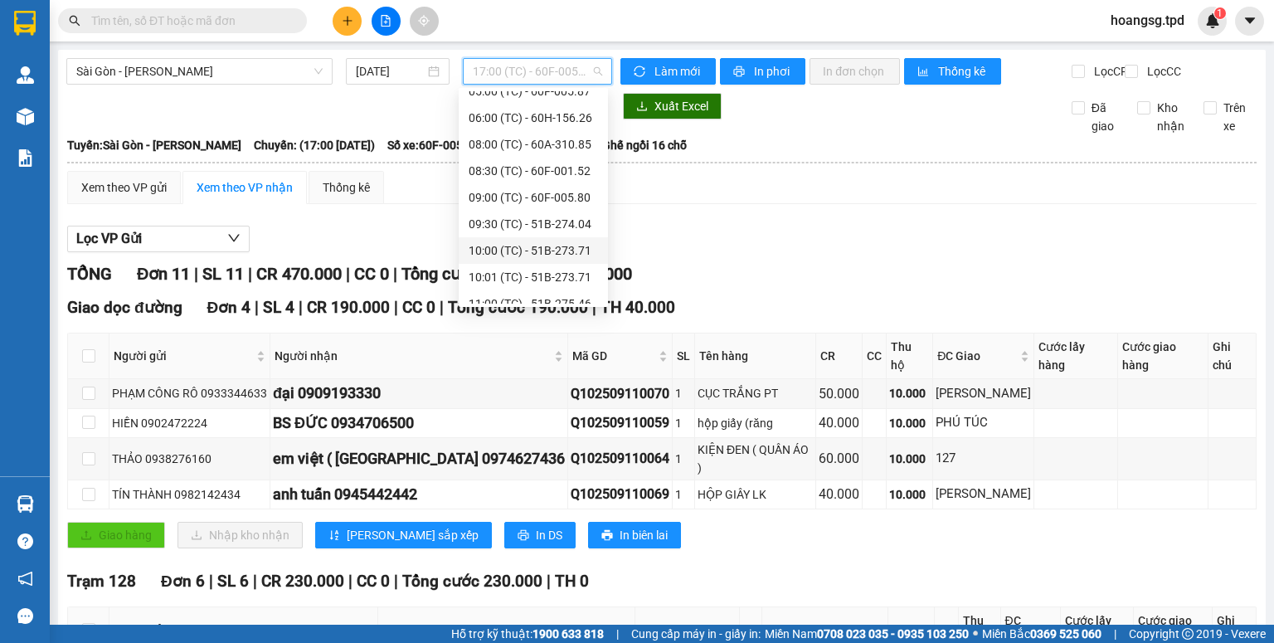
click at [533, 252] on div "10:00 (TC) - 51B-273.71" at bounding box center [533, 250] width 129 height 18
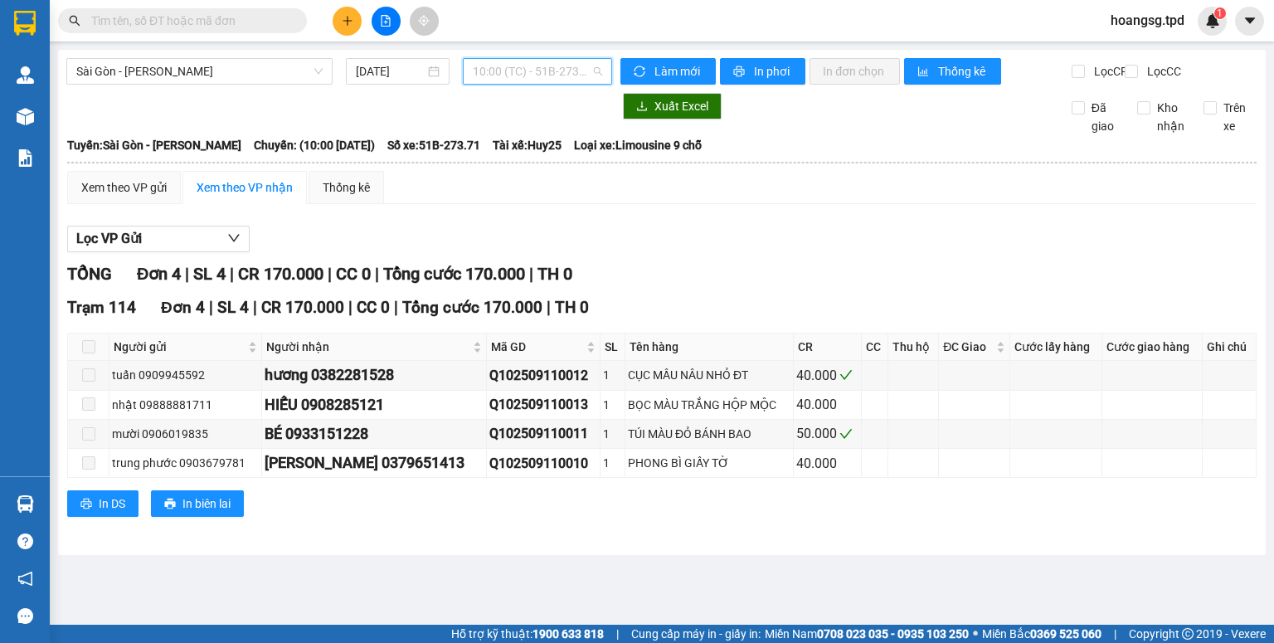
click at [527, 75] on span "10:00 (TC) - 51B-273.71" at bounding box center [538, 71] width 130 height 25
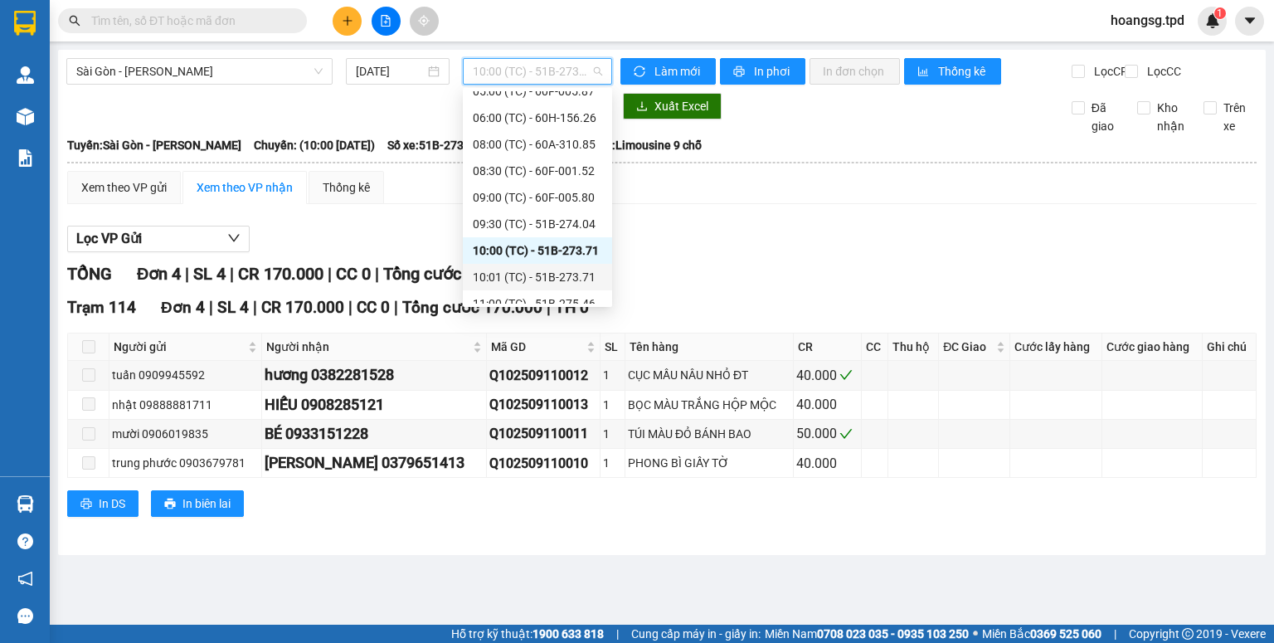
click at [551, 276] on div "10:01 (TC) - 51B-273.71" at bounding box center [537, 277] width 129 height 18
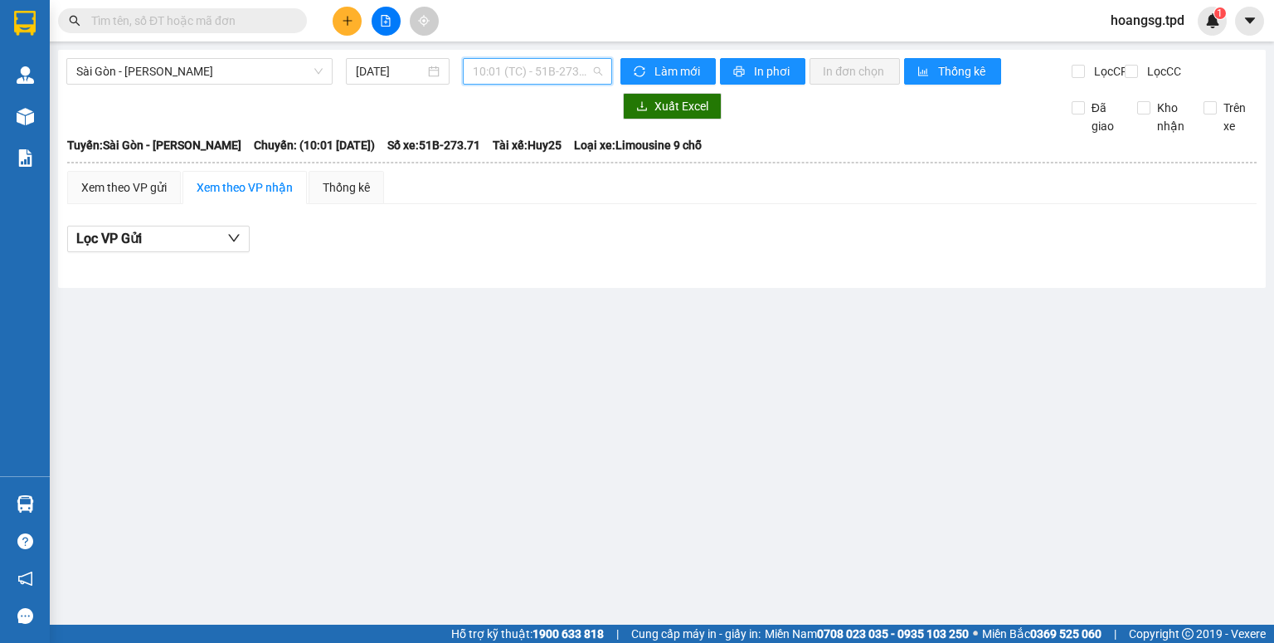
click at [565, 75] on span "10:01 (TC) - 51B-273.71" at bounding box center [538, 71] width 130 height 25
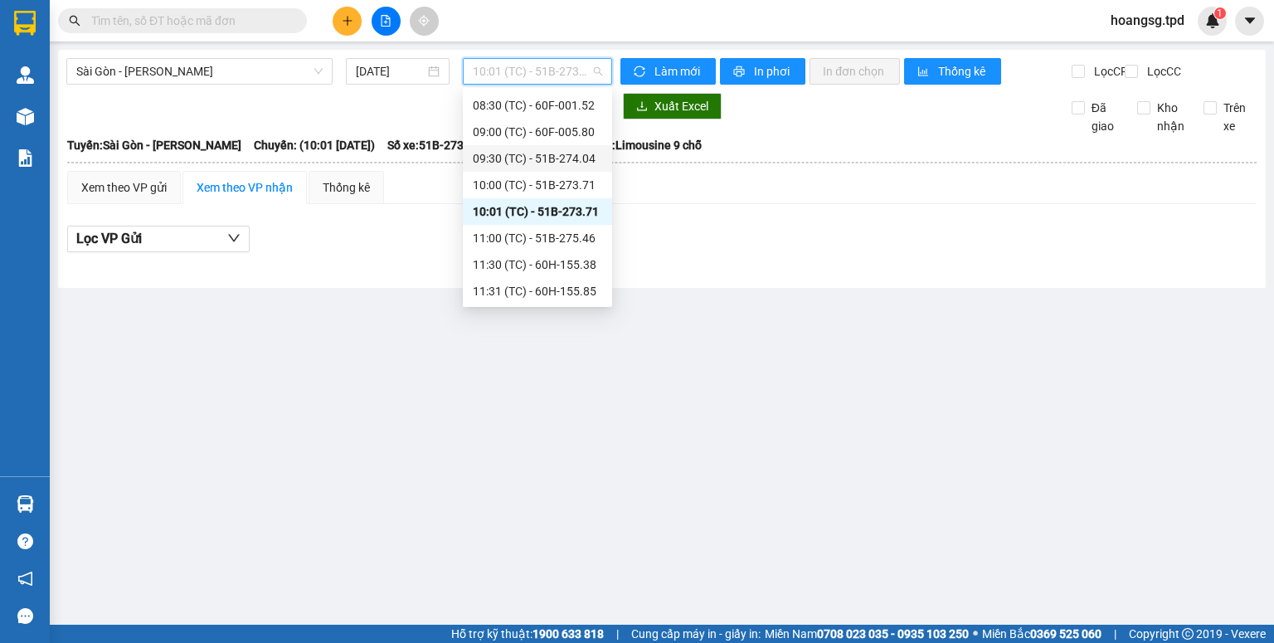
scroll to position [133, 0]
click at [540, 233] on div "11:00 (TC) - 51B-275.46" at bounding box center [537, 237] width 129 height 18
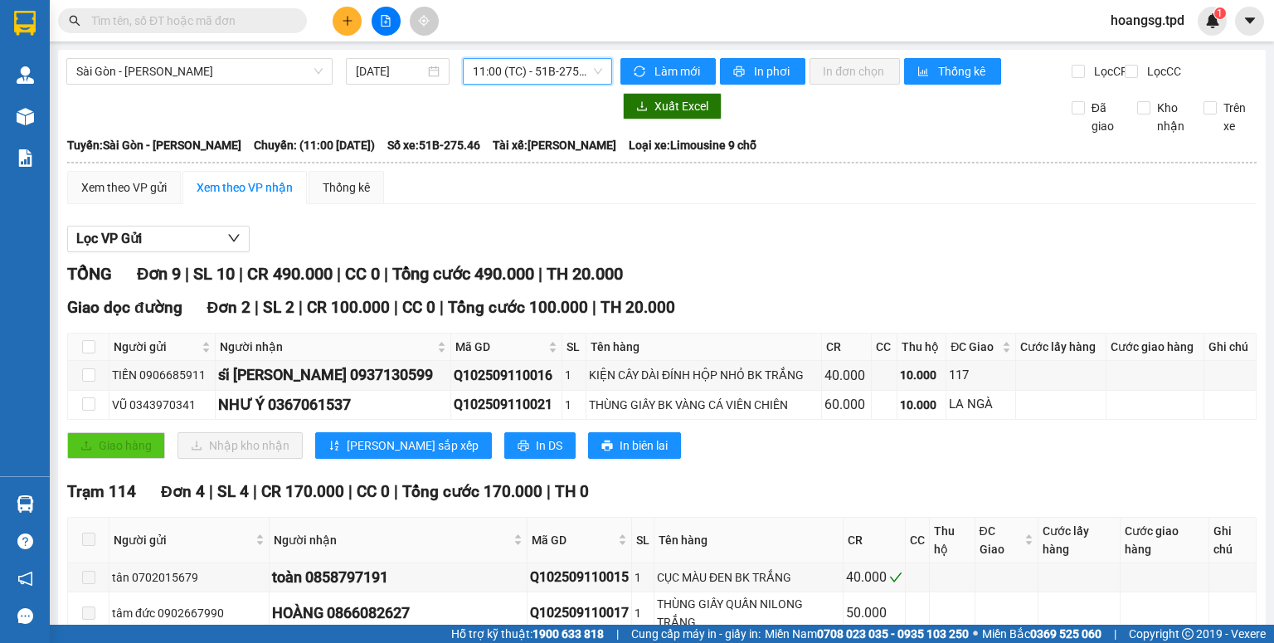
click at [577, 70] on span "11:00 (TC) - 51B-275.46" at bounding box center [538, 71] width 130 height 25
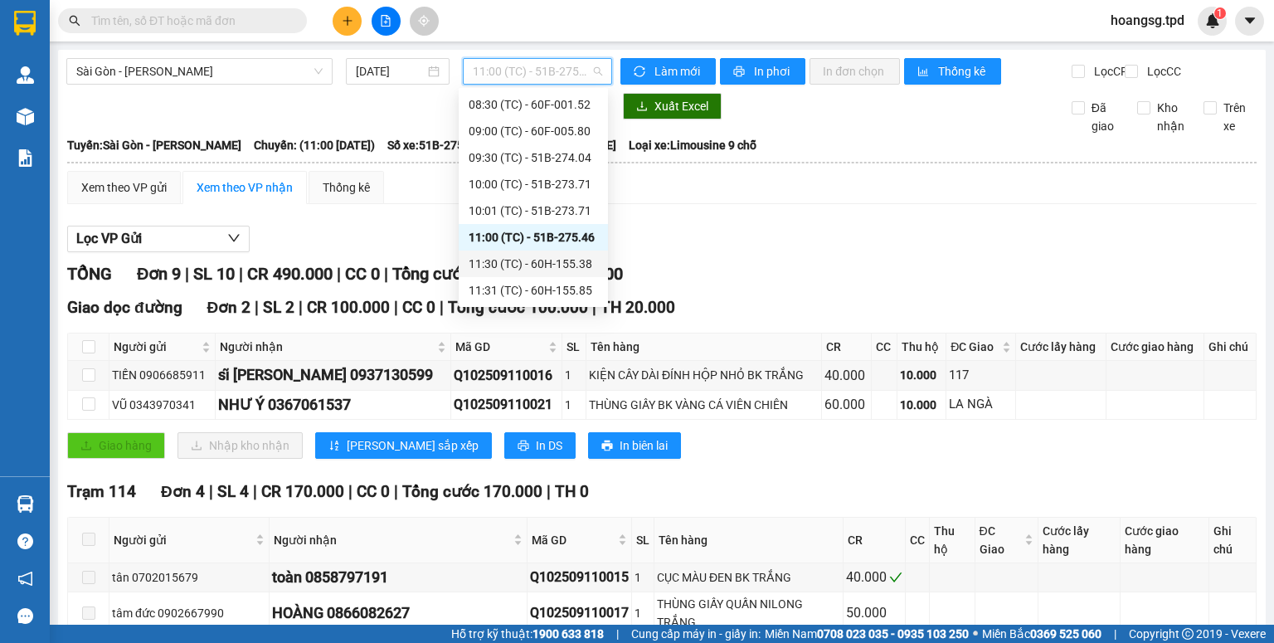
click at [553, 264] on div "11:30 (TC) - 60H-155.38" at bounding box center [533, 264] width 129 height 18
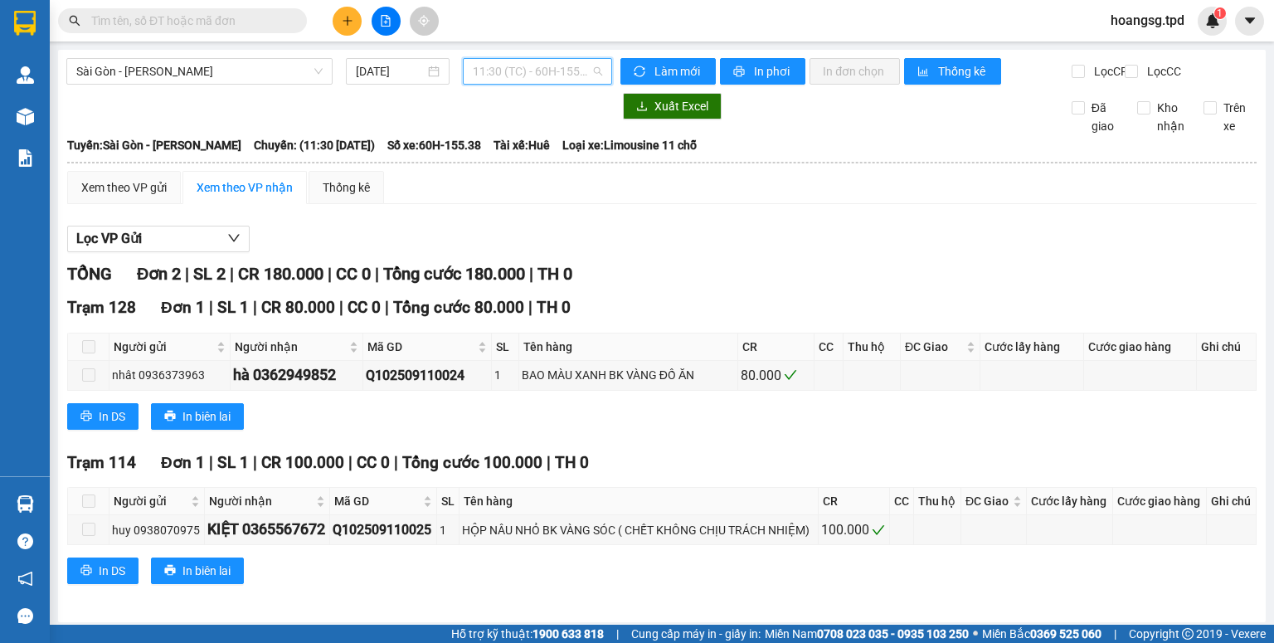
click at [581, 73] on span "11:30 (TC) - 60H-155.38" at bounding box center [538, 71] width 130 height 25
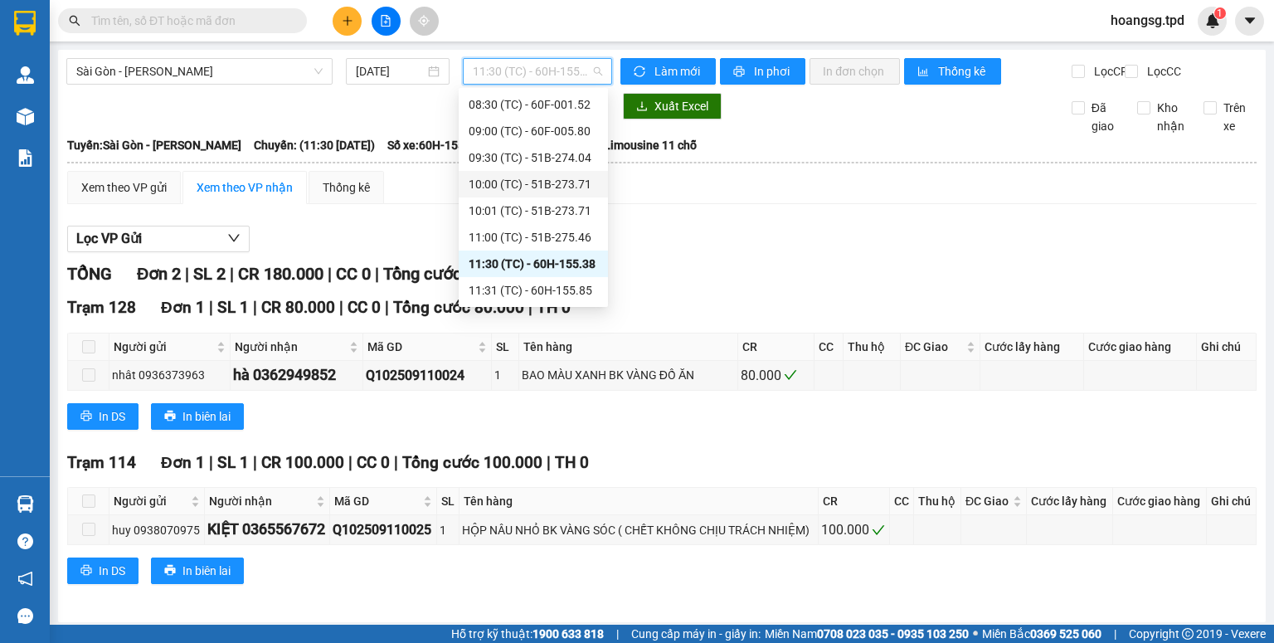
scroll to position [199, 0]
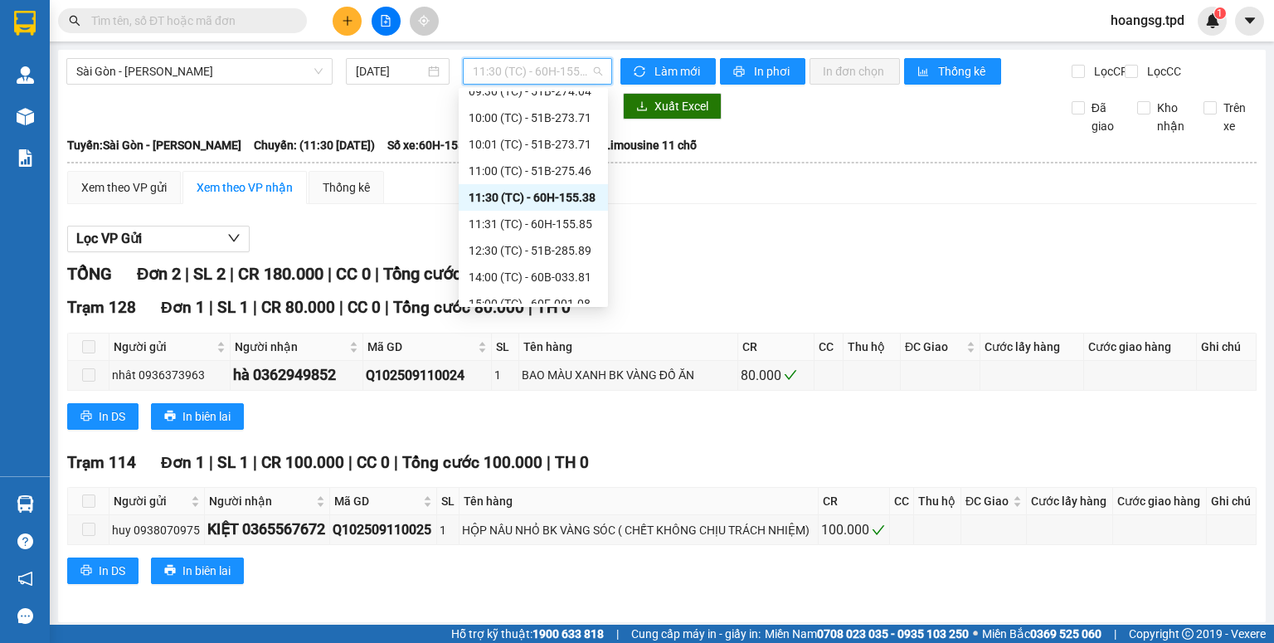
click at [542, 229] on div "11:31 (TC) - 60H-155.85" at bounding box center [533, 224] width 129 height 18
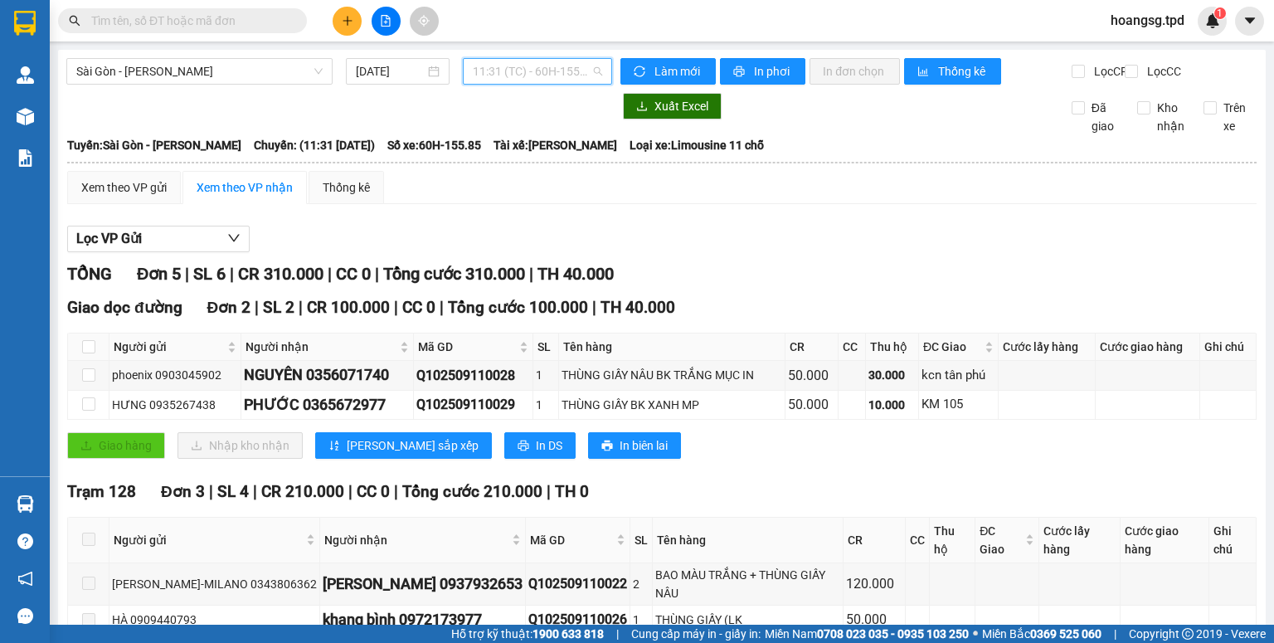
click at [537, 70] on span "11:31 (TC) - 60H-155.85" at bounding box center [538, 71] width 130 height 25
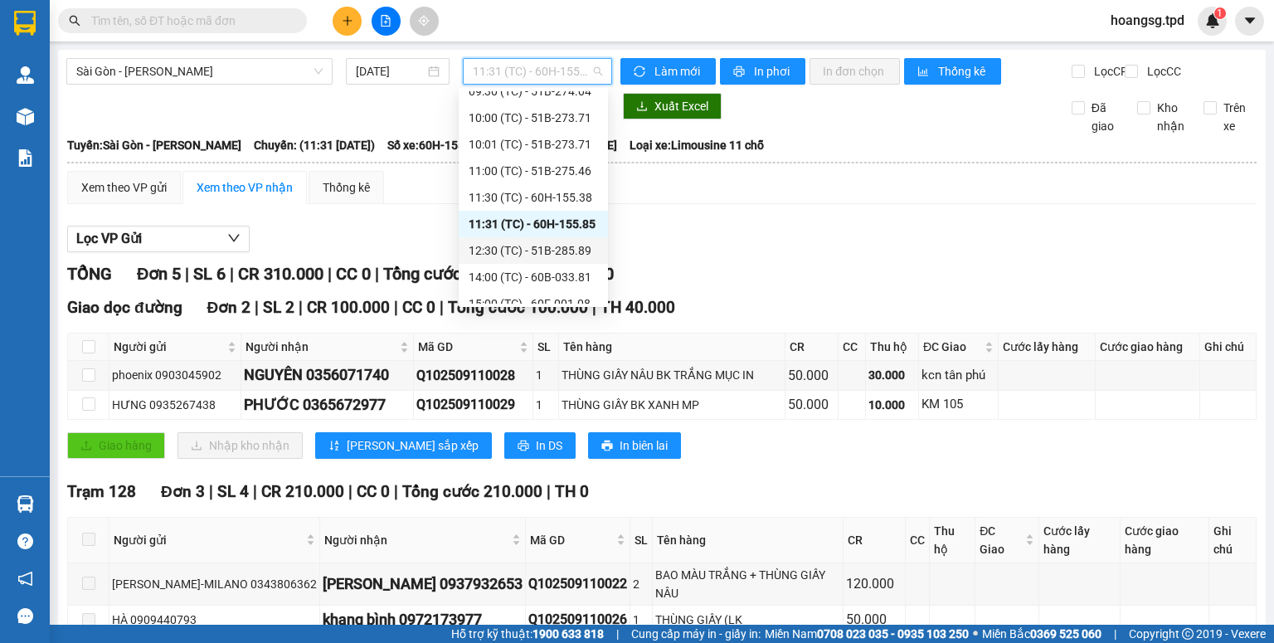
click at [549, 250] on div "12:30 (TC) - 51B-285.89" at bounding box center [533, 250] width 129 height 18
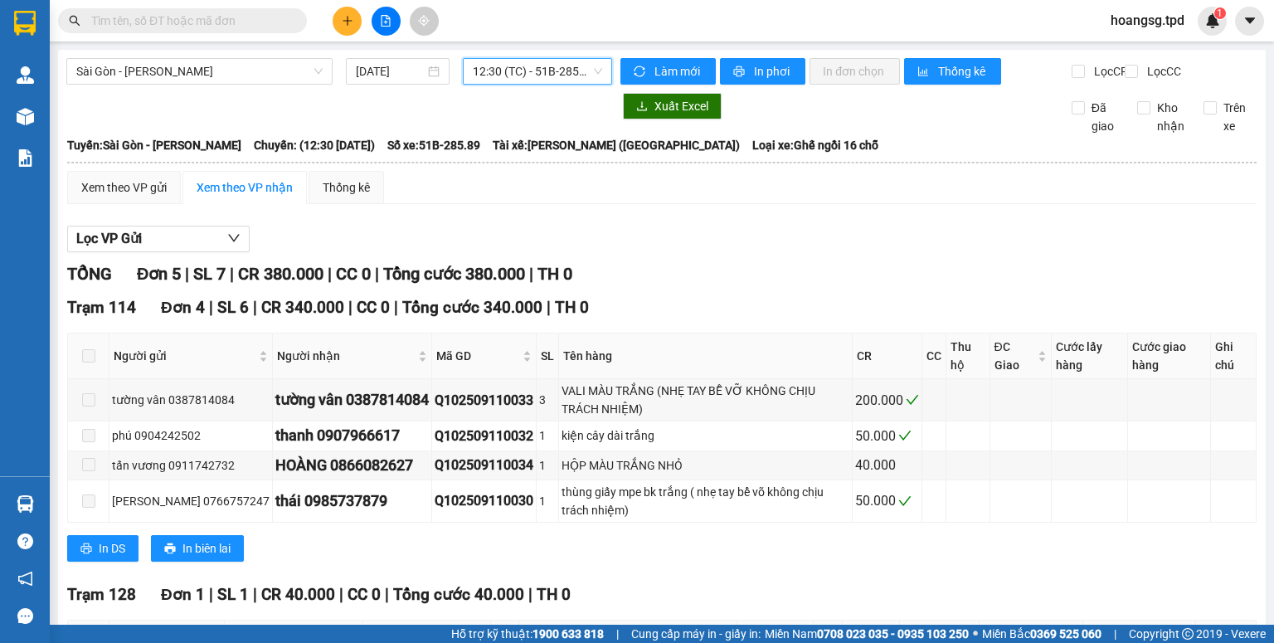
click at [512, 73] on span "12:30 (TC) - 51B-285.89" at bounding box center [538, 71] width 130 height 25
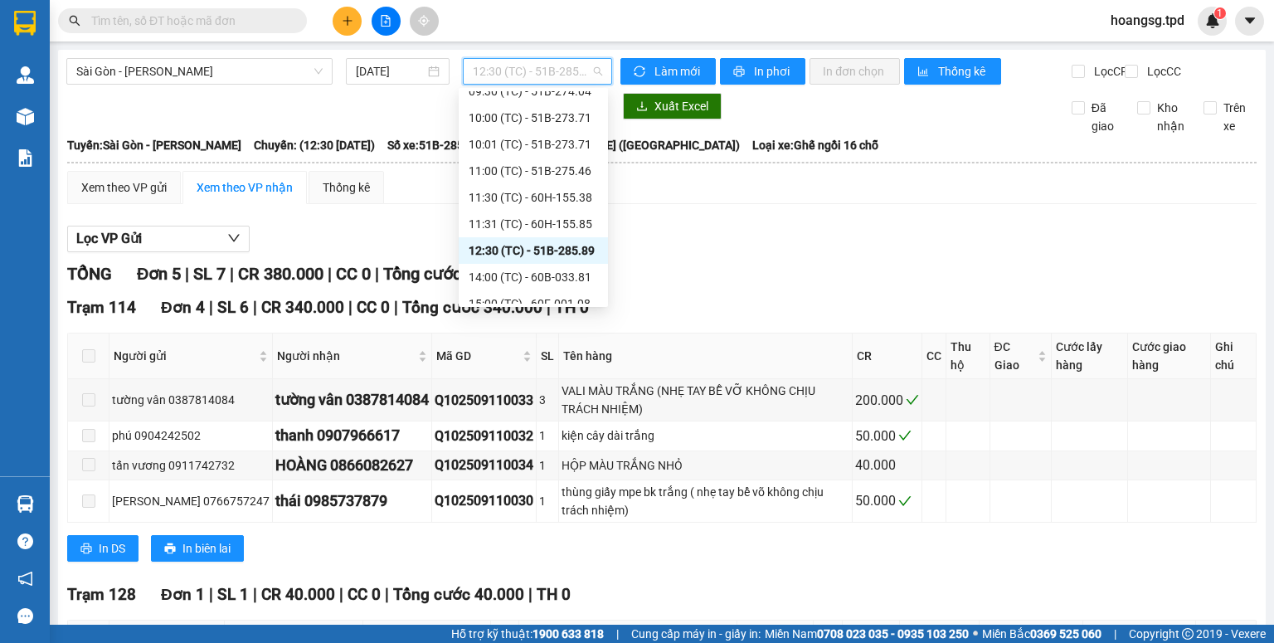
click at [530, 270] on div "14:00 (TC) - 60B-033.81" at bounding box center [533, 277] width 129 height 18
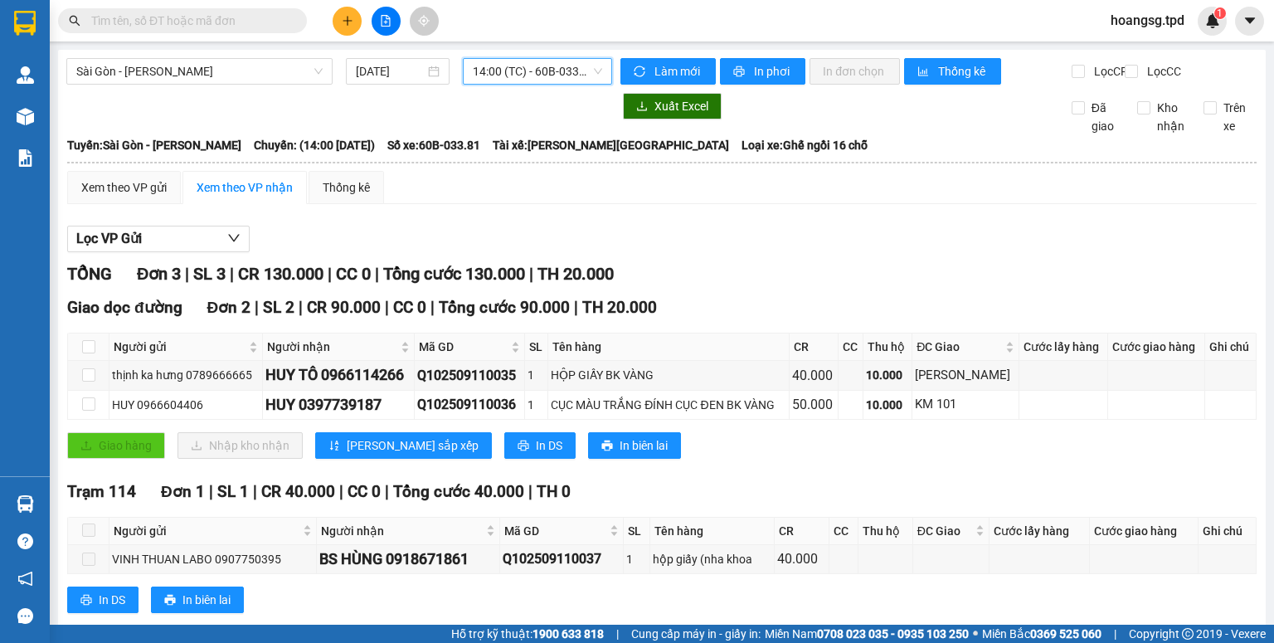
click at [550, 79] on span "14:00 (TC) - 60B-033.81" at bounding box center [538, 71] width 130 height 25
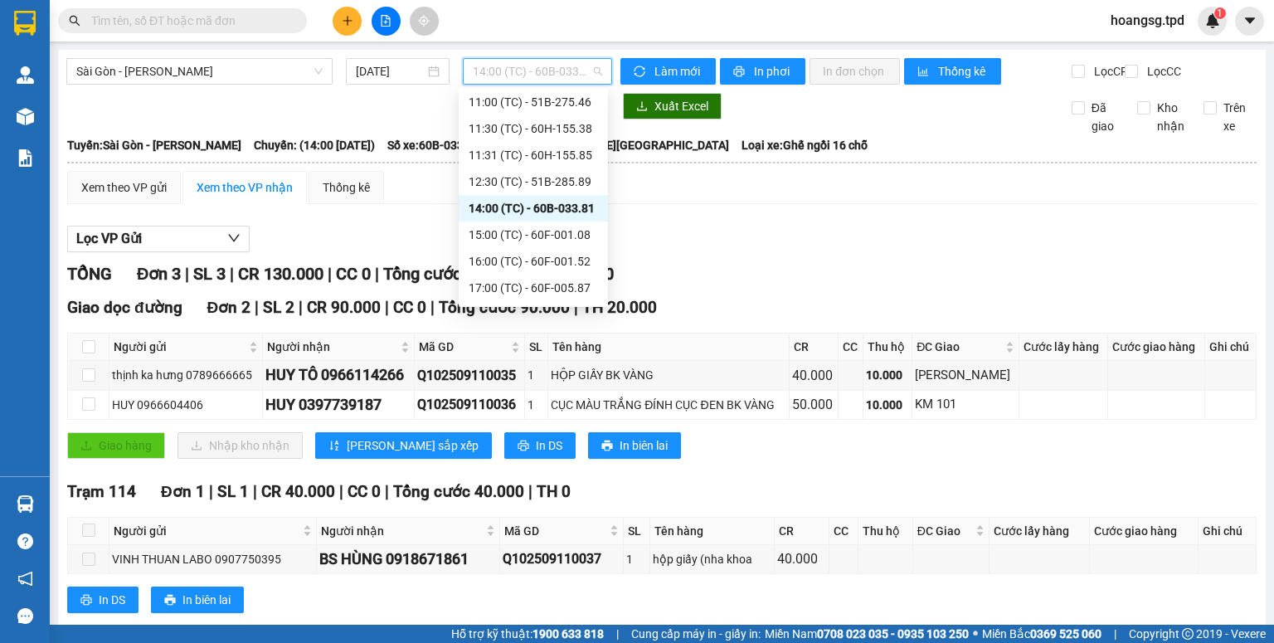
scroll to position [332, 0]
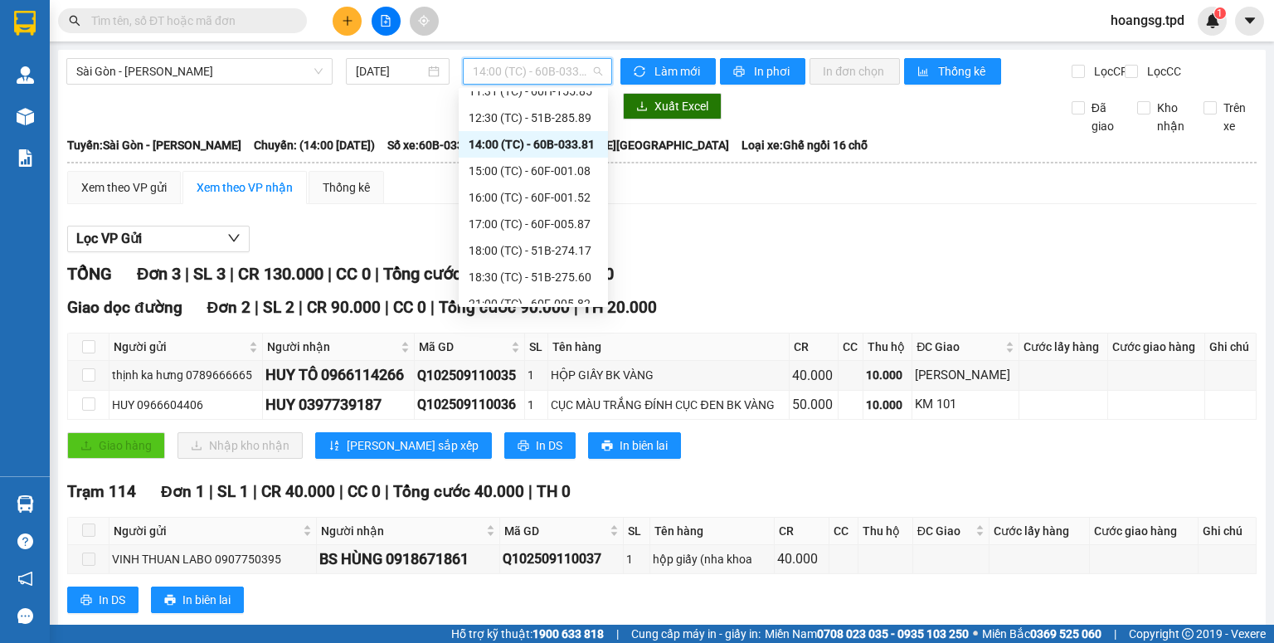
click at [538, 169] on div "15:00 (TC) - 60F-001.08" at bounding box center [533, 171] width 129 height 18
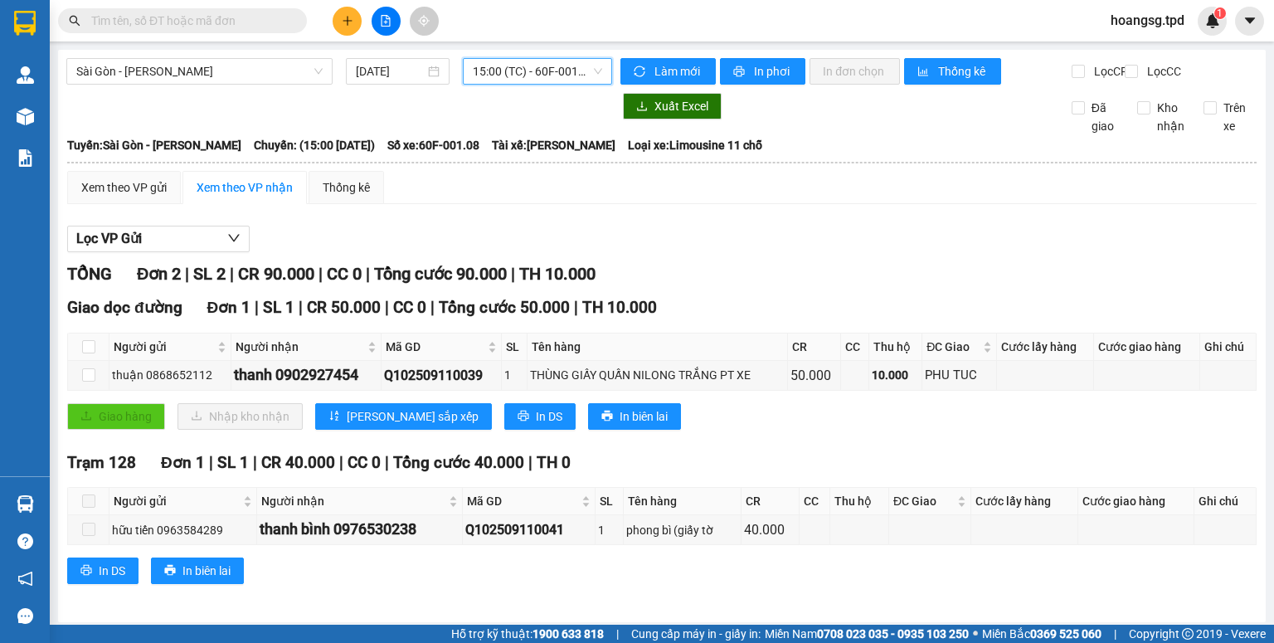
drag, startPoint x: 533, startPoint y: 56, endPoint x: 529, endPoint y: 80, distance: 24.4
click at [533, 60] on div "[GEOGRAPHIC_DATA] - [PERSON_NAME] [DATE] 15:00 15:00 (TC) - 60F-001.08 Làm mới …" at bounding box center [662, 336] width 1208 height 572
drag, startPoint x: 554, startPoint y: 80, endPoint x: 557, endPoint y: 96, distance: 16.9
click at [556, 80] on span "15:00 (TC) - 60F-001.08" at bounding box center [538, 71] width 130 height 25
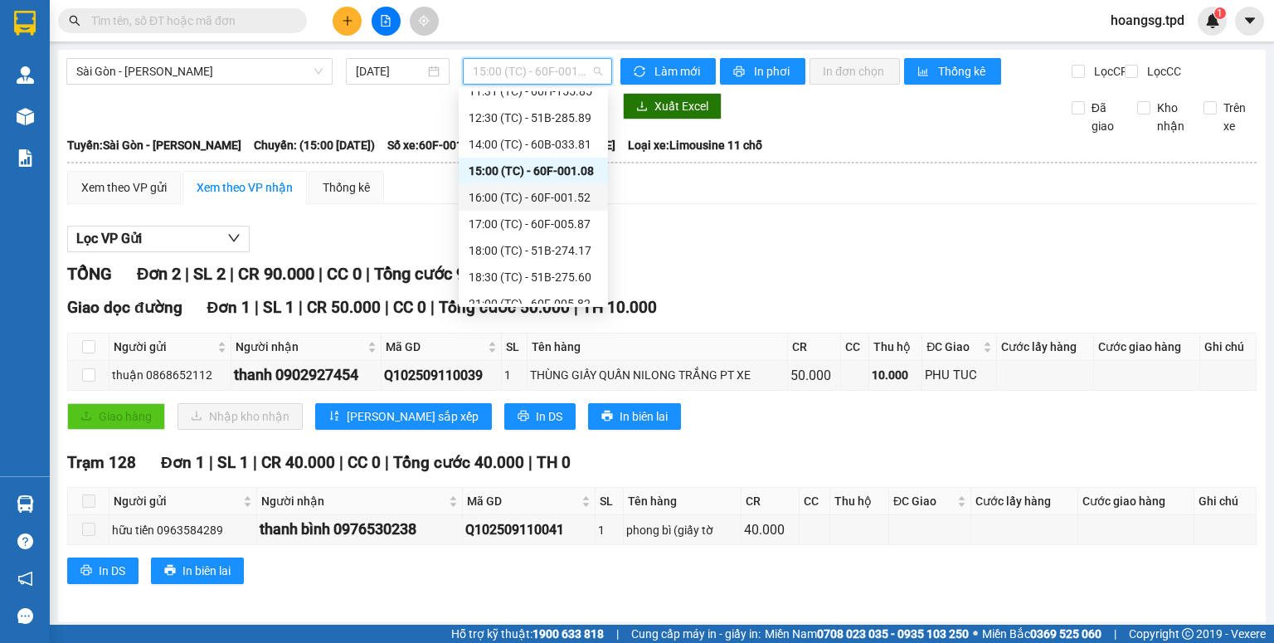
click at [557, 193] on div "16:00 (TC) - 60F-001.52" at bounding box center [533, 197] width 129 height 18
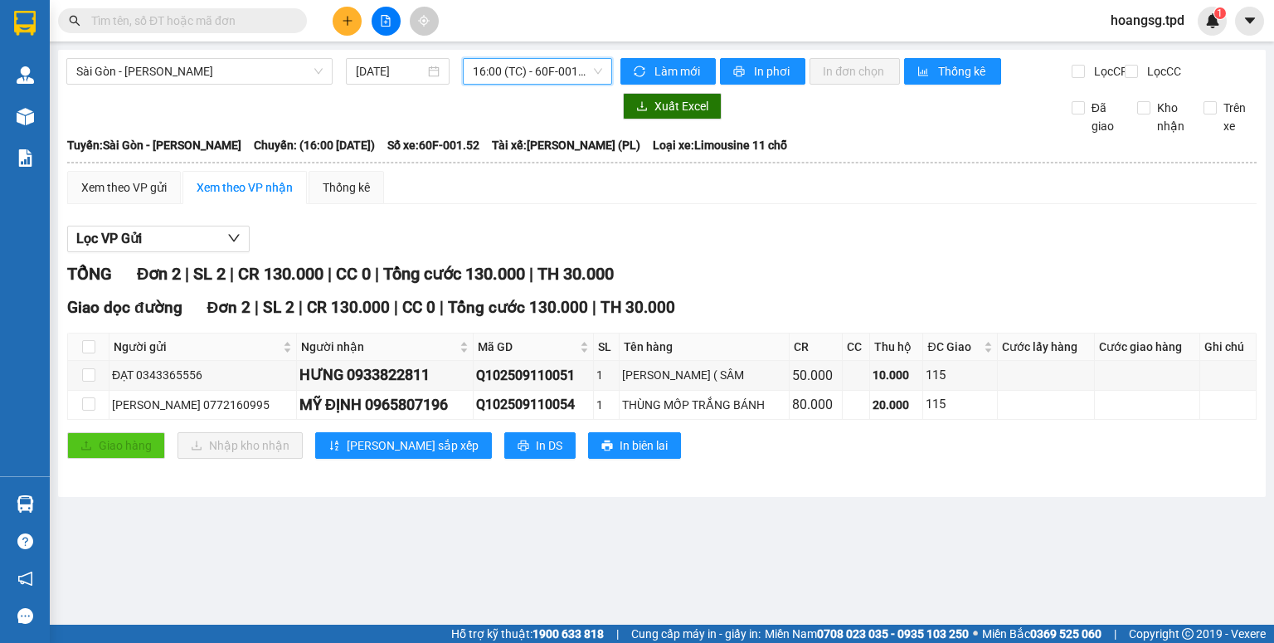
click at [566, 80] on span "16:00 (TC) - 60F-001.52" at bounding box center [538, 71] width 130 height 25
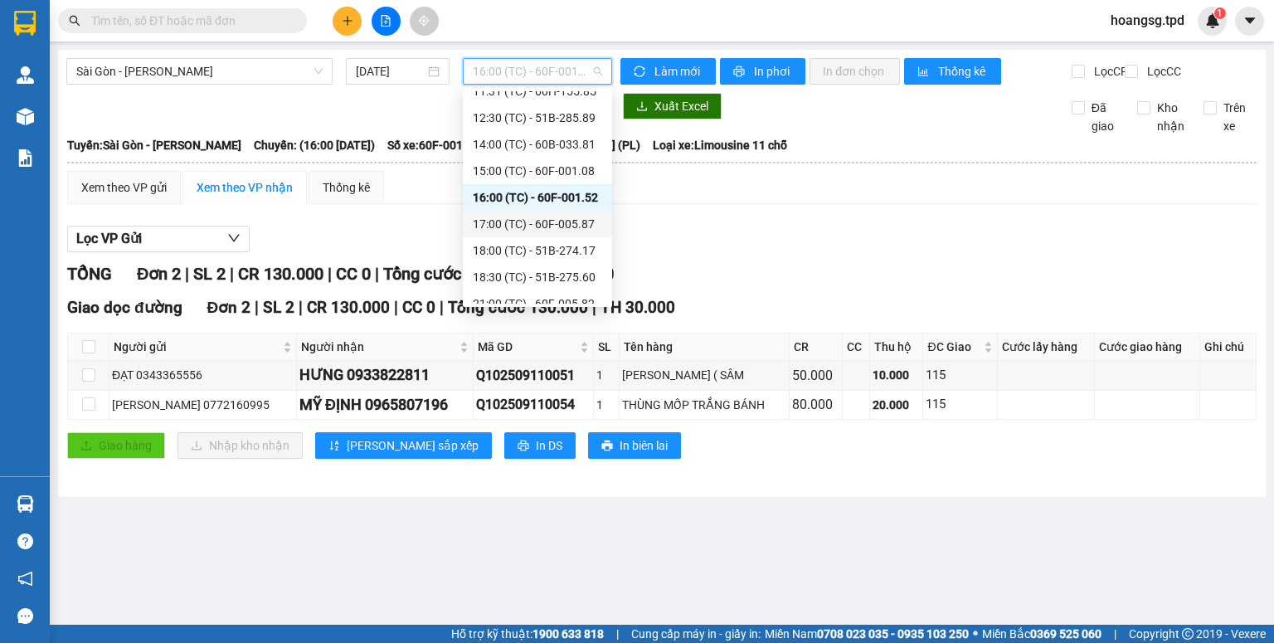
click at [554, 219] on div "17:00 (TC) - 60F-005.87" at bounding box center [537, 224] width 129 height 18
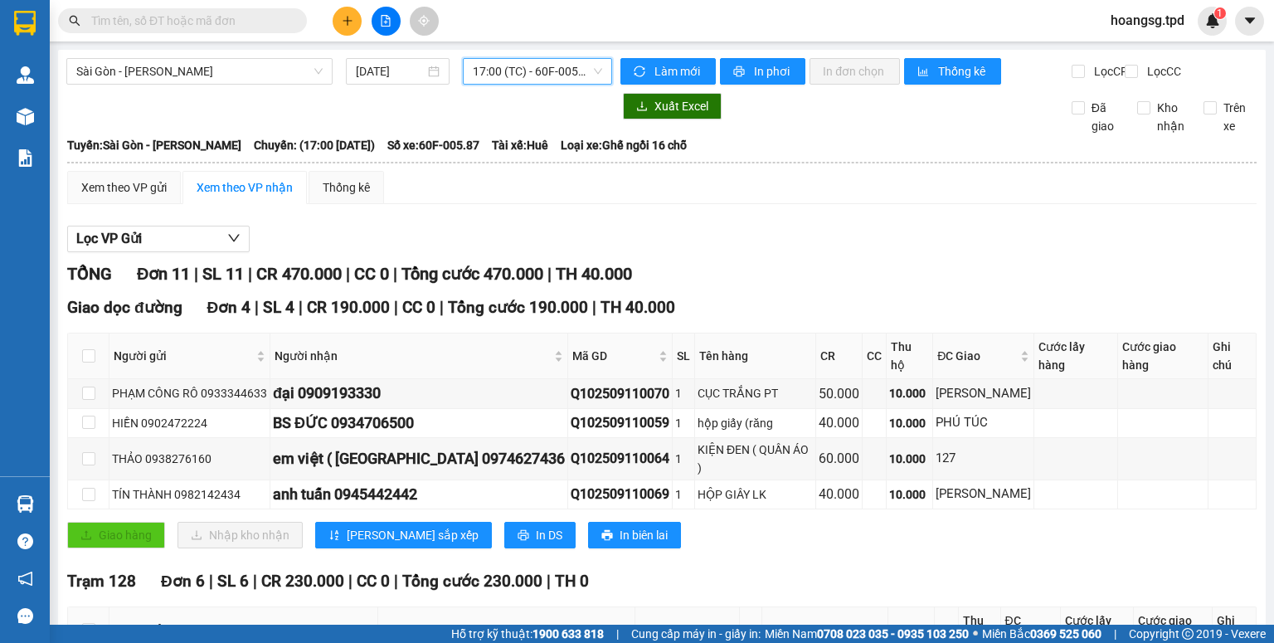
click at [566, 75] on span "17:00 (TC) - 60F-005.87" at bounding box center [538, 71] width 130 height 25
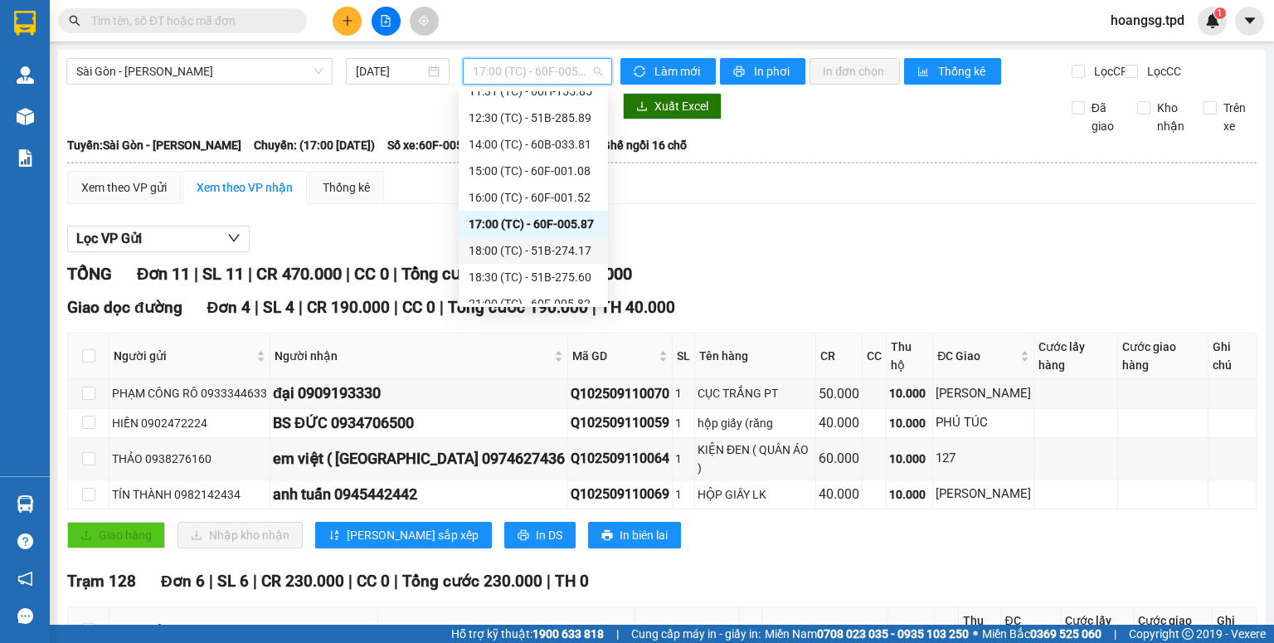
click at [527, 249] on div "18:00 (TC) - 51B-274.17" at bounding box center [533, 250] width 129 height 18
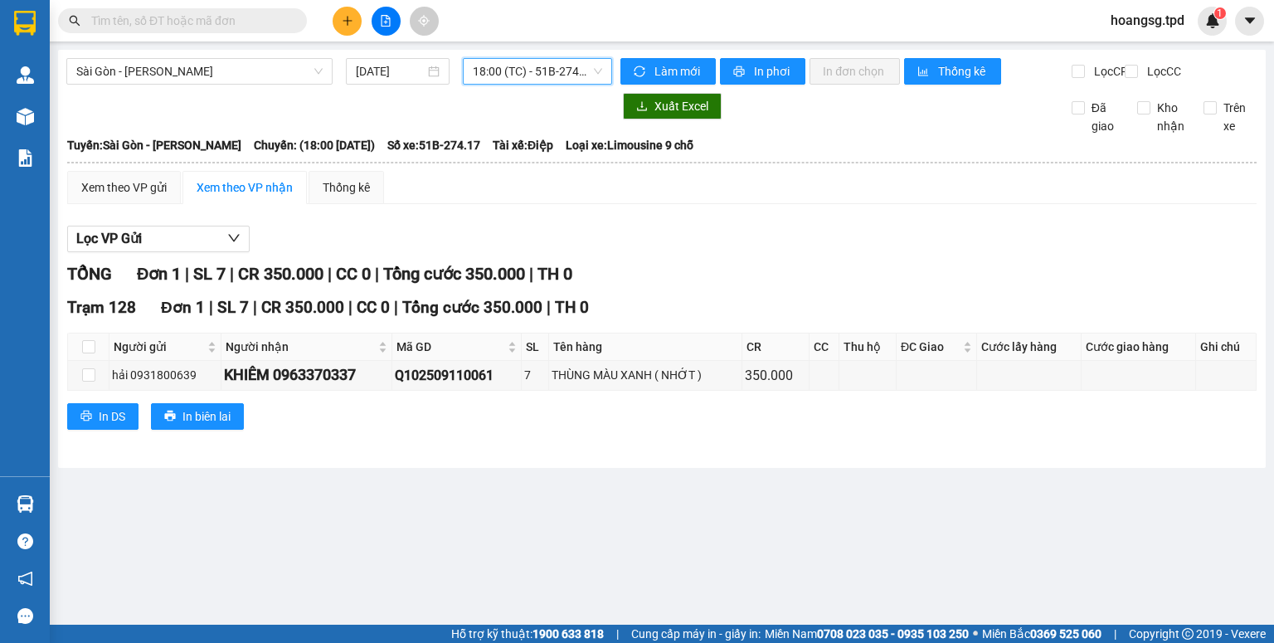
click at [576, 76] on span "18:00 (TC) - 51B-274.17" at bounding box center [538, 71] width 130 height 25
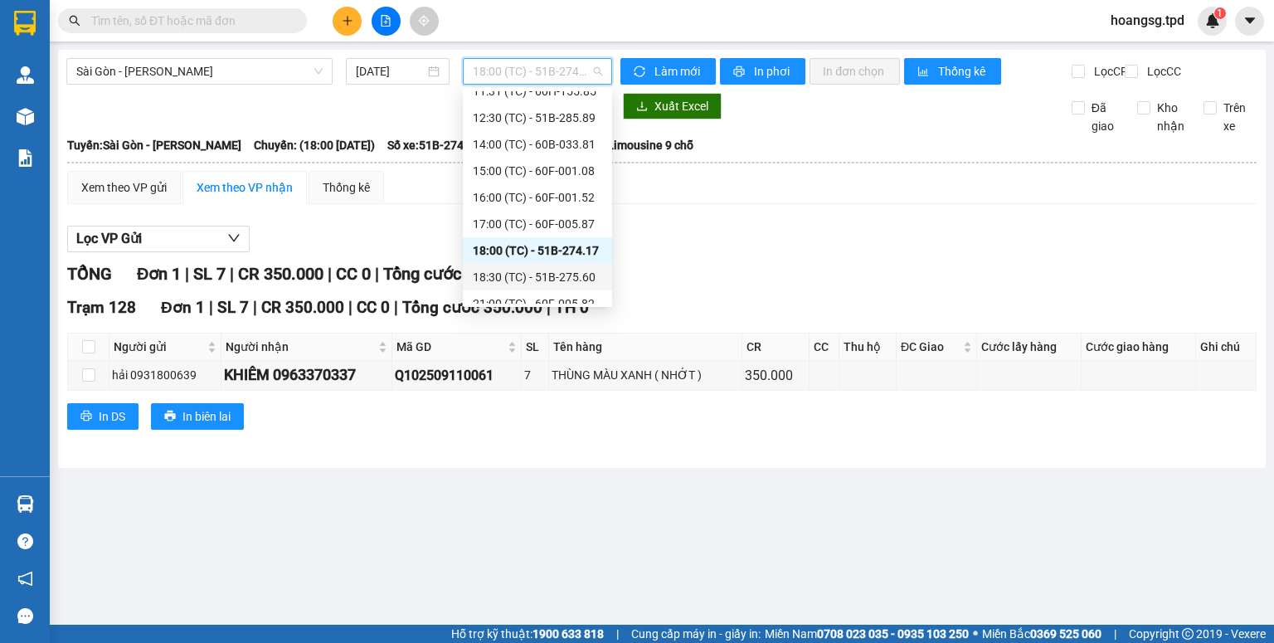
click at [575, 268] on div "18:30 (TC) - 51B-275.60" at bounding box center [537, 277] width 129 height 18
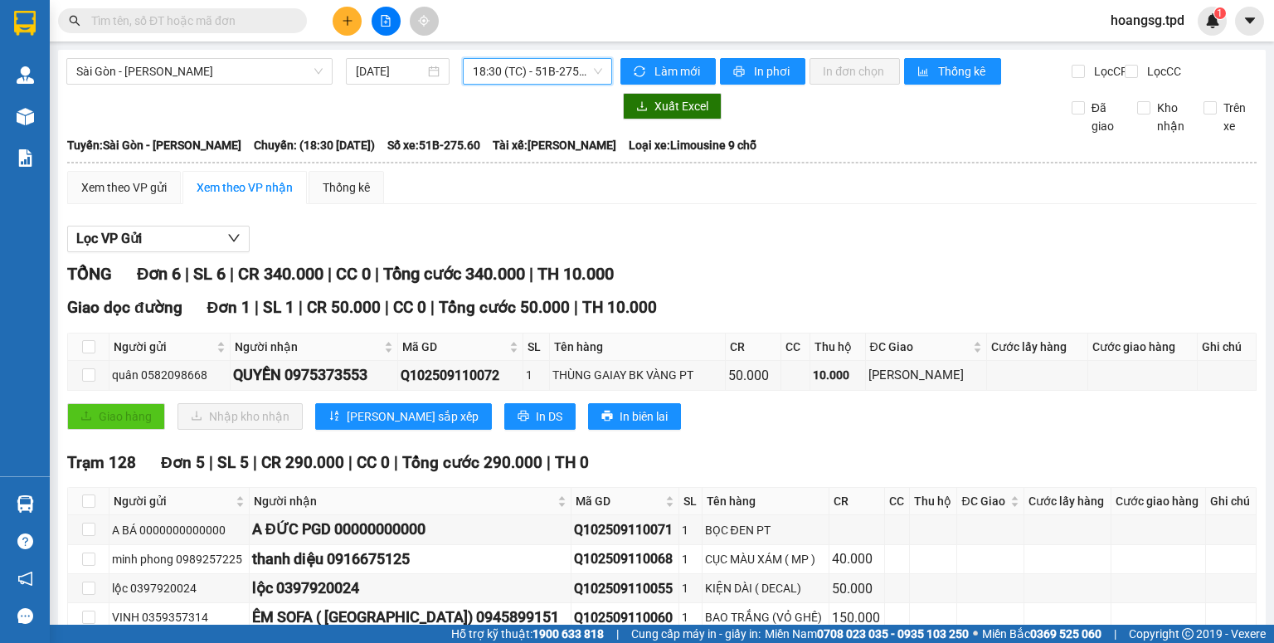
click at [564, 72] on span "18:30 (TC) - 51B-275.60" at bounding box center [538, 71] width 130 height 25
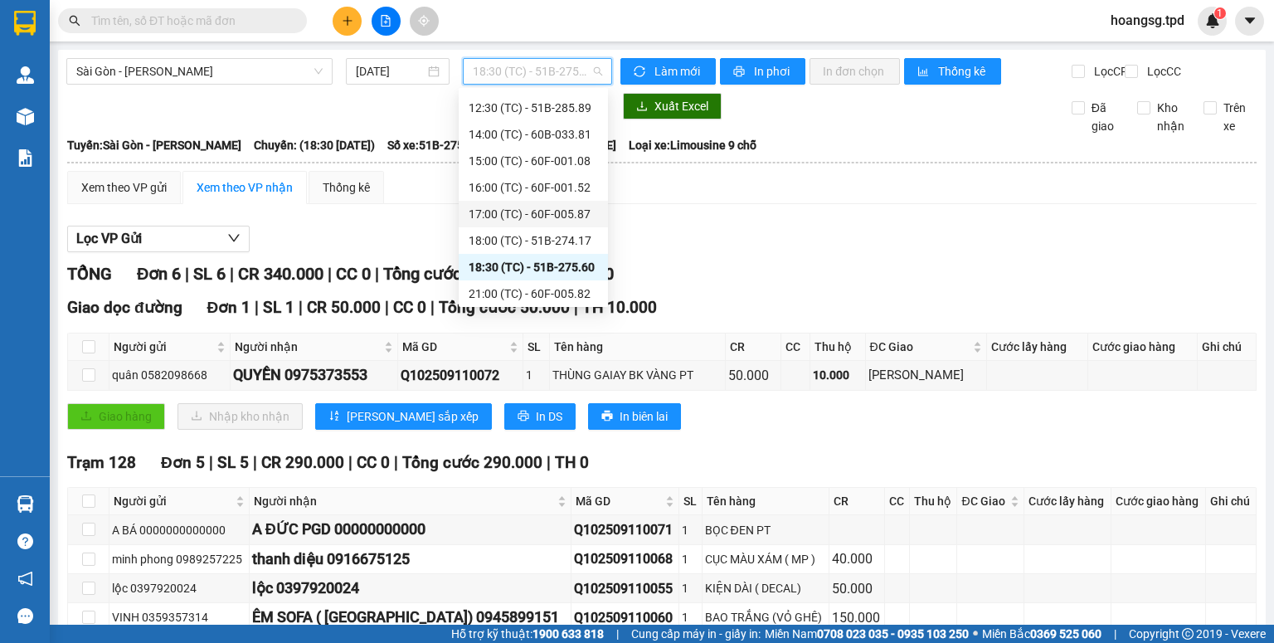
scroll to position [345, 0]
drag, startPoint x: 534, startPoint y: 286, endPoint x: 553, endPoint y: 281, distance: 19.7
click at [533, 287] on div "21:00 (TC) - 60F-005.82" at bounding box center [533, 290] width 129 height 18
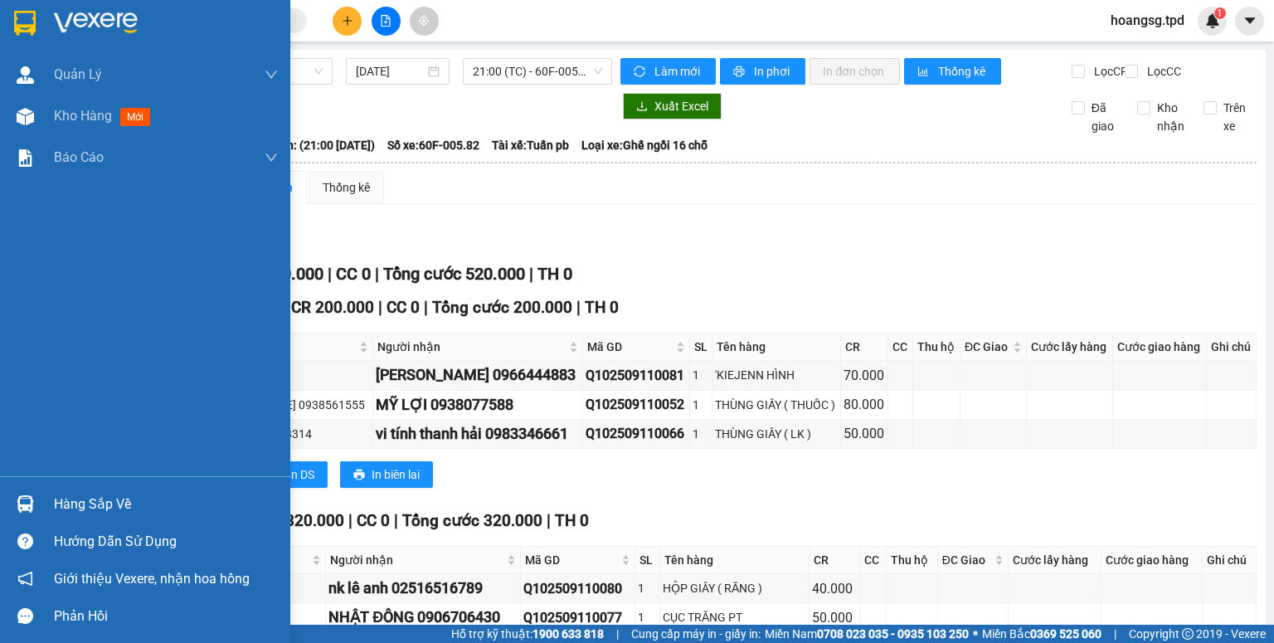
click at [71, 508] on div "Hàng sắp về" at bounding box center [166, 504] width 224 height 25
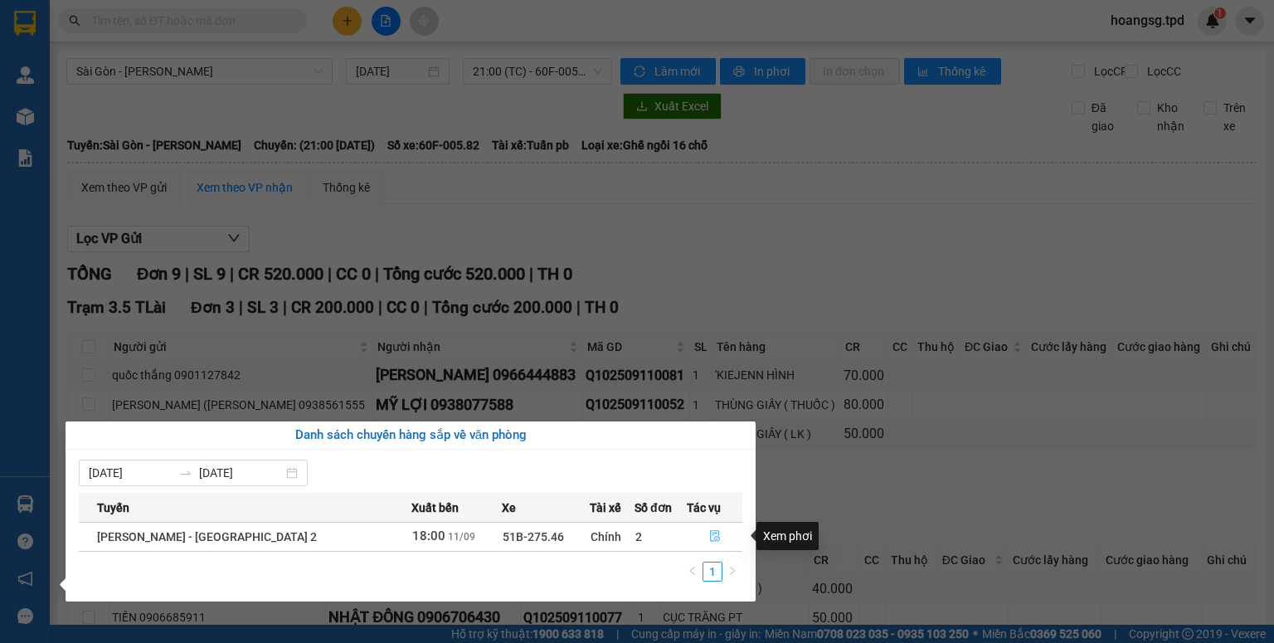
click at [709, 534] on icon "file-done" at bounding box center [715, 536] width 12 height 12
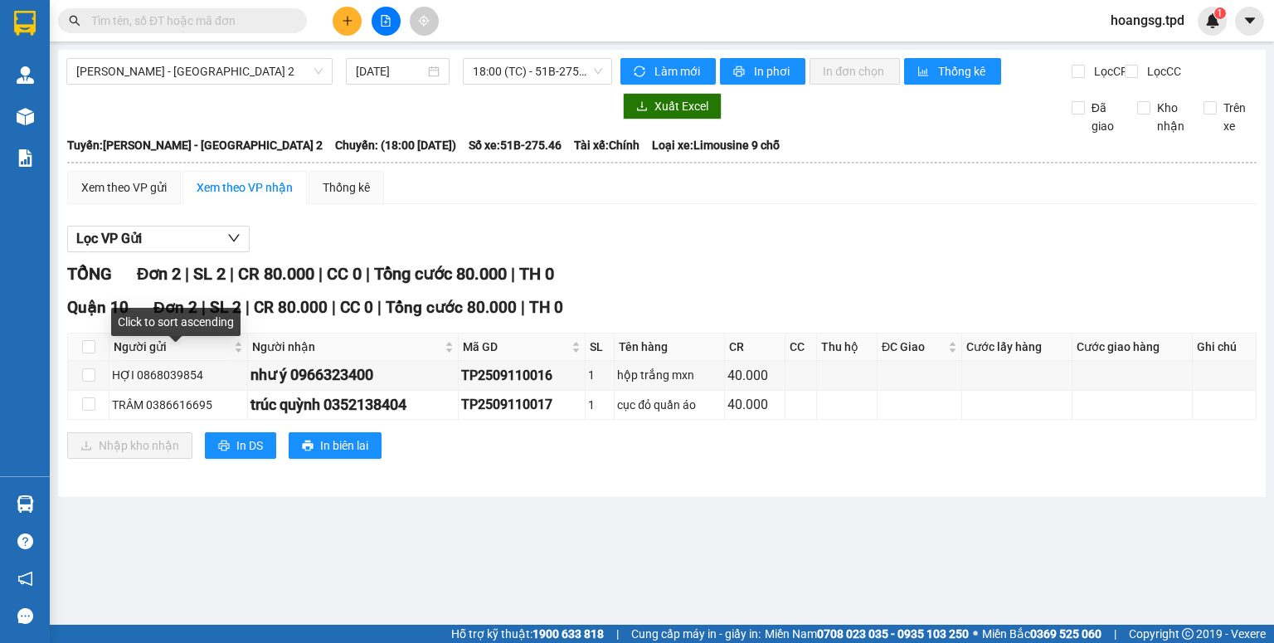
click at [80, 361] on th at bounding box center [88, 346] width 41 height 27
click at [83, 353] on input "checkbox" at bounding box center [88, 346] width 13 height 13
checkbox input "true"
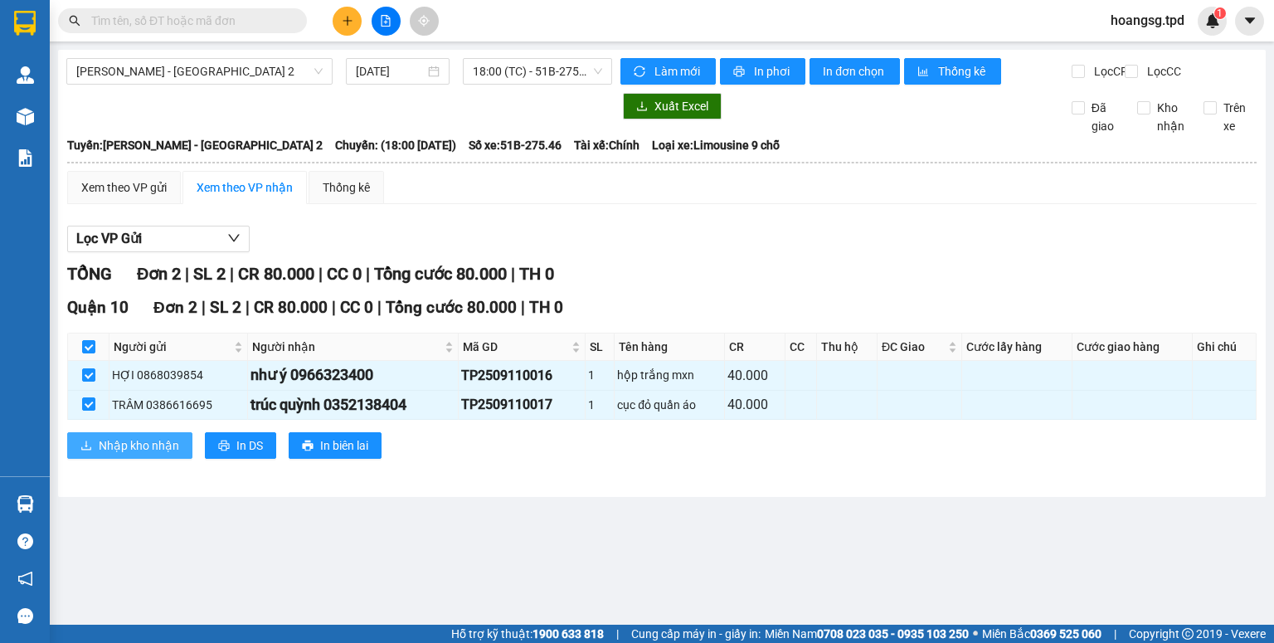
click at [97, 447] on button "Nhập kho nhận" at bounding box center [129, 445] width 125 height 27
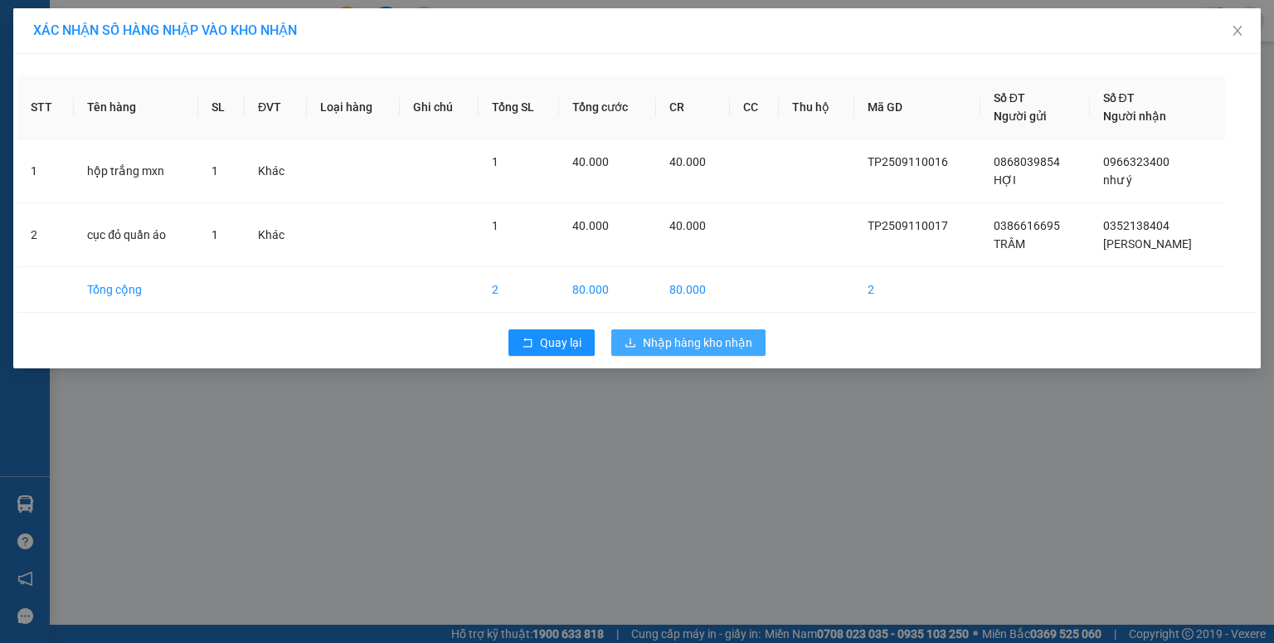
click at [653, 329] on button "Nhập hàng kho nhận" at bounding box center [688, 342] width 154 height 27
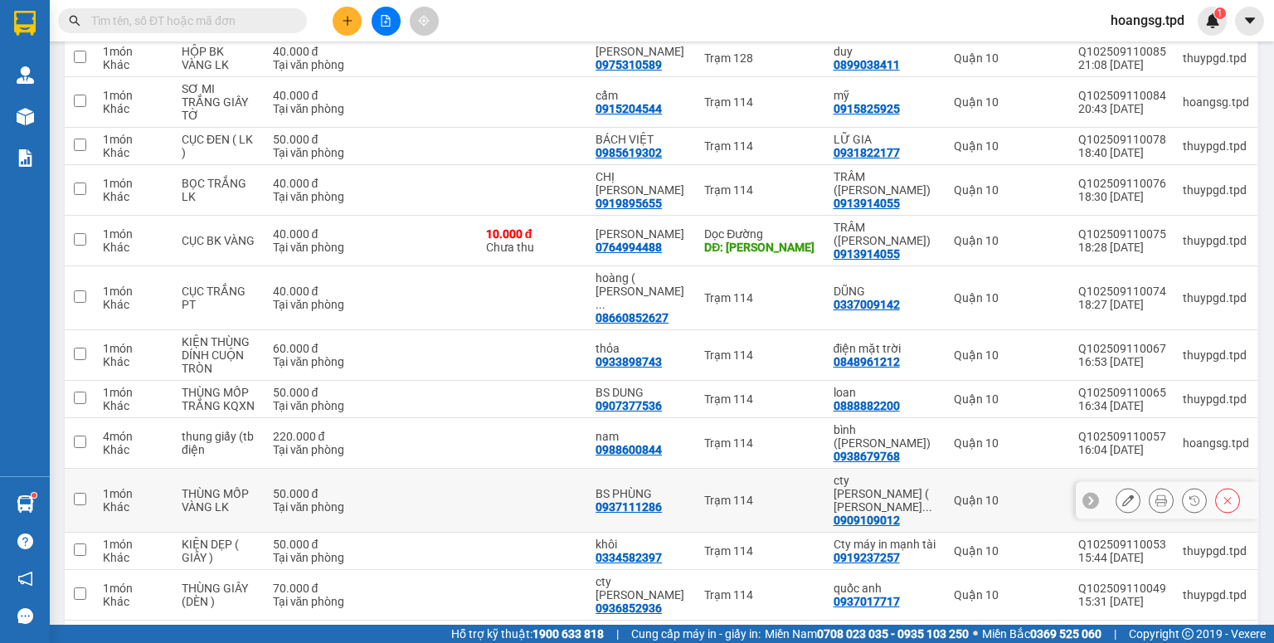
scroll to position [75, 0]
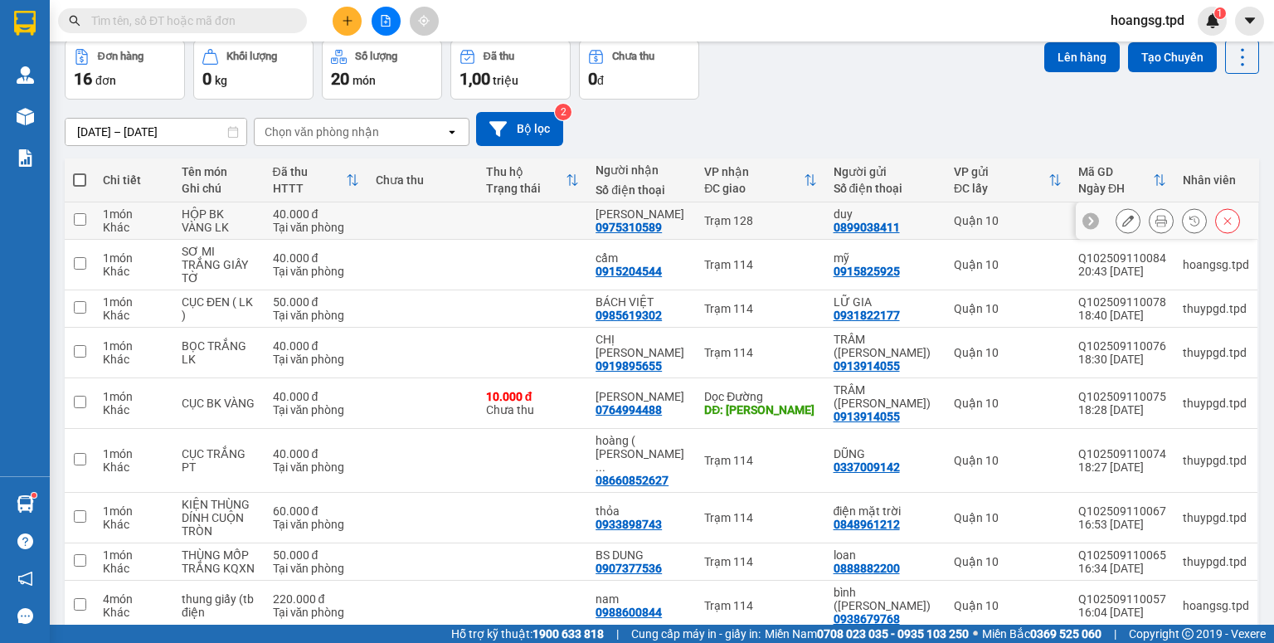
click at [82, 219] on input "checkbox" at bounding box center [80, 219] width 12 height 12
checkbox input "true"
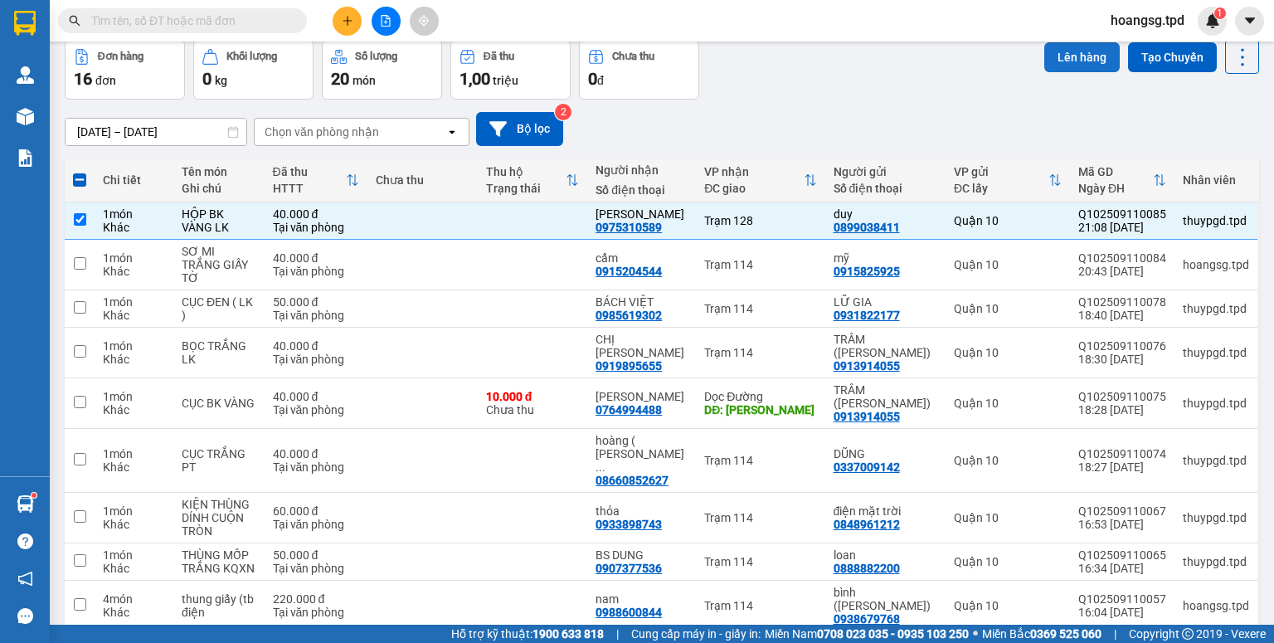
click at [1045, 53] on button "Lên hàng" at bounding box center [1081, 57] width 75 height 30
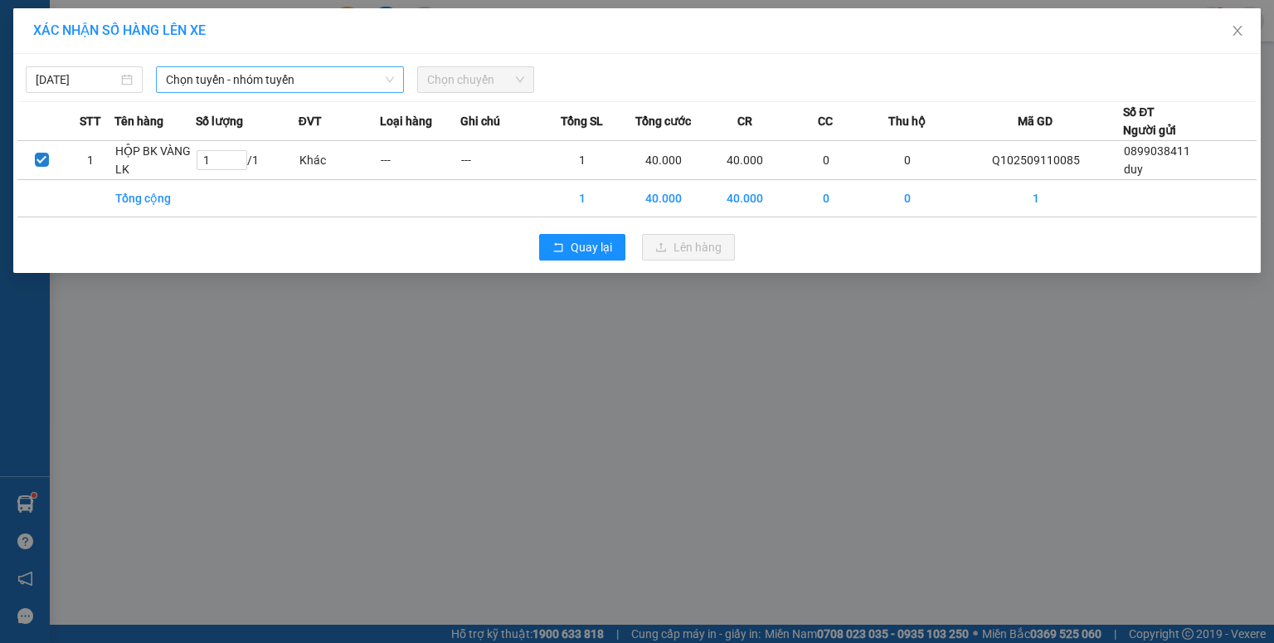
click at [184, 80] on span "Chọn tuyến - nhóm tuyến" at bounding box center [280, 79] width 228 height 25
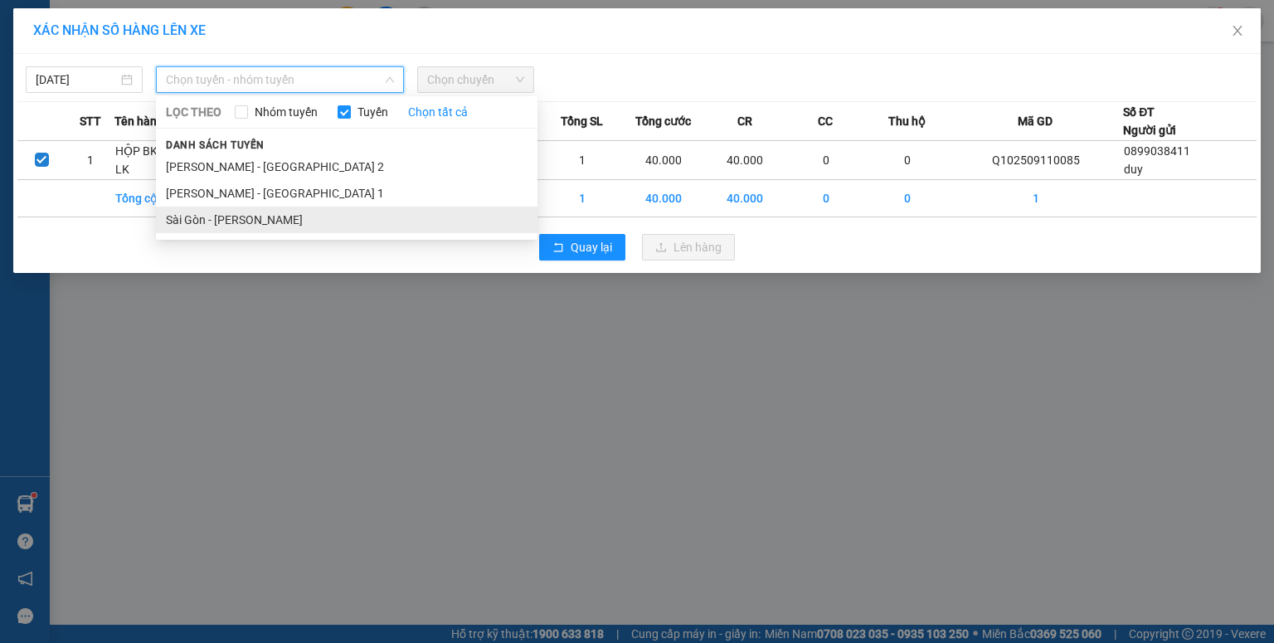
click at [209, 221] on li "Sài Gòn - [PERSON_NAME]" at bounding box center [347, 220] width 382 height 27
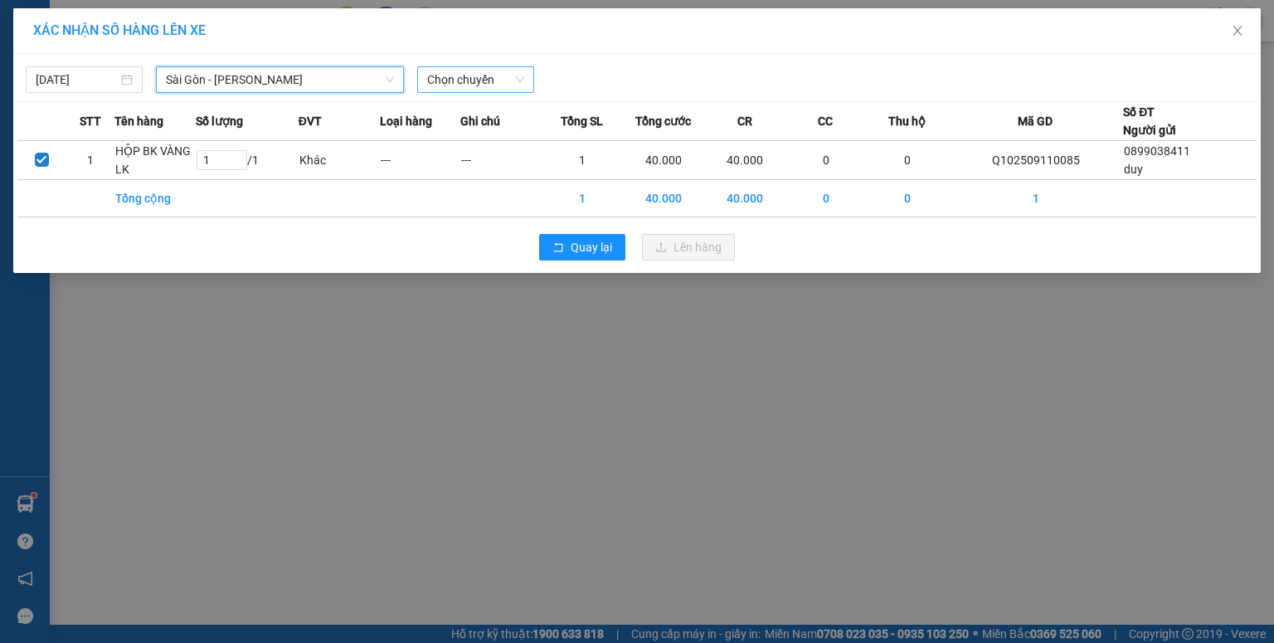
click at [478, 78] on span "Chọn chuyến" at bounding box center [475, 79] width 97 height 25
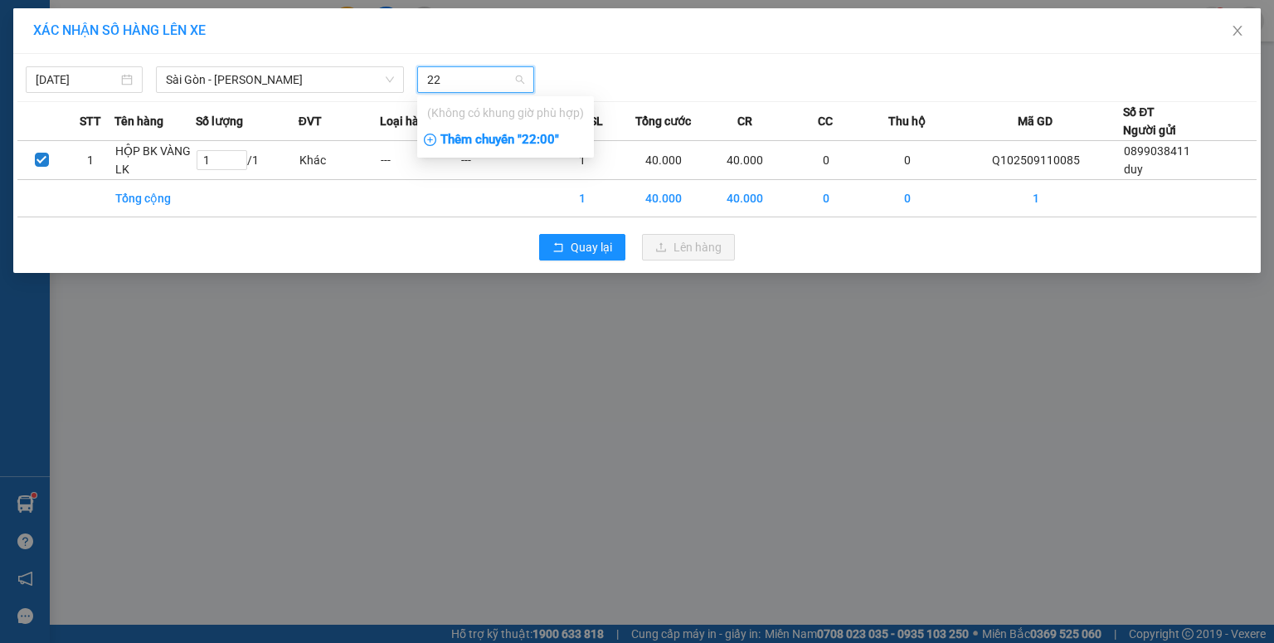
type input "22"
click at [487, 142] on div "Thêm chuyến " 22:00 "" at bounding box center [505, 140] width 177 height 28
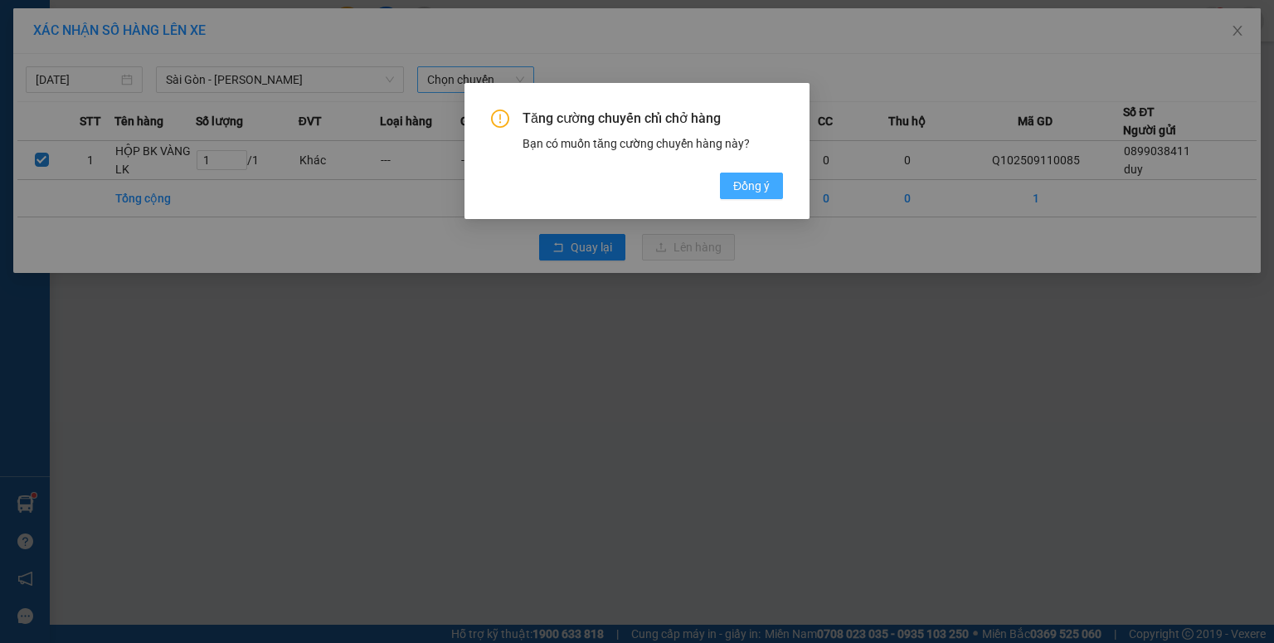
drag, startPoint x: 768, startPoint y: 184, endPoint x: 727, endPoint y: 166, distance: 45.3
click at [766, 184] on span "Đồng ý" at bounding box center [751, 186] width 36 height 18
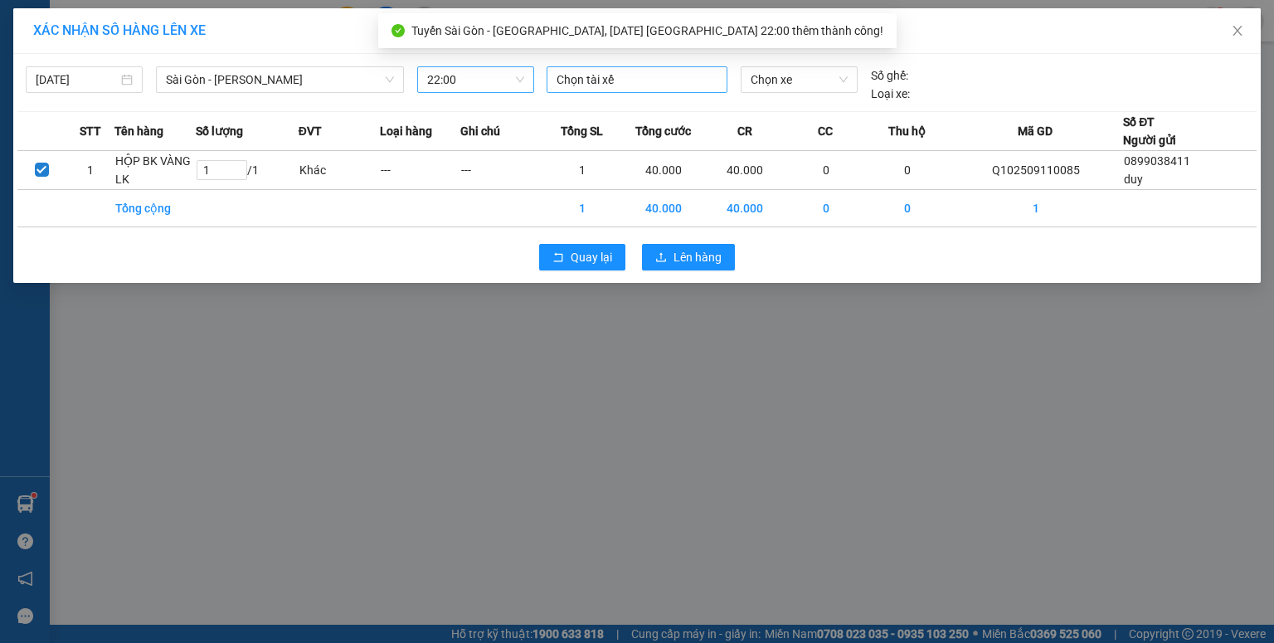
click at [603, 75] on div at bounding box center [637, 80] width 173 height 20
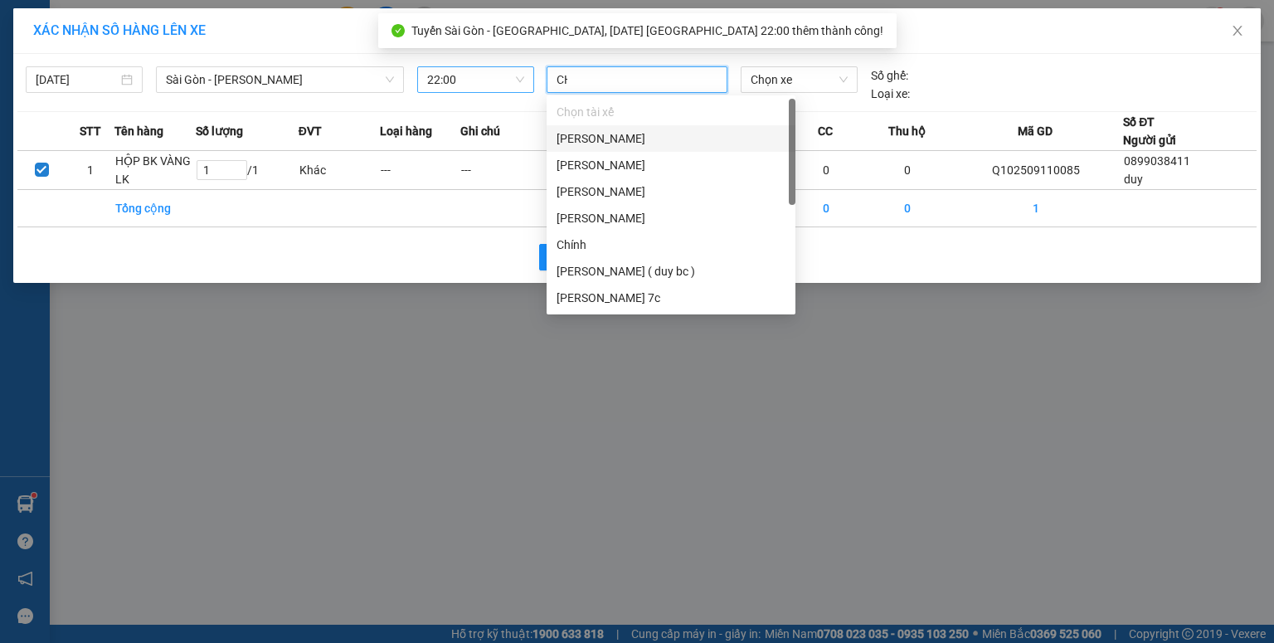
type input "CHI"
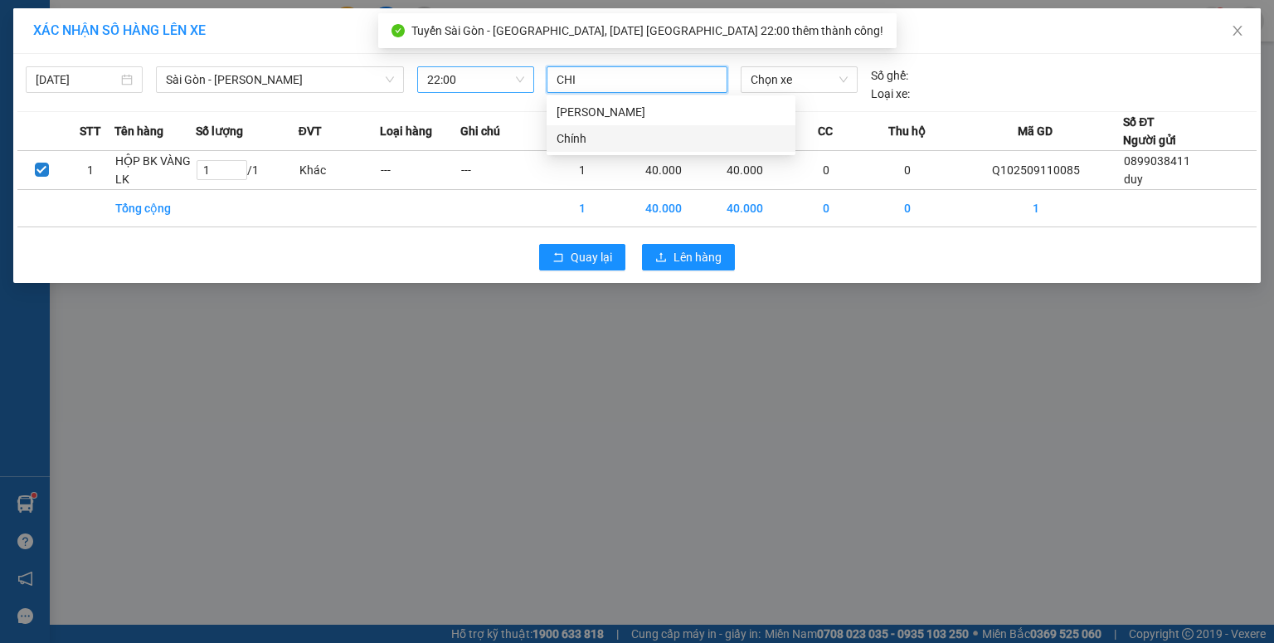
click at [611, 135] on div "Chính" at bounding box center [671, 138] width 229 height 18
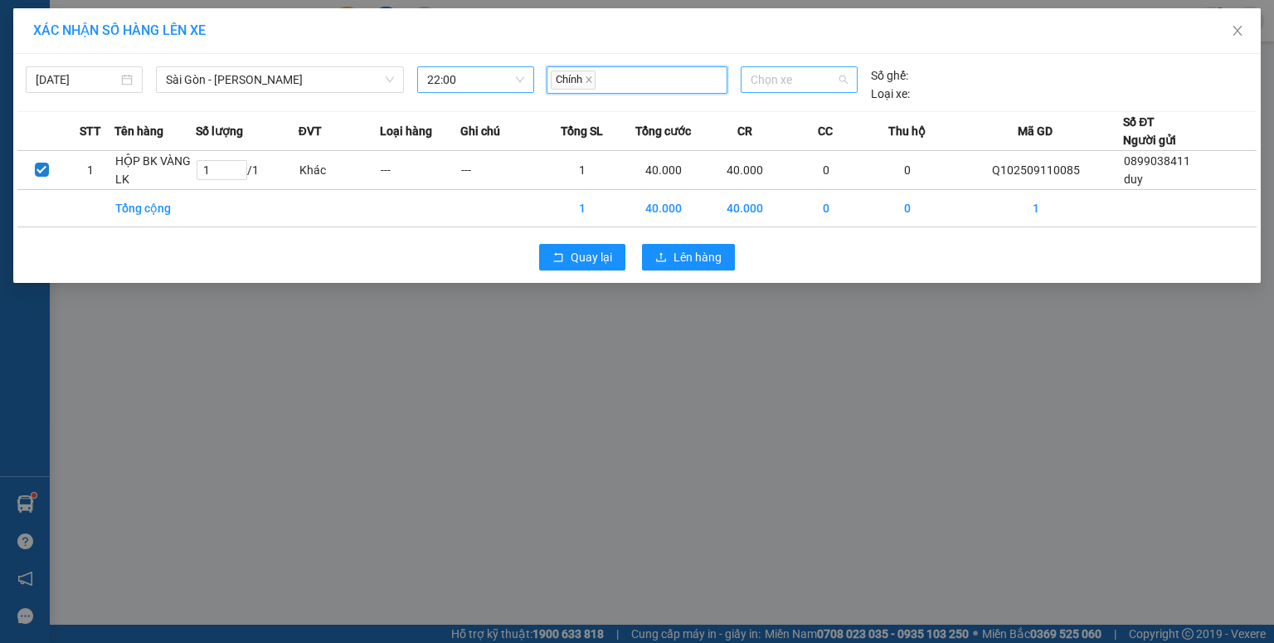
click at [751, 73] on span "Chọn xe" at bounding box center [799, 79] width 96 height 25
type input "27546"
click at [779, 109] on div "51B-275.46" at bounding box center [799, 113] width 96 height 18
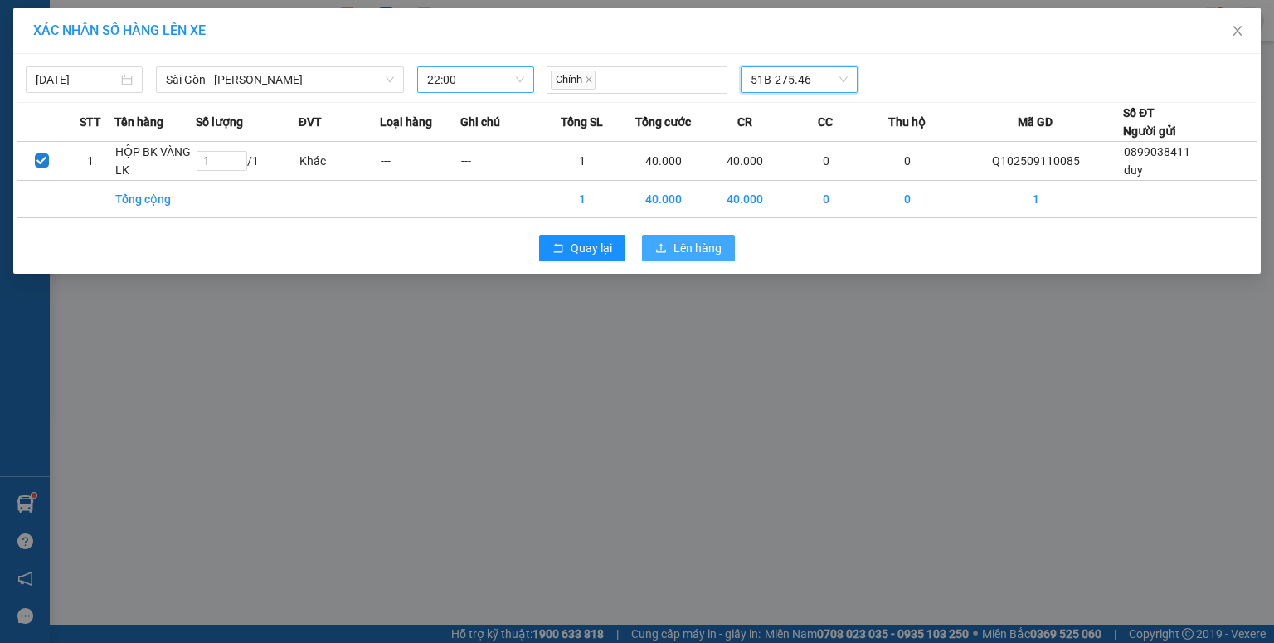
drag, startPoint x: 695, startPoint y: 246, endPoint x: 683, endPoint y: 248, distance: 11.9
click at [694, 246] on span "Lên hàng" at bounding box center [697, 248] width 48 height 18
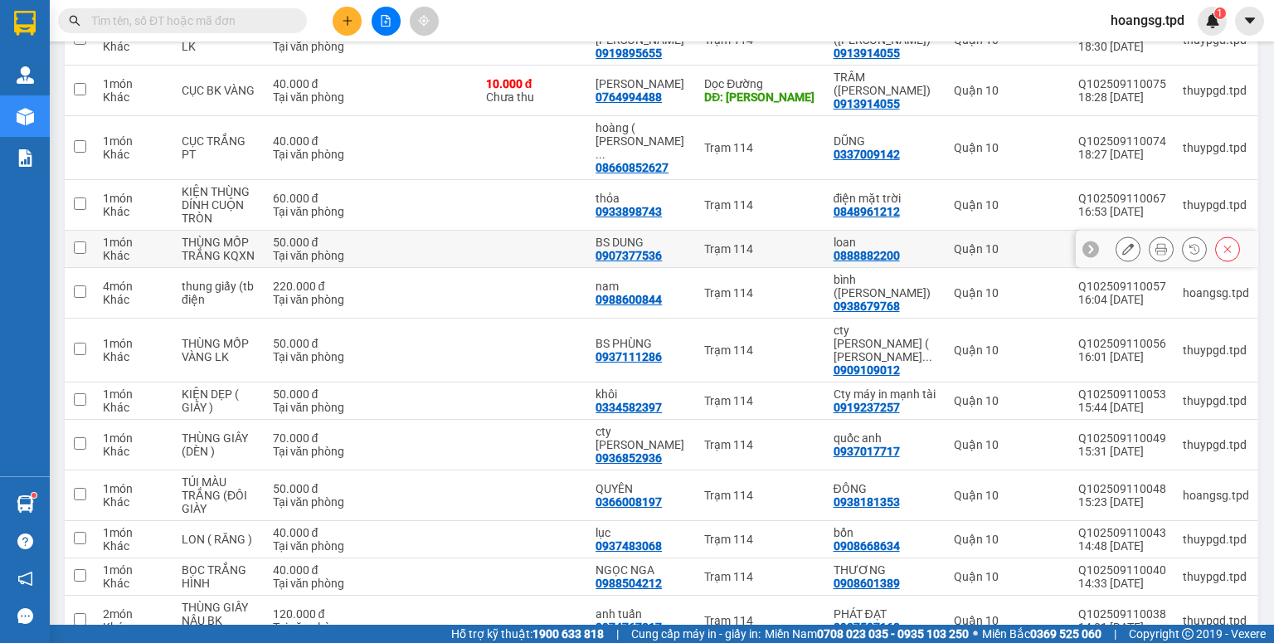
scroll to position [370, 0]
